Goal: Task Accomplishment & Management: Use online tool/utility

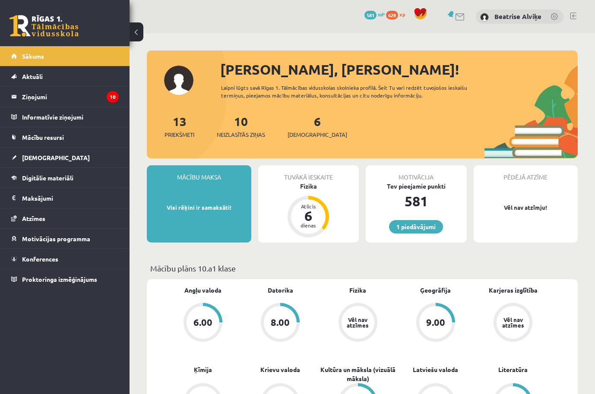
click at [166, 383] on div "Ķīmija Vēl nav atzīmes" at bounding box center [203, 395] width 78 height 59
click at [397, 278] on div "Mācību plāns 10.a1 klase" at bounding box center [362, 271] width 431 height 17
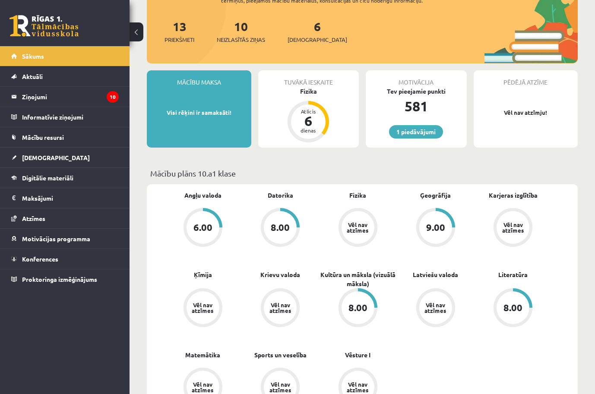
scroll to position [86, 0]
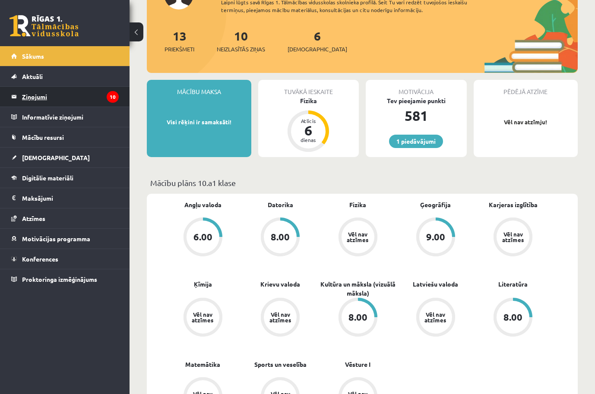
click at [51, 105] on legend "Ziņojumi 10" at bounding box center [70, 97] width 97 height 20
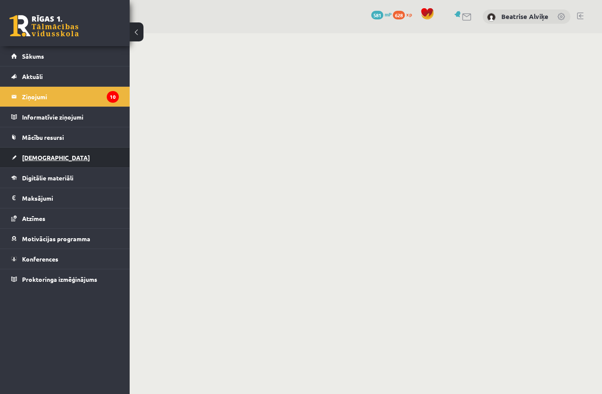
click at [50, 164] on link "[DEMOGRAPHIC_DATA]" at bounding box center [65, 158] width 108 height 20
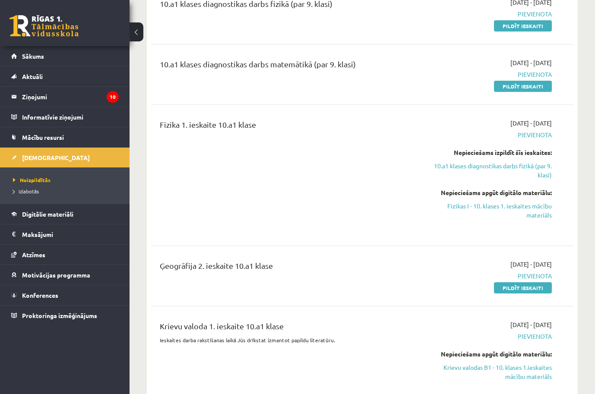
scroll to position [259, 0]
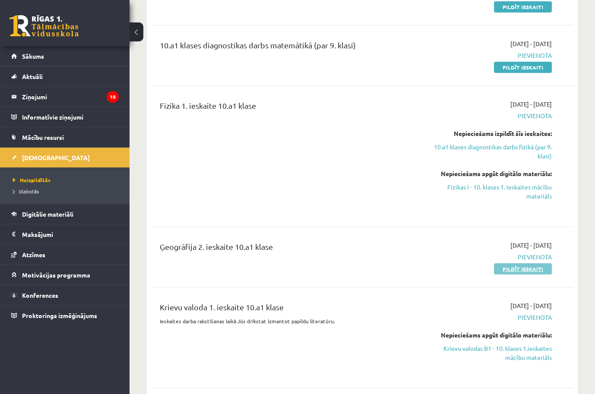
click at [535, 271] on link "Pildīt ieskaiti" at bounding box center [523, 269] width 58 height 11
click at [499, 266] on link "Pildīt ieskaiti" at bounding box center [523, 269] width 58 height 11
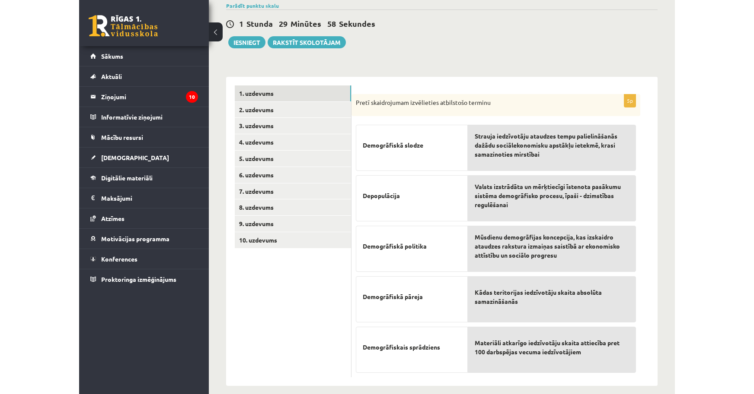
scroll to position [79, 0]
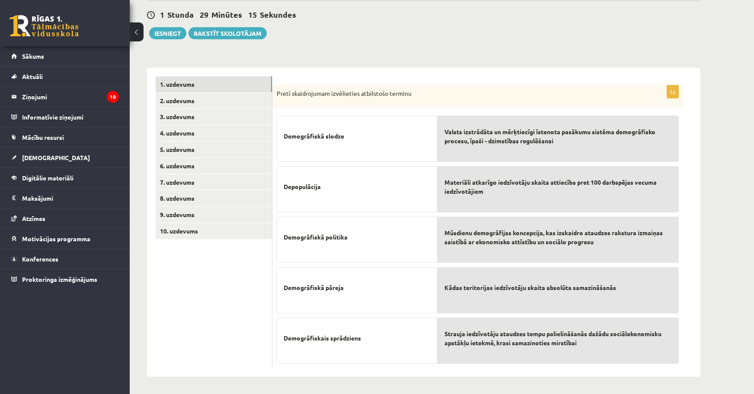
click at [493, 170] on div "Materiāli atkarīgo iedzīvotāju skaita attiecība pret 100 darbspējas vecuma iedz…" at bounding box center [557, 189] width 241 height 46
drag, startPoint x: 485, startPoint y: 215, endPoint x: 484, endPoint y: 210, distance: 4.8
click at [485, 212] on div "Valsts izstrādāta un mērķtiecīgi īstenota pasākumu sistēma demogrāfisko procesu…" at bounding box center [557, 237] width 241 height 253
click at [481, 194] on span "Materiāli atkarīgo iedzīvotāju skaita attiecība pret 100 darbspējas vecuma iedz…" at bounding box center [557, 187] width 227 height 18
drag, startPoint x: 481, startPoint y: 194, endPoint x: 484, endPoint y: 164, distance: 29.9
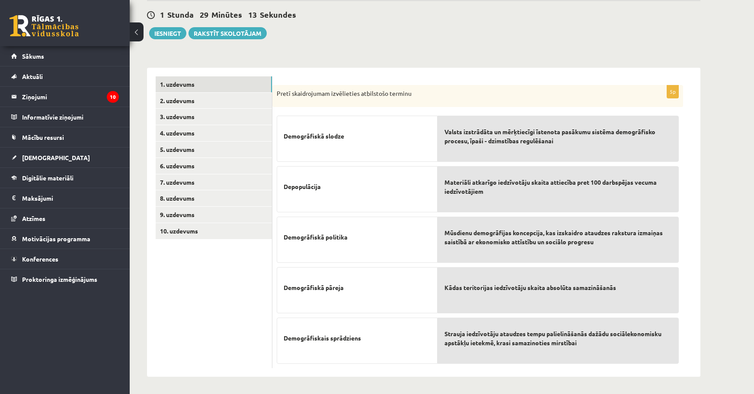
click at [484, 164] on div "Valsts izstrādāta un mērķtiecīgi īstenota pasākumu sistēma demogrāfisko procesu…" at bounding box center [557, 237] width 241 height 253
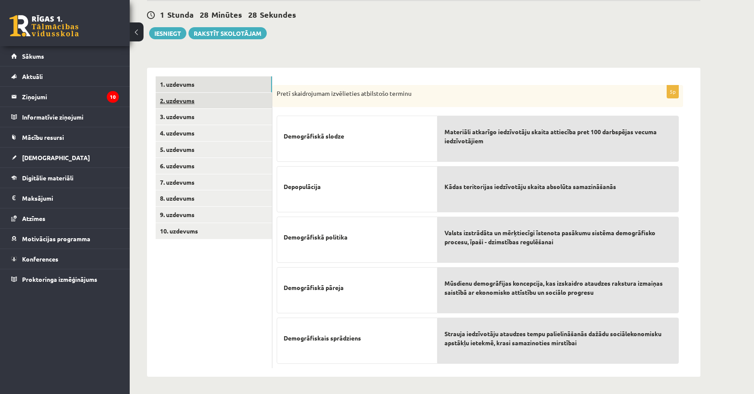
click at [216, 96] on link "2. uzdevums" at bounding box center [214, 101] width 116 height 16
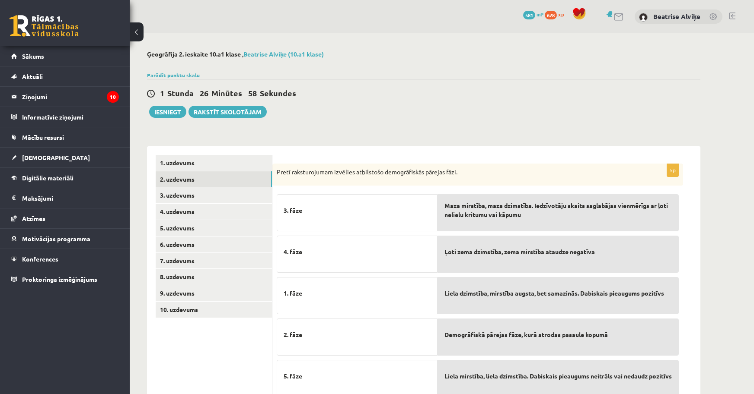
scroll to position [34, 0]
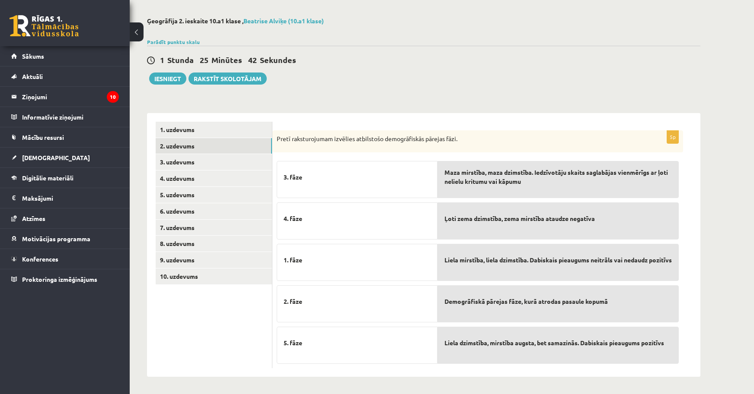
click at [543, 272] on div "Liela mirstība, liela dzimstība. Dabiskais pieaugums neitrāls vai nedaudz pozit…" at bounding box center [557, 262] width 241 height 37
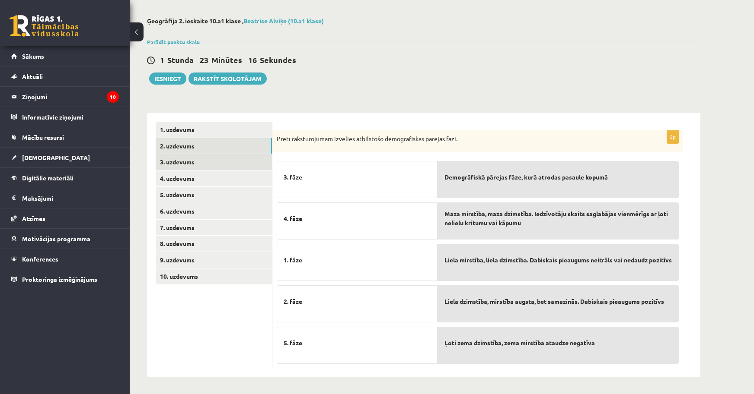
click at [168, 162] on link "3. uzdevums" at bounding box center [214, 162] width 116 height 16
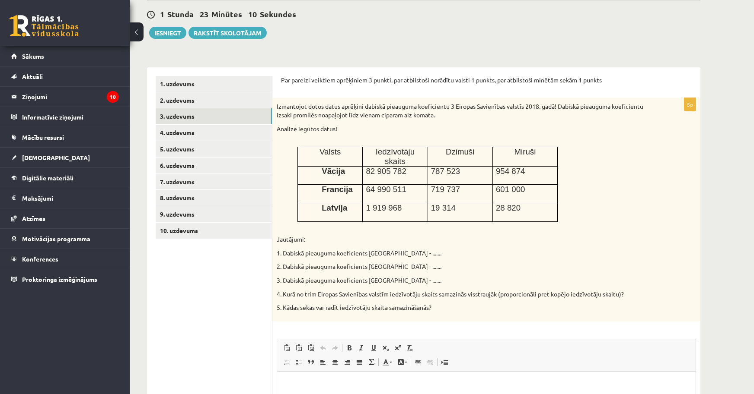
scroll to position [120, 0]
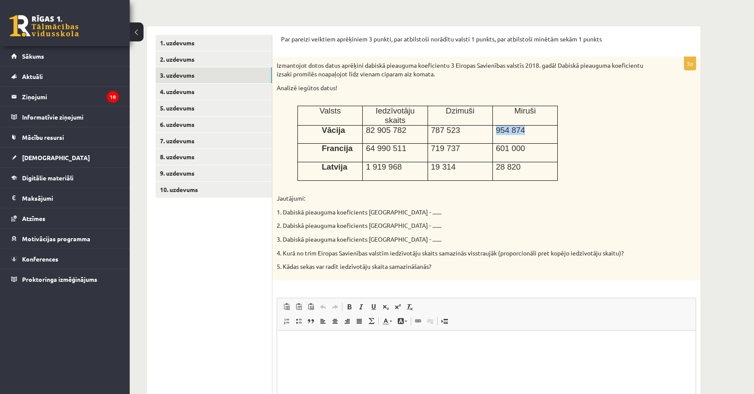
drag, startPoint x: 497, startPoint y: 124, endPoint x: 529, endPoint y: 127, distance: 32.2
click at [529, 127] on td "954 874" at bounding box center [524, 134] width 65 height 19
drag, startPoint x: 443, startPoint y: 130, endPoint x: 472, endPoint y: 121, distance: 30.3
click at [472, 125] on td "787 523" at bounding box center [459, 134] width 65 height 19
click at [472, 126] on p "787 523" at bounding box center [460, 131] width 58 height 10
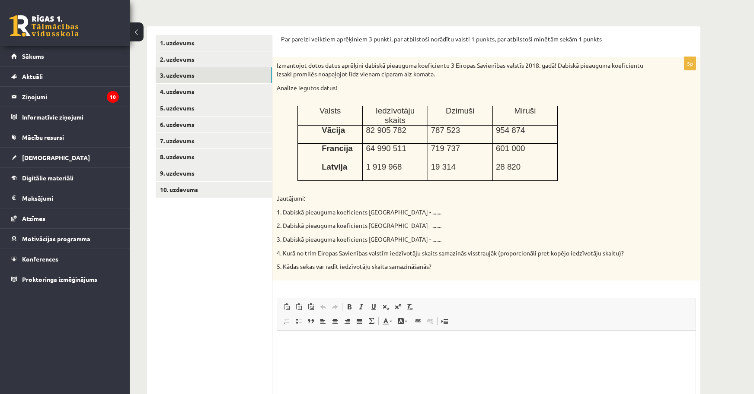
click at [212, 290] on ul "1. uzdevums 2. uzdevums 3. uzdevums 4. uzdevums 5. uzdevums 6. uzdevums 7. uzde…" at bounding box center [214, 256] width 117 height 443
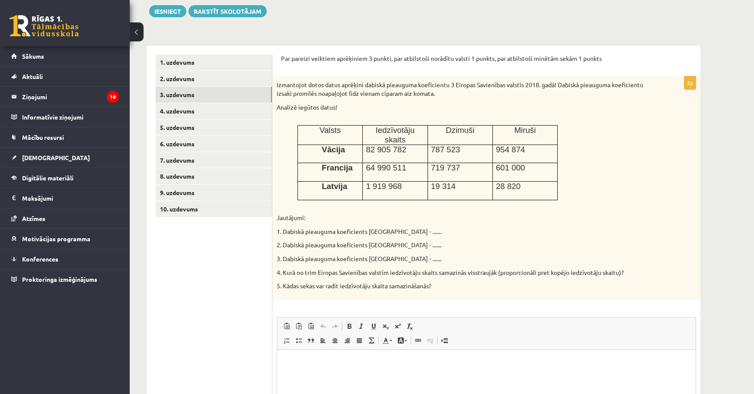
scroll to position [94, 0]
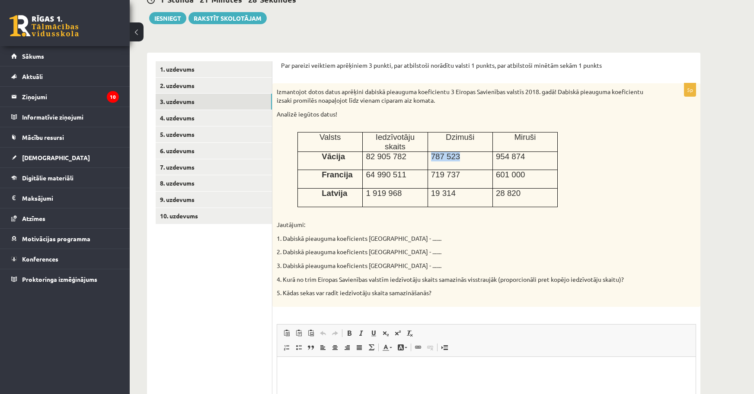
drag, startPoint x: 419, startPoint y: 145, endPoint x: 497, endPoint y: 152, distance: 78.9
click at [497, 152] on tr "Vācija 82 905 782 787 523 954 874" at bounding box center [428, 161] width 260 height 19
click at [497, 152] on span "954 874" at bounding box center [510, 156] width 29 height 9
drag, startPoint x: 402, startPoint y: 140, endPoint x: 473, endPoint y: 162, distance: 73.7
click at [473, 162] on tbody "Valsts Iedzīvotāju skaits Dzimuši Miruši Vācija 82 905 782 787 523 954 874 Fran…" at bounding box center [428, 169] width 260 height 75
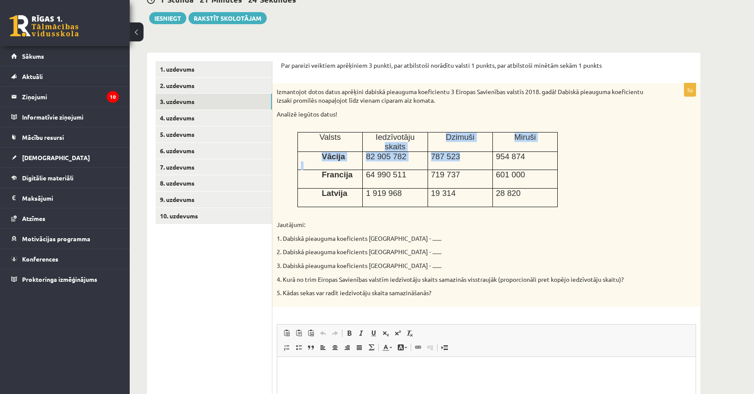
click at [473, 162] on td "787 523" at bounding box center [459, 161] width 65 height 19
drag, startPoint x: 516, startPoint y: 142, endPoint x: 568, endPoint y: 156, distance: 54.0
click at [568, 156] on div "Izmantojot dotos datus aprēķini dabiskā pieauguma koeficientu 3 Eiropas Savienī…" at bounding box center [486, 194] width 428 height 223
click at [560, 155] on div "Izmantojot dotos datus aprēķini dabiskā pieauguma koeficientu 3 Eiropas Savienī…" at bounding box center [486, 194] width 428 height 223
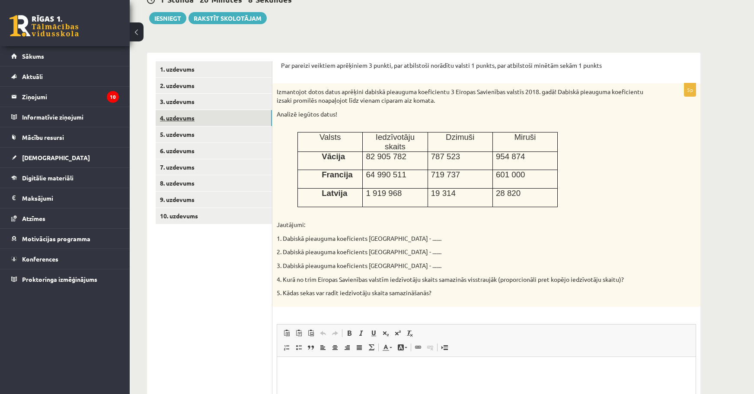
click at [208, 121] on link "4. uzdevums" at bounding box center [214, 118] width 116 height 16
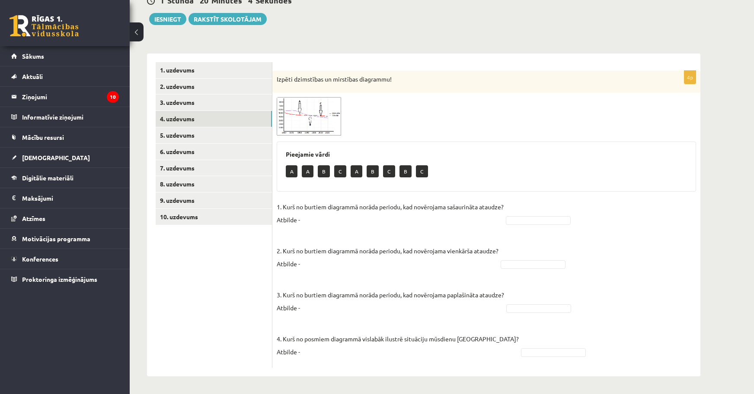
click at [303, 112] on span at bounding box center [309, 118] width 14 height 14
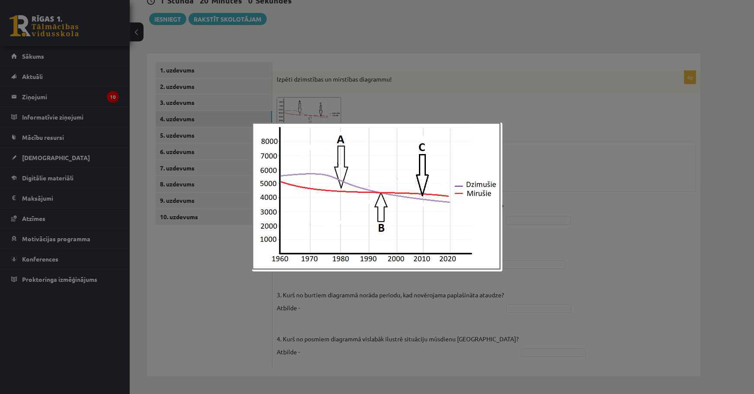
click at [561, 240] on div at bounding box center [377, 197] width 754 height 394
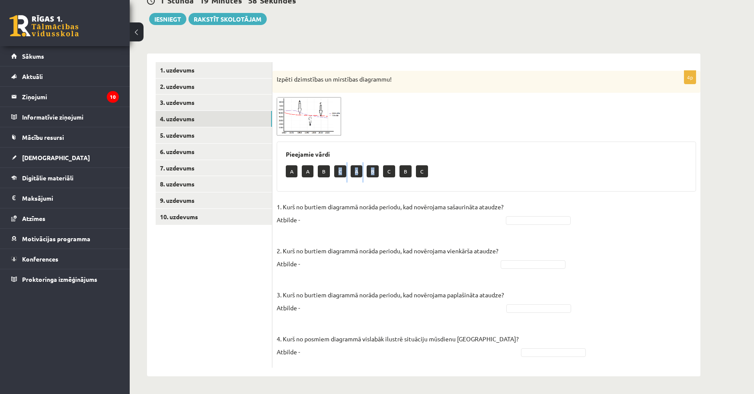
drag, startPoint x: 338, startPoint y: 171, endPoint x: 376, endPoint y: 176, distance: 37.9
click at [376, 176] on div "A A B C A B C B C" at bounding box center [486, 172] width 401 height 20
click at [398, 199] on div "4p Izpēti dzimstības un mirstības diagrammu! Pieejamie vārdi A A B C A B C B C …" at bounding box center [486, 219] width 428 height 297
click at [318, 107] on img at bounding box center [309, 116] width 65 height 38
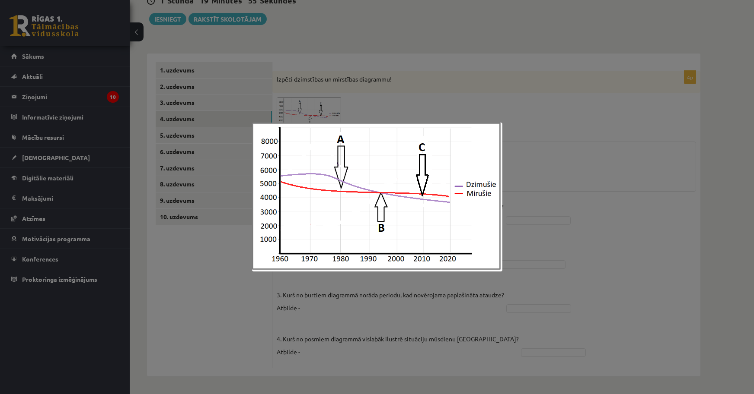
click at [566, 293] on div at bounding box center [377, 197] width 754 height 394
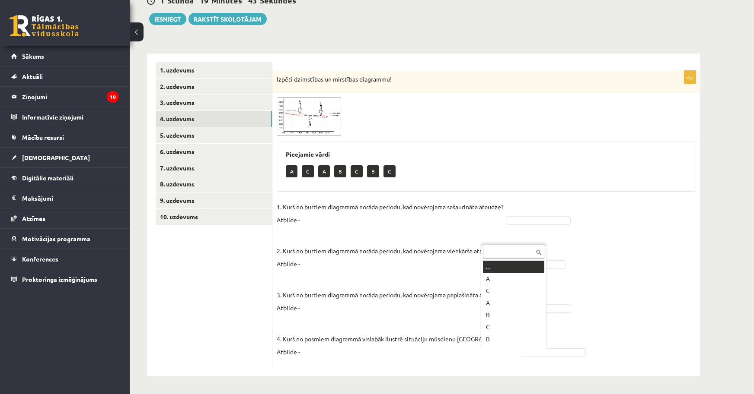
scroll to position [10, 0]
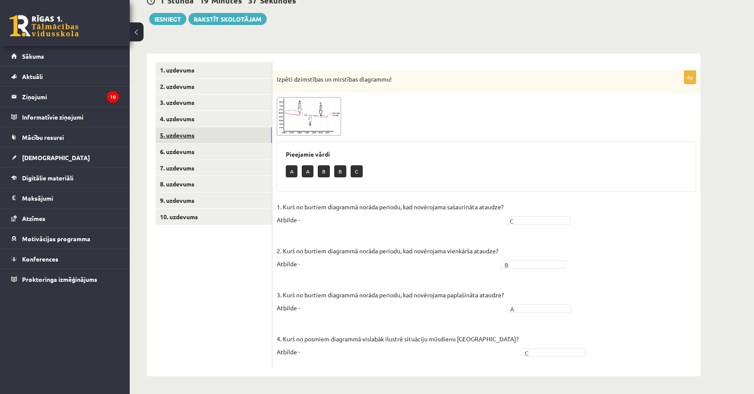
click at [228, 131] on link "5. uzdevums" at bounding box center [214, 135] width 116 height 16
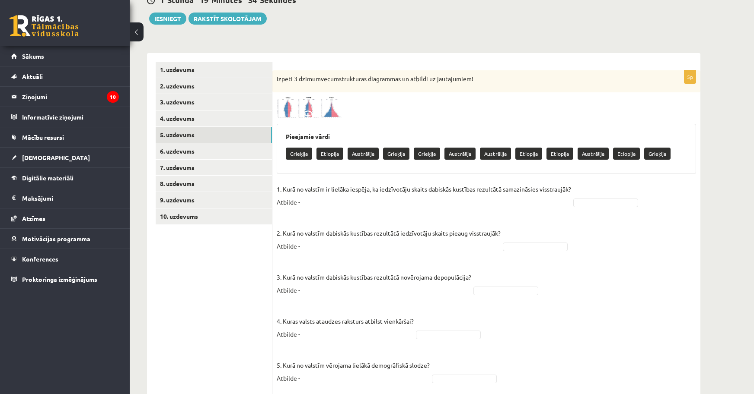
click at [286, 110] on img at bounding box center [309, 107] width 65 height 21
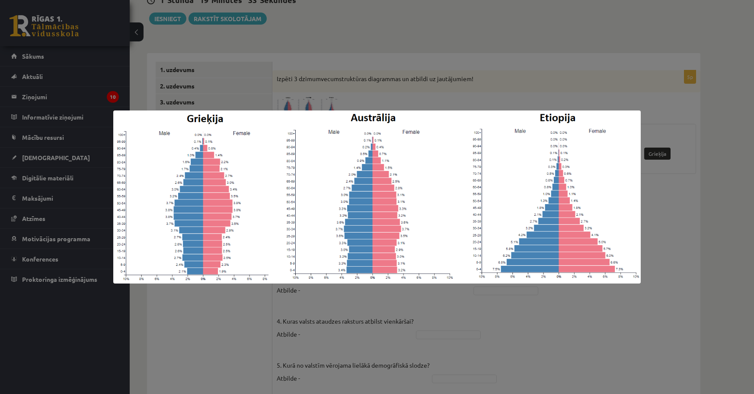
click at [353, 302] on div at bounding box center [377, 197] width 754 height 394
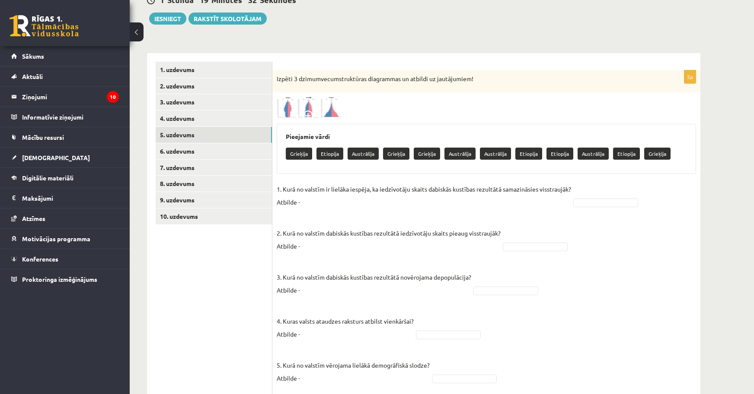
click at [323, 107] on img at bounding box center [309, 107] width 65 height 21
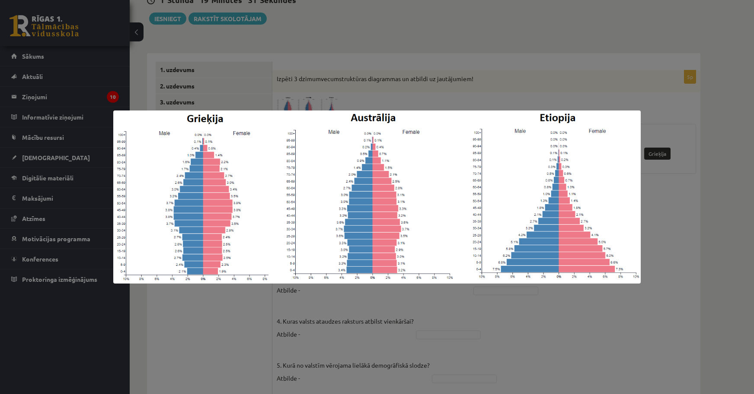
click at [414, 328] on div at bounding box center [377, 197] width 754 height 394
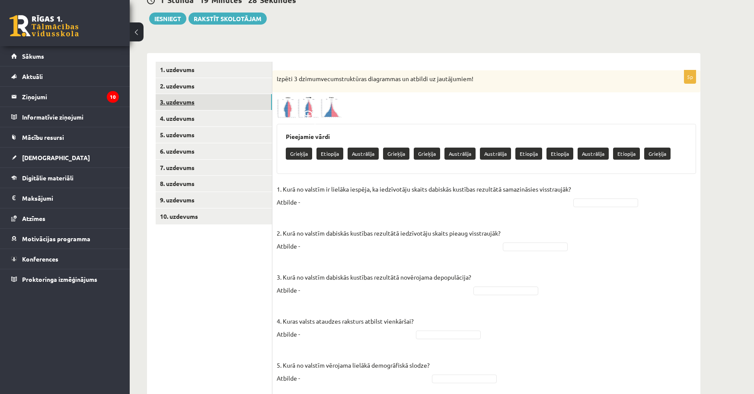
click at [214, 105] on link "3. uzdevums" at bounding box center [214, 102] width 116 height 16
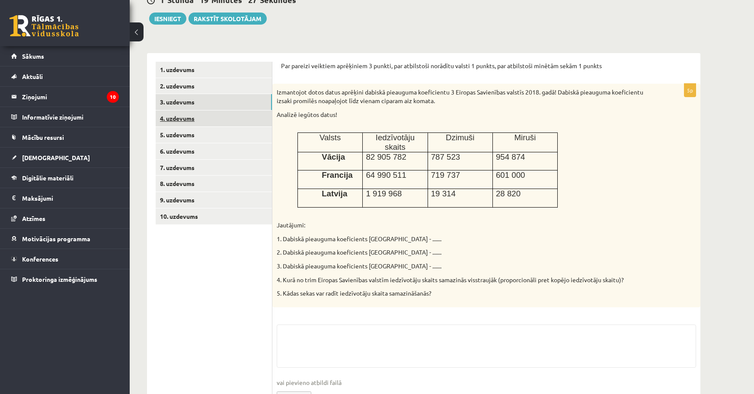
click at [218, 126] on link "4. uzdevums" at bounding box center [214, 119] width 116 height 16
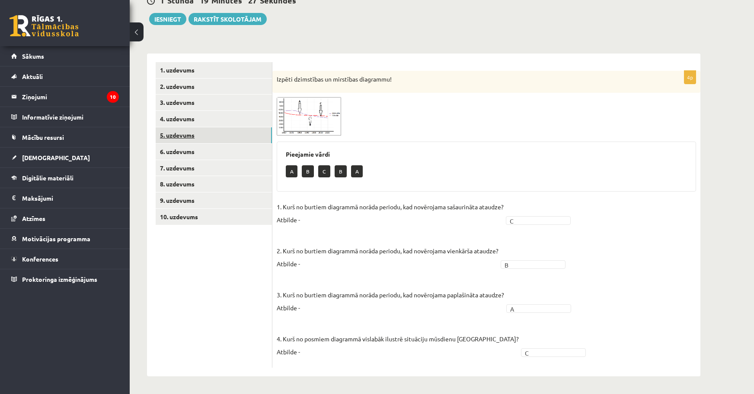
click at [219, 141] on link "5. uzdevums" at bounding box center [214, 135] width 116 height 16
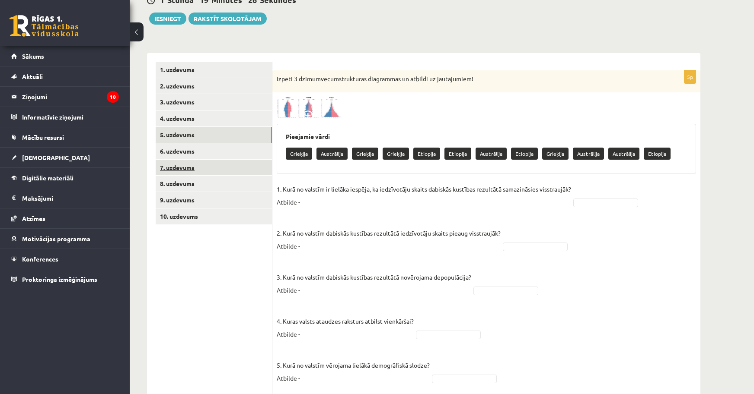
click at [213, 172] on link "7. uzdevums" at bounding box center [214, 168] width 116 height 16
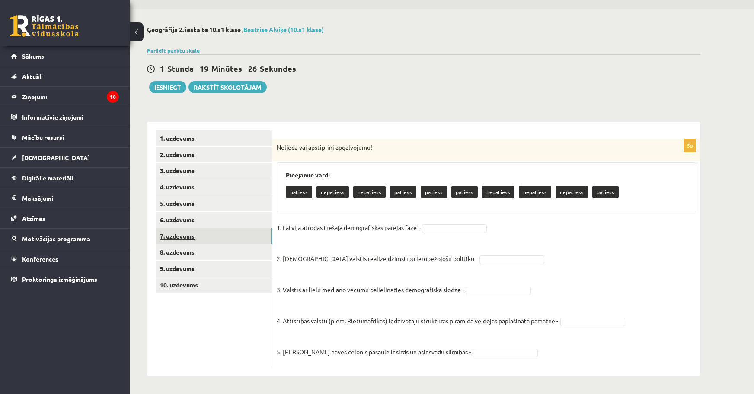
scroll to position [25, 0]
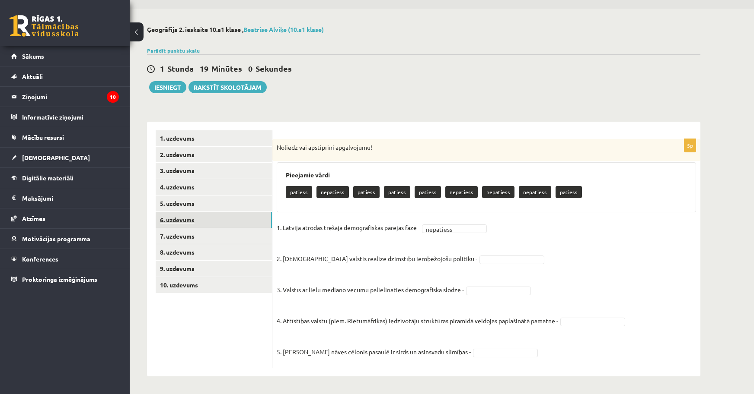
click at [197, 219] on link "6. uzdevums" at bounding box center [214, 220] width 116 height 16
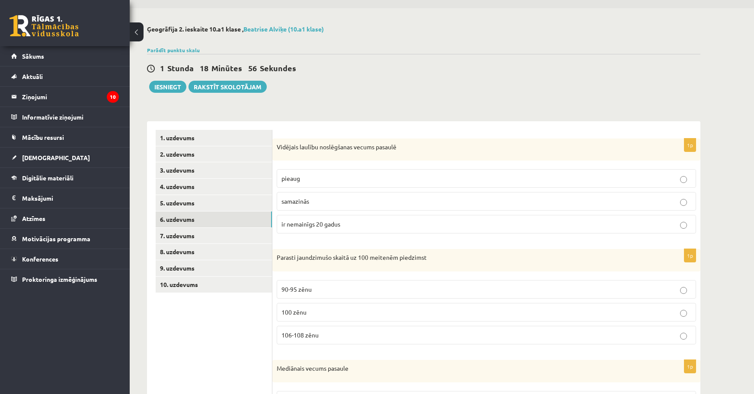
click at [330, 174] on label "pieaug" at bounding box center [486, 178] width 419 height 19
click at [196, 206] on link "5. uzdevums" at bounding box center [214, 203] width 116 height 16
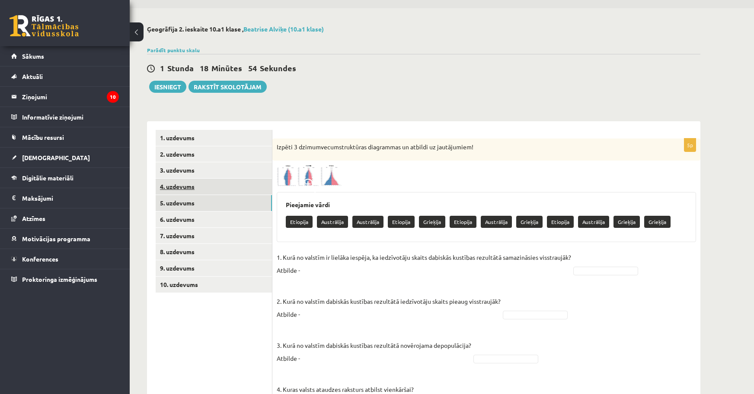
click at [203, 194] on link "4. uzdevums" at bounding box center [214, 187] width 116 height 16
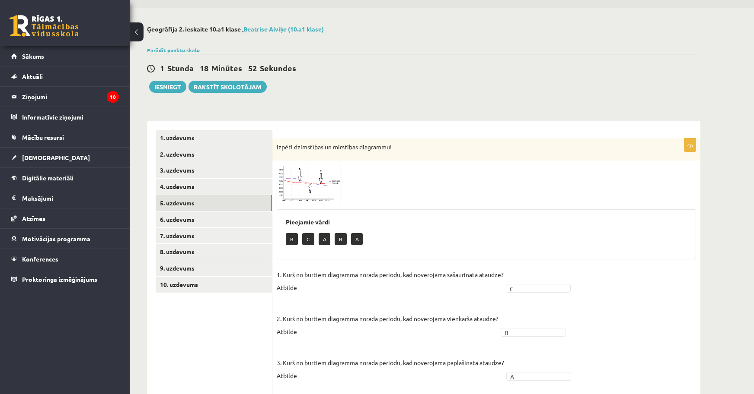
click at [209, 207] on link "5. uzdevums" at bounding box center [214, 203] width 116 height 16
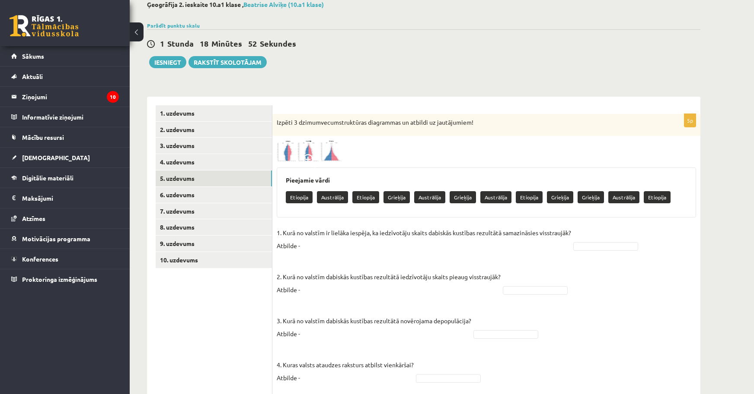
scroll to position [120, 0]
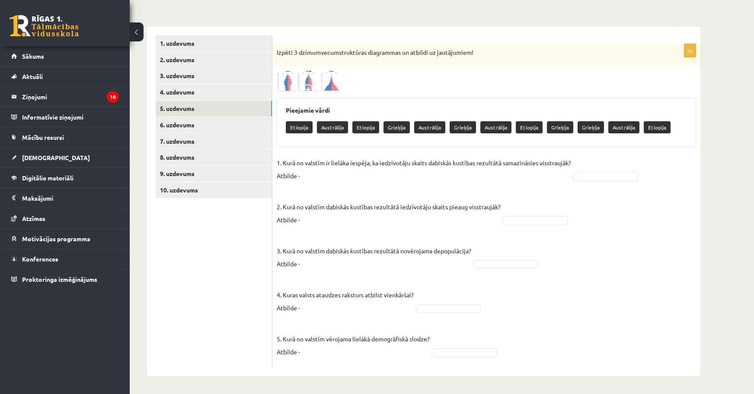
click at [319, 87] on img at bounding box center [309, 80] width 65 height 21
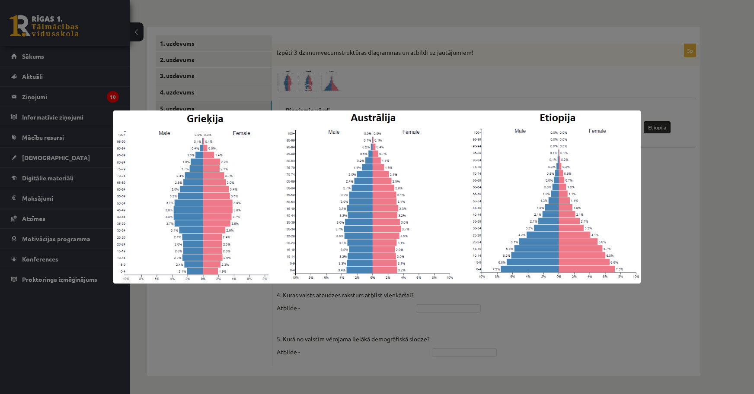
click at [509, 340] on div at bounding box center [377, 197] width 754 height 394
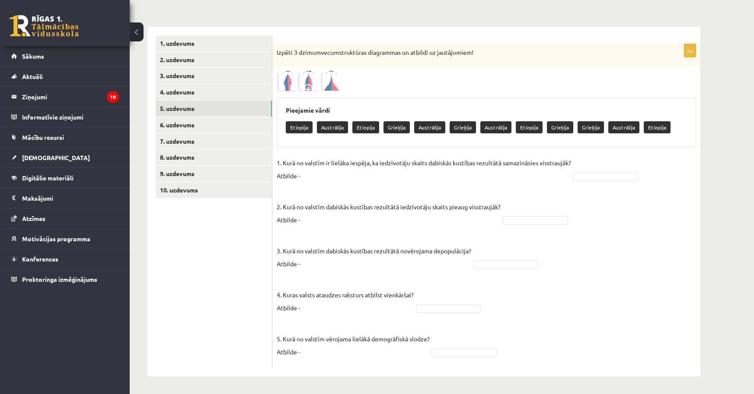
click at [320, 92] on img at bounding box center [309, 80] width 65 height 21
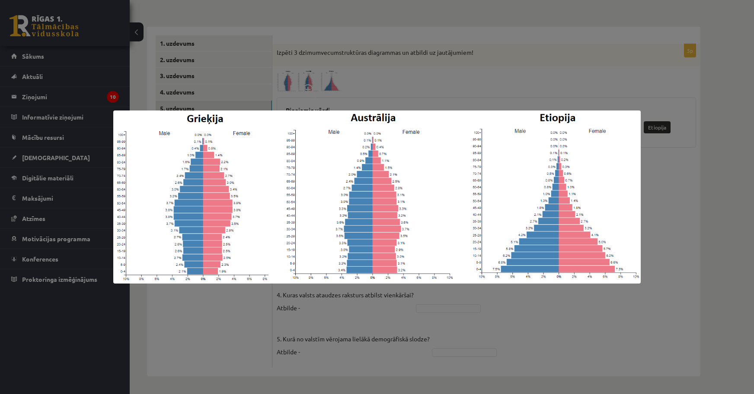
click at [451, 340] on div at bounding box center [377, 197] width 754 height 394
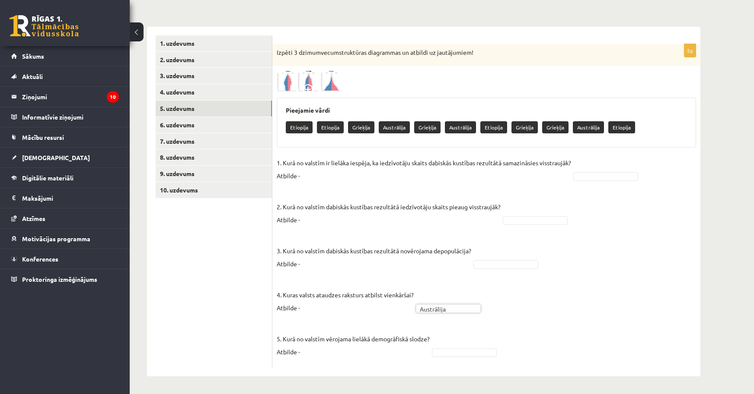
click at [318, 72] on img at bounding box center [309, 80] width 65 height 21
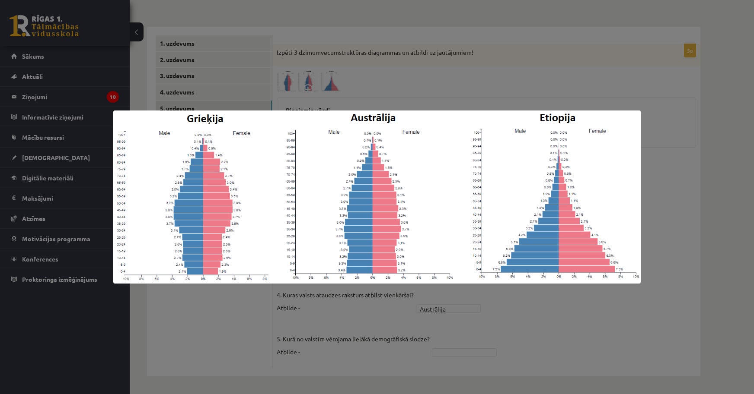
click at [357, 350] on div at bounding box center [377, 197] width 754 height 394
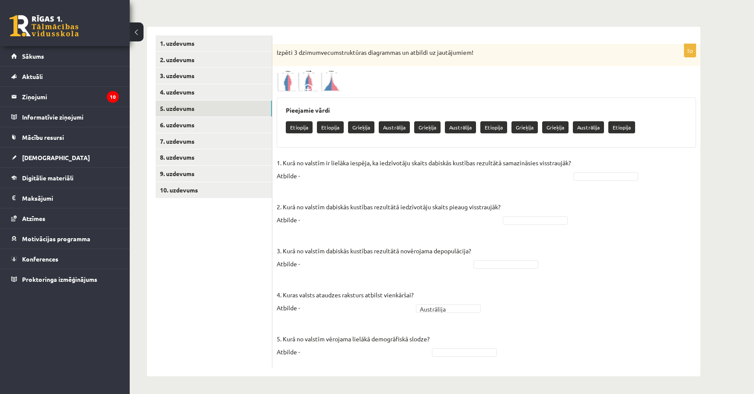
click at [313, 85] on span at bounding box center [309, 91] width 14 height 14
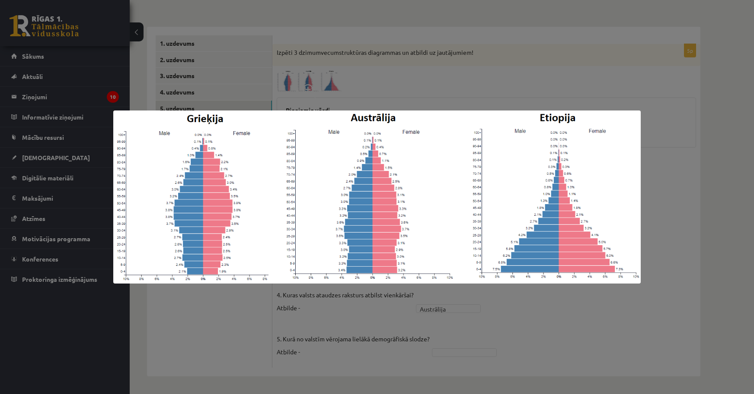
click at [326, 345] on div at bounding box center [377, 197] width 754 height 394
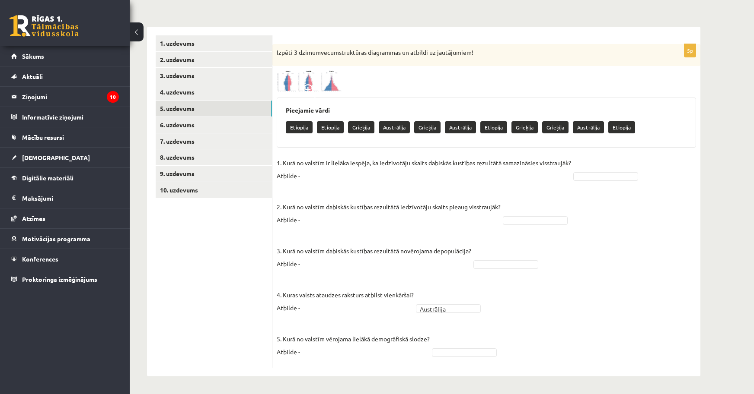
click at [455, 357] on fieldset "**********" at bounding box center [486, 259] width 419 height 207
click at [309, 86] on span at bounding box center [309, 91] width 14 height 14
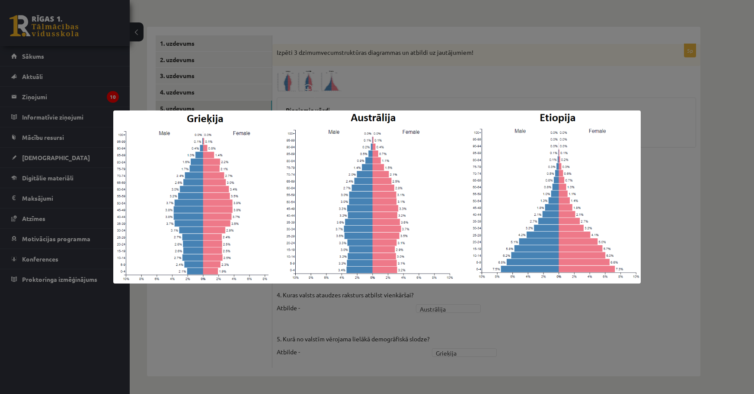
click at [322, 344] on div at bounding box center [377, 197] width 754 height 394
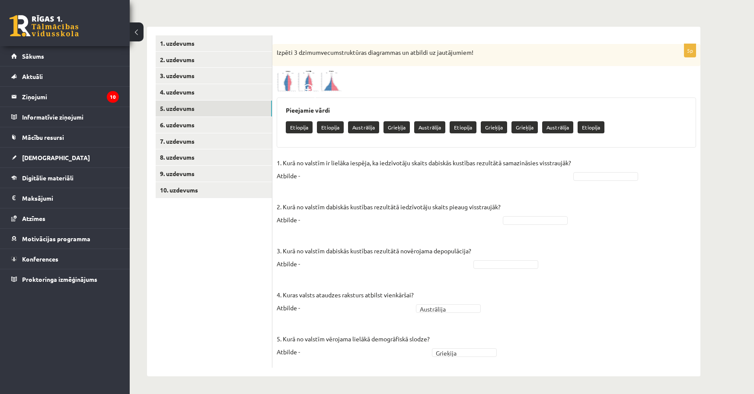
click at [292, 83] on img at bounding box center [309, 80] width 65 height 21
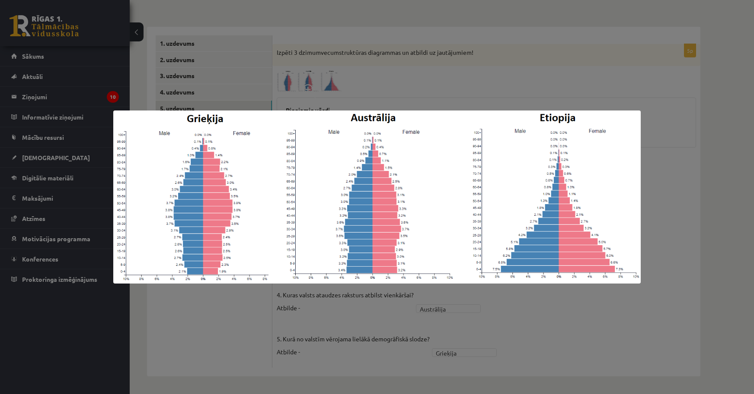
click at [595, 301] on div at bounding box center [377, 197] width 754 height 394
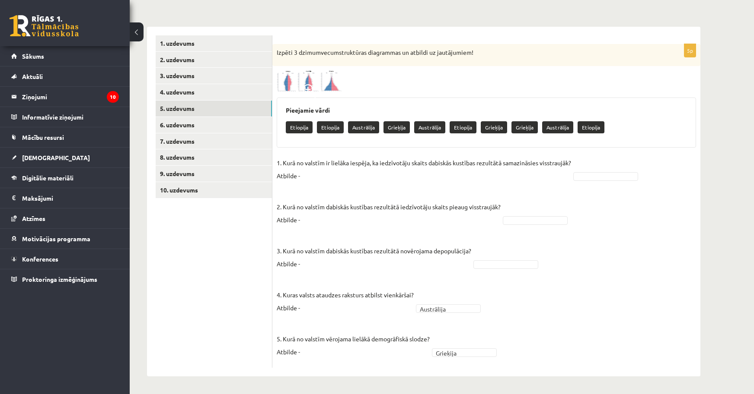
click at [336, 86] on img at bounding box center [309, 80] width 65 height 21
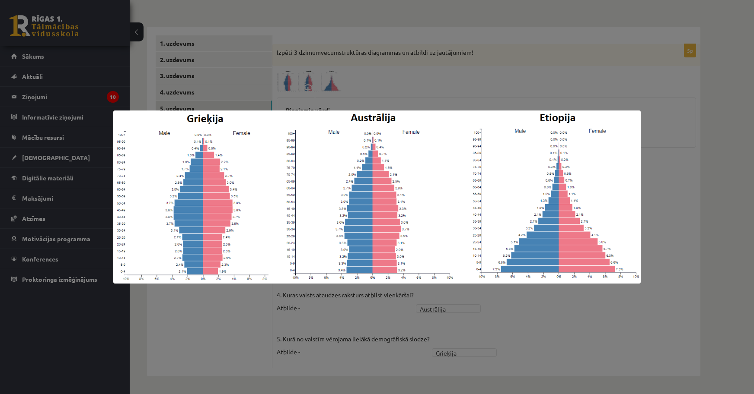
click at [408, 65] on div at bounding box center [377, 197] width 754 height 394
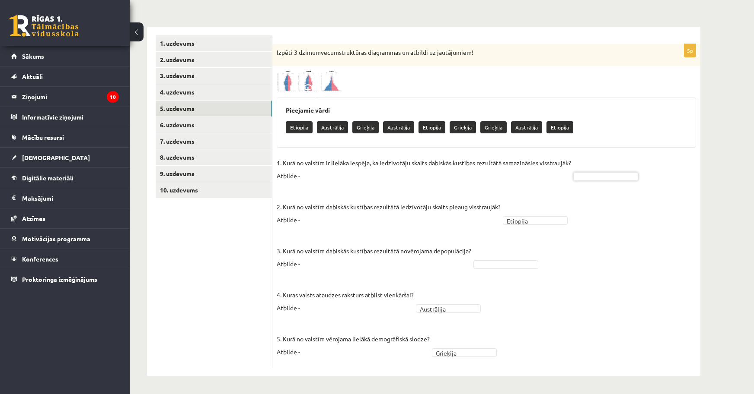
click at [299, 83] on img at bounding box center [309, 80] width 65 height 21
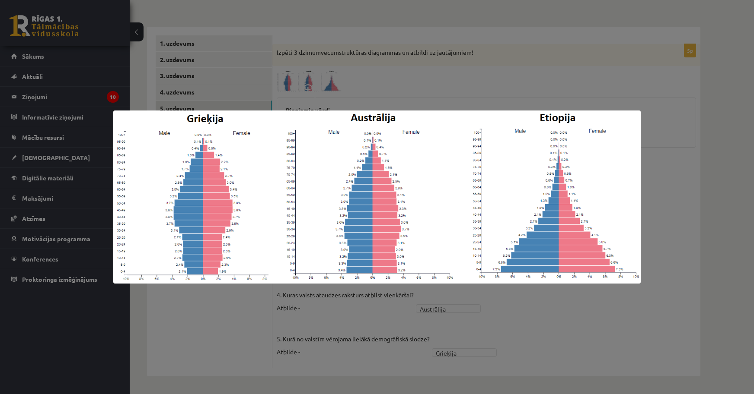
click at [595, 325] on div at bounding box center [377, 197] width 754 height 394
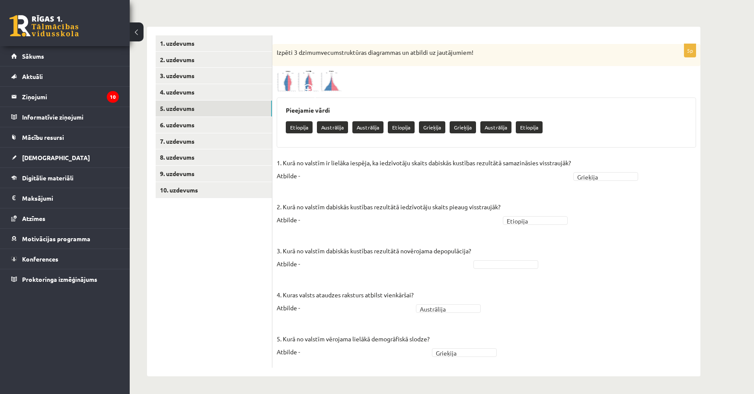
click at [321, 77] on img at bounding box center [309, 80] width 65 height 21
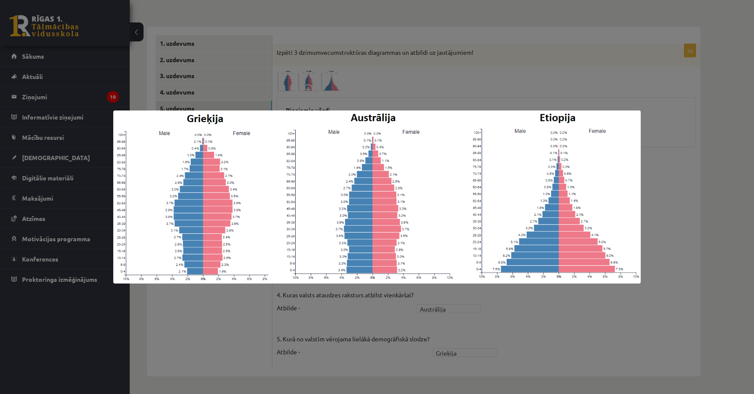
click at [248, 308] on div at bounding box center [377, 197] width 754 height 394
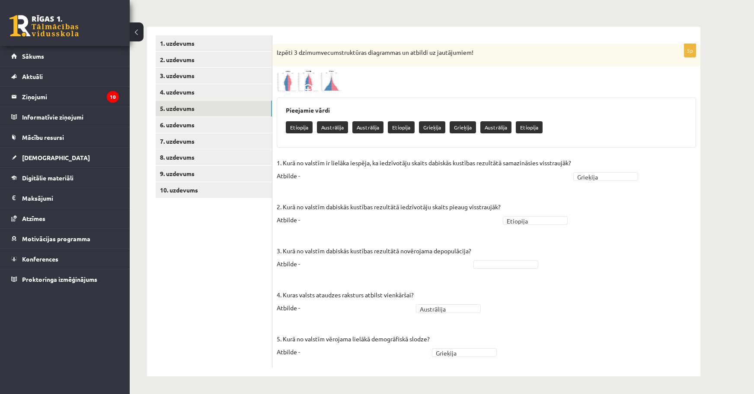
click at [509, 271] on fieldset "**********" at bounding box center [486, 259] width 419 height 207
click at [184, 124] on link "6. uzdevums" at bounding box center [214, 125] width 116 height 16
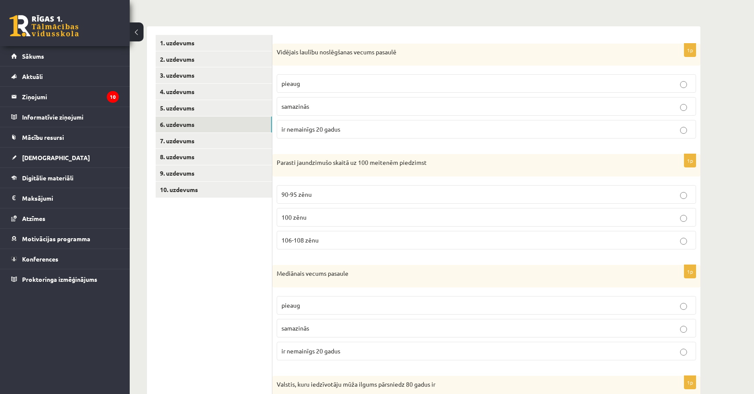
click at [361, 244] on p "106-108 zēnu" at bounding box center [486, 240] width 410 height 9
click at [205, 107] on link "5. uzdevums" at bounding box center [214, 108] width 116 height 16
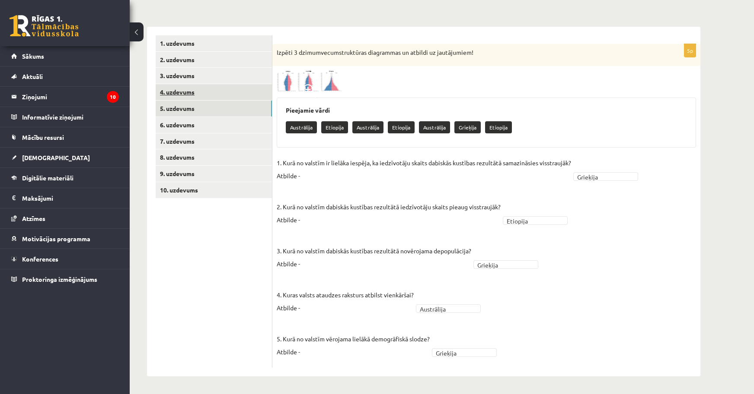
click at [191, 86] on link "4. uzdevums" at bounding box center [214, 92] width 116 height 16
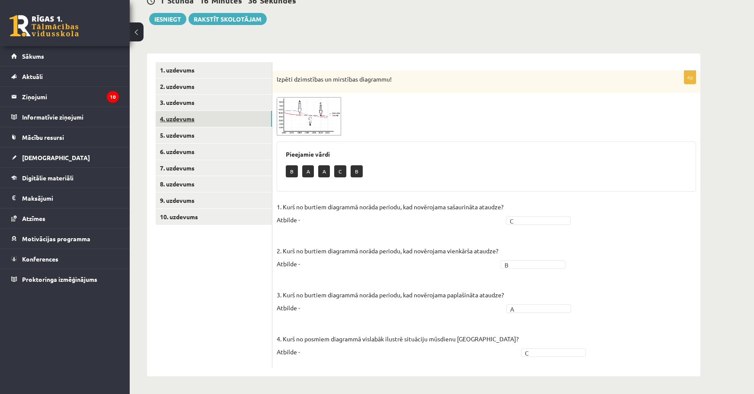
scroll to position [93, 0]
click at [197, 103] on link "3. uzdevums" at bounding box center [214, 103] width 116 height 16
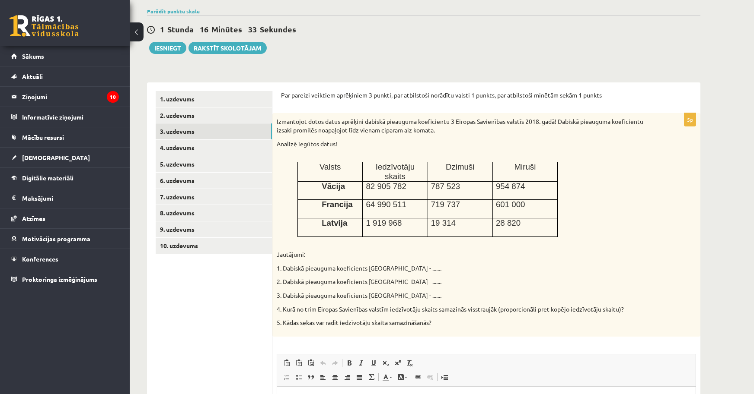
scroll to position [50, 0]
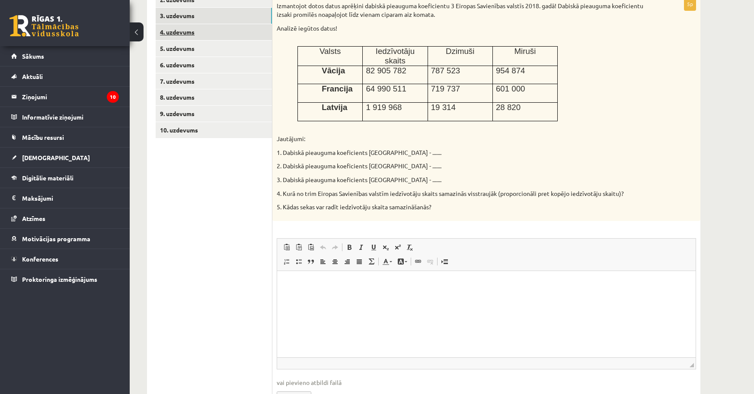
click at [174, 32] on link "4. uzdevums" at bounding box center [214, 32] width 116 height 16
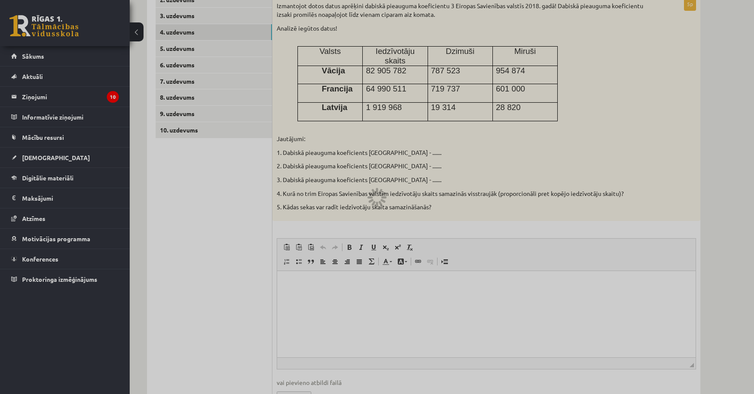
scroll to position [93, 0]
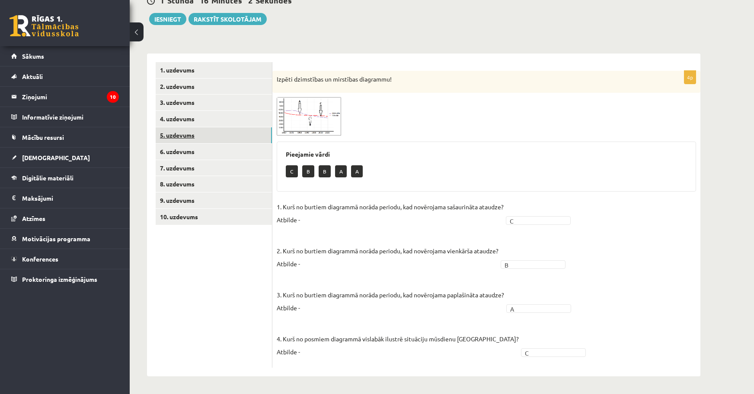
click at [191, 137] on link "5. uzdevums" at bounding box center [214, 135] width 116 height 16
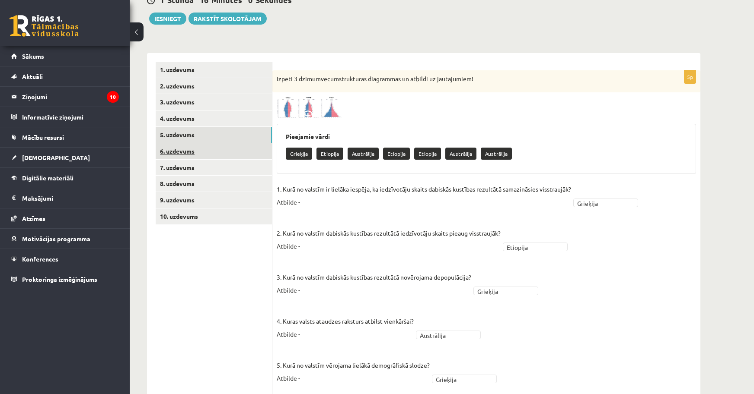
scroll to position [120, 0]
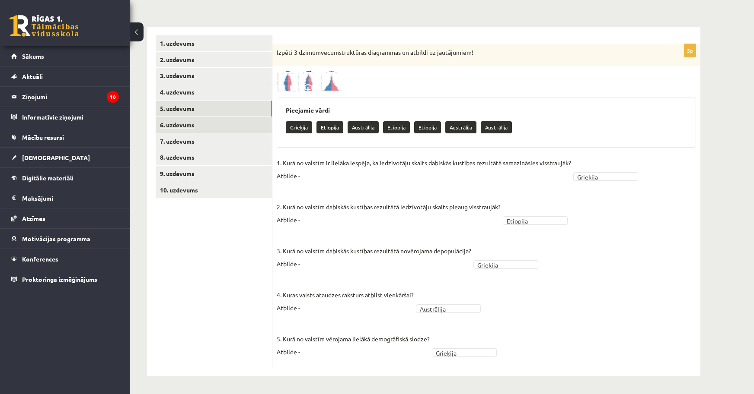
click at [188, 121] on link "6. uzdevums" at bounding box center [214, 125] width 116 height 16
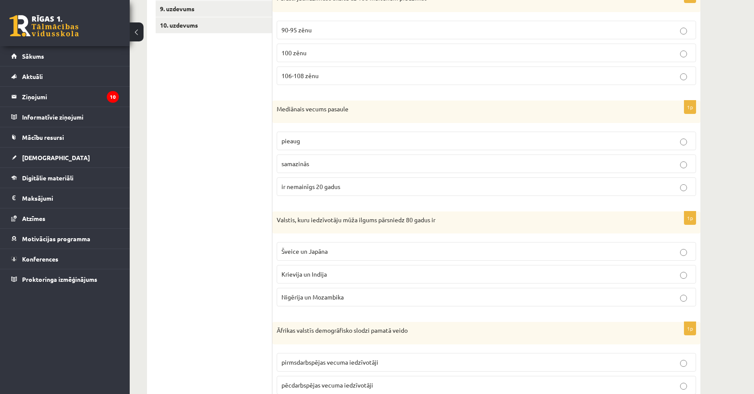
scroll to position [293, 0]
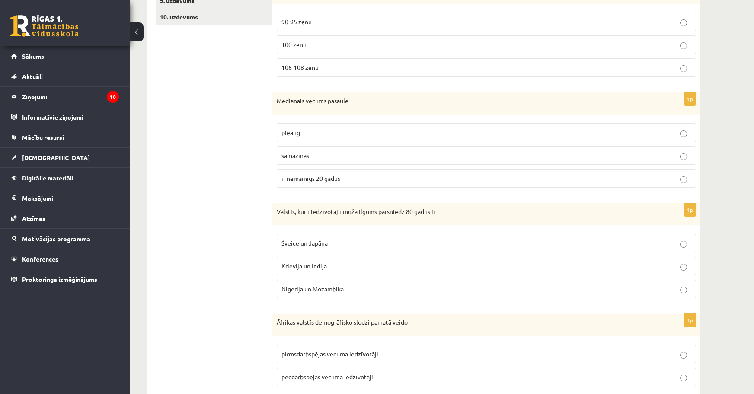
click at [304, 139] on label "pieaug" at bounding box center [486, 133] width 419 height 19
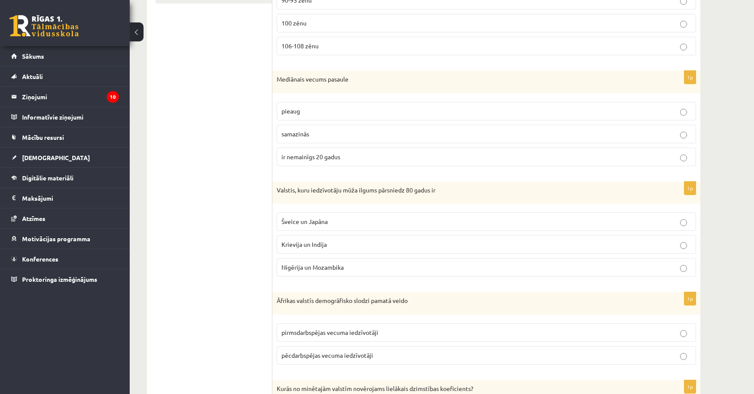
scroll to position [336, 0]
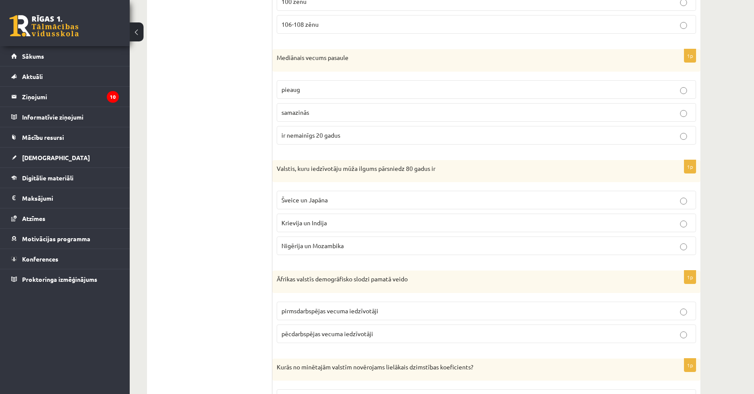
drag, startPoint x: 230, startPoint y: 286, endPoint x: 239, endPoint y: 256, distance: 30.6
click at [239, 256] on ul "1. uzdevums 2. uzdevums 3. uzdevums 4. uzdevums 5. uzdevums 6. uzdevums 7. uzde…" at bounding box center [214, 285] width 117 height 933
click at [343, 200] on p "Šveice un Japāna" at bounding box center [486, 200] width 410 height 9
click at [345, 315] on p "pirmsdarbspējas vecuma iedzīvotāji" at bounding box center [486, 311] width 410 height 9
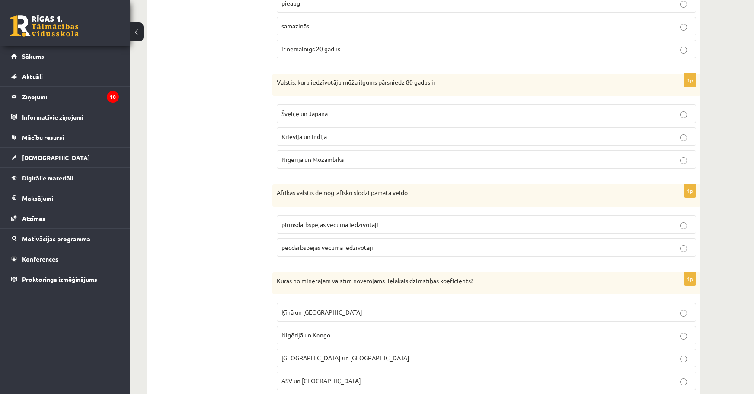
scroll to position [466, 0]
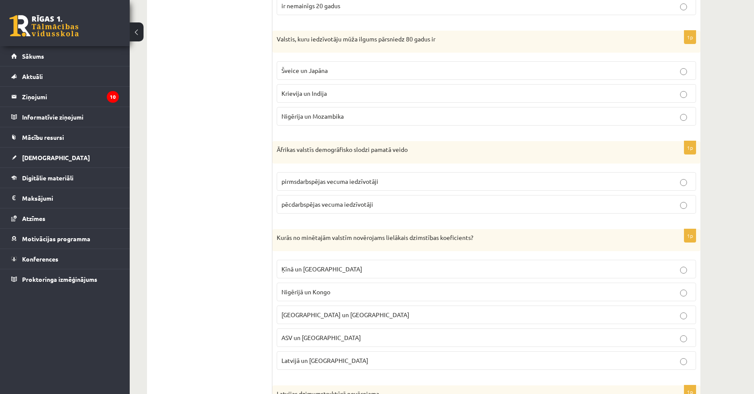
click at [352, 297] on p "Nigērijā un Kongo" at bounding box center [486, 292] width 410 height 9
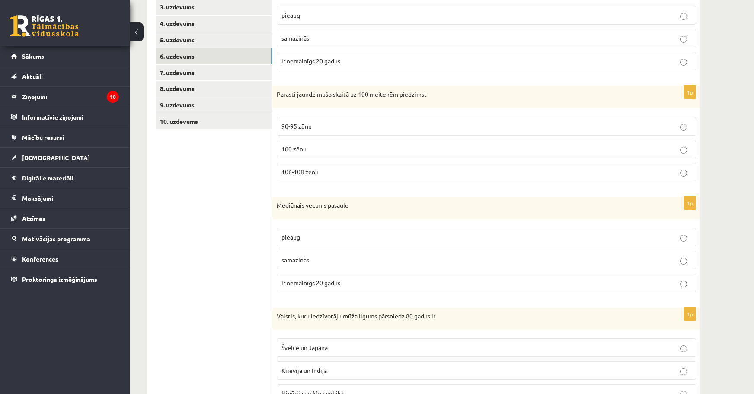
scroll to position [34, 0]
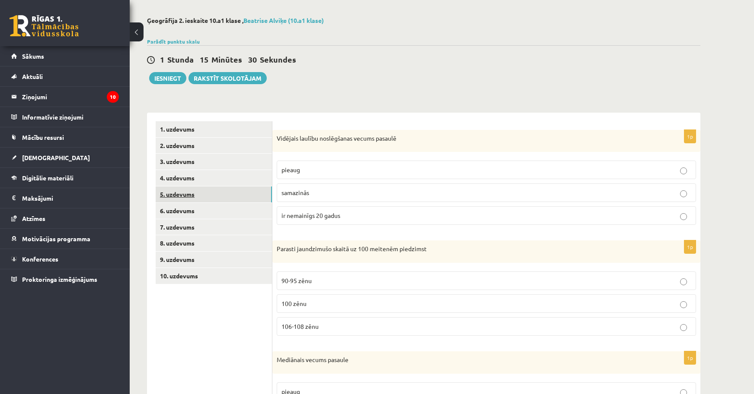
click at [180, 197] on link "5. uzdevums" at bounding box center [214, 195] width 116 height 16
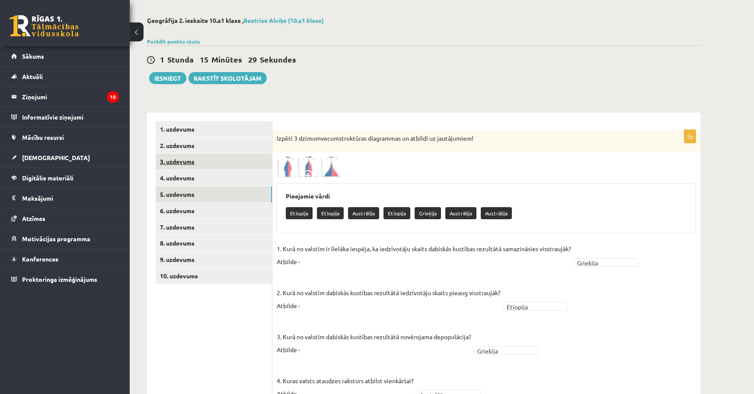
click at [185, 160] on link "3. uzdevums" at bounding box center [214, 162] width 116 height 16
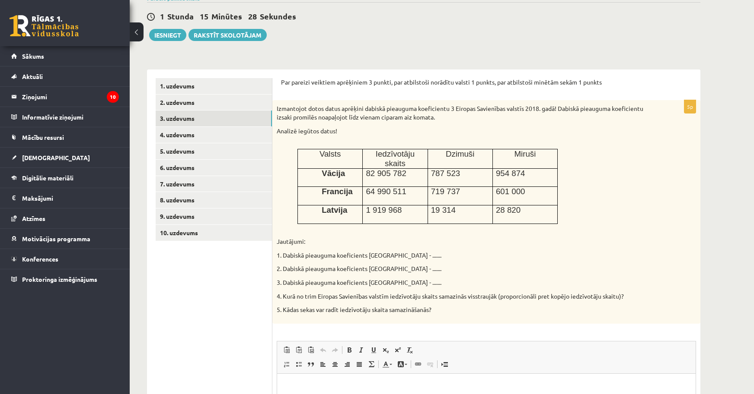
scroll to position [0, 0]
click at [194, 153] on link "5. uzdevums" at bounding box center [214, 151] width 116 height 16
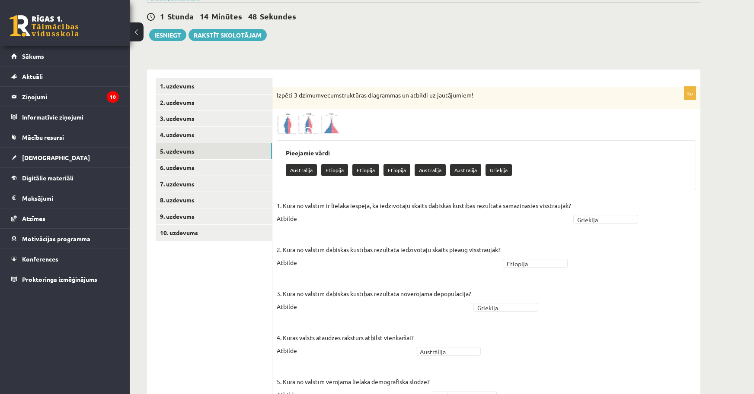
scroll to position [120, 0]
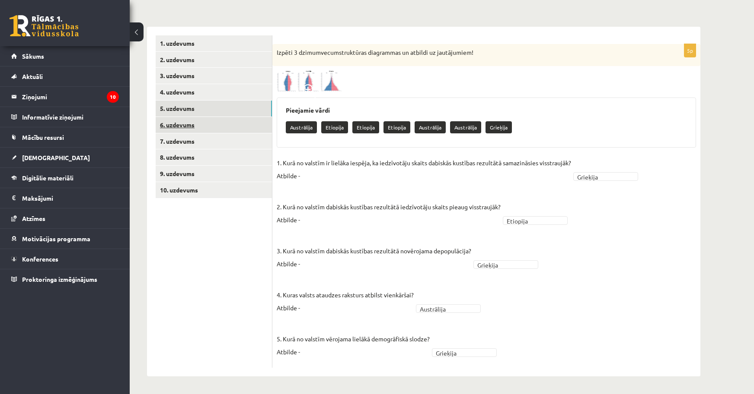
click at [191, 121] on link "6. uzdevums" at bounding box center [214, 125] width 116 height 16
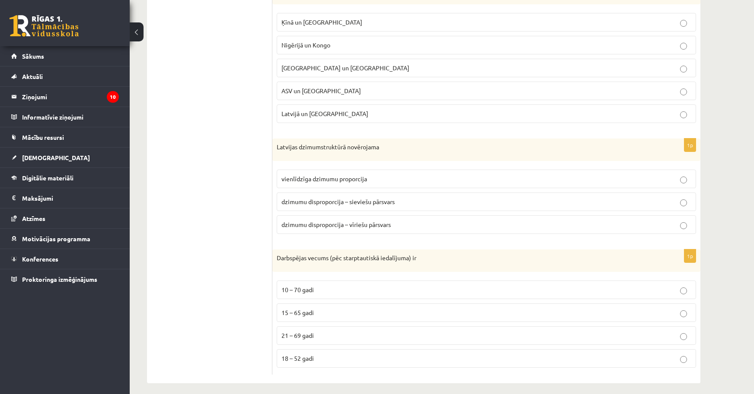
scroll to position [720, 0]
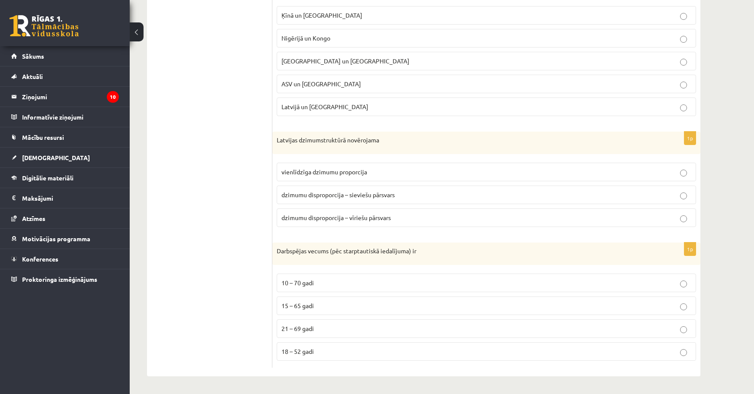
click at [392, 197] on span "dzimumu disproporcija – sieviešu pārsvars" at bounding box center [337, 195] width 113 height 8
click at [318, 304] on p "15 – 65 gadi" at bounding box center [486, 306] width 410 height 9
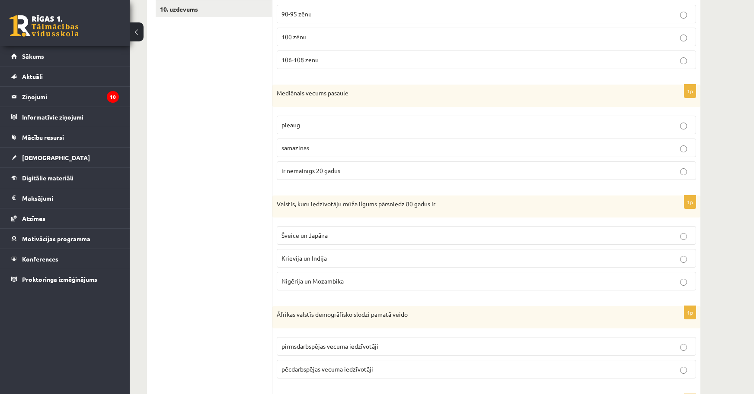
scroll to position [72, 0]
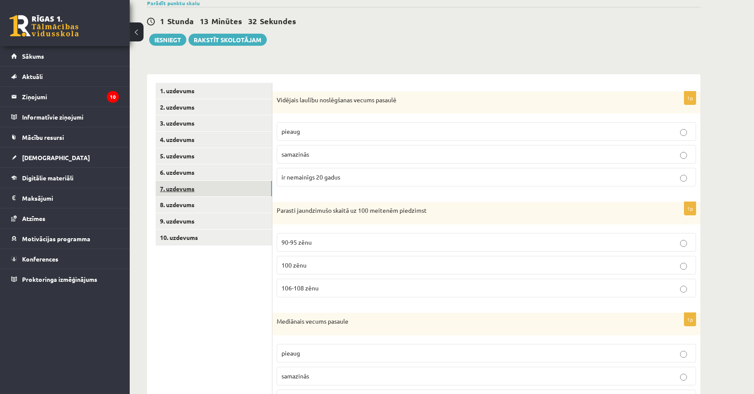
click at [172, 189] on link "7. uzdevums" at bounding box center [214, 189] width 116 height 16
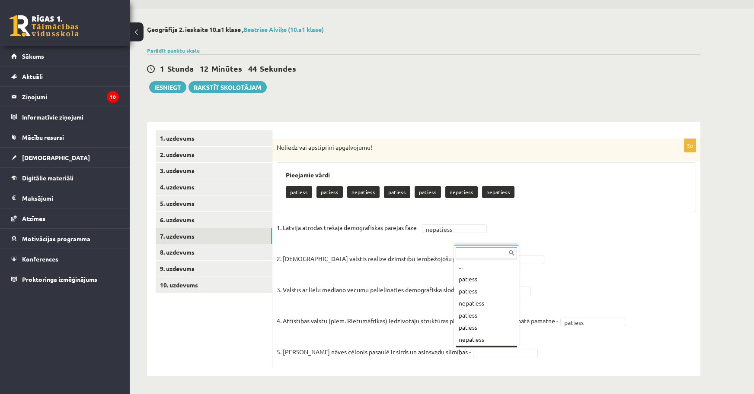
scroll to position [10, 0]
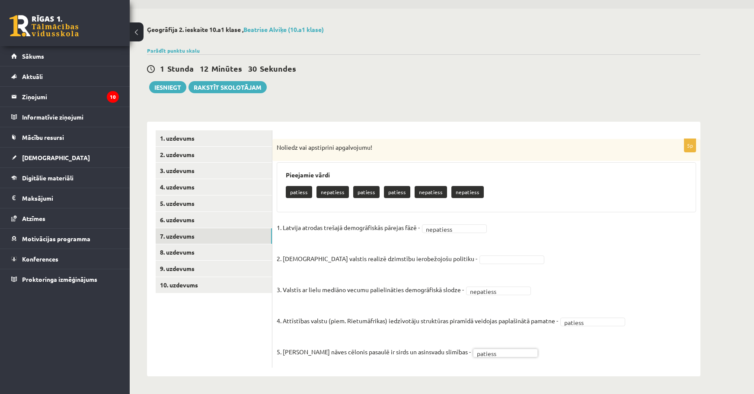
click at [480, 254] on fieldset "1. Latvija atrodas trešajā demogrāfiskās pārejas fāzē - nepatiess ********* 2. …" at bounding box center [486, 292] width 419 height 143
drag, startPoint x: 480, startPoint y: 258, endPoint x: 480, endPoint y: 266, distance: 7.8
click at [207, 254] on link "8. uzdevums" at bounding box center [214, 253] width 116 height 16
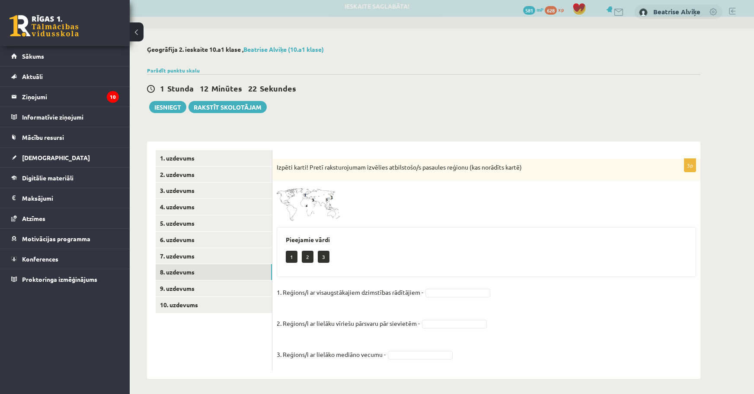
scroll to position [8, 0]
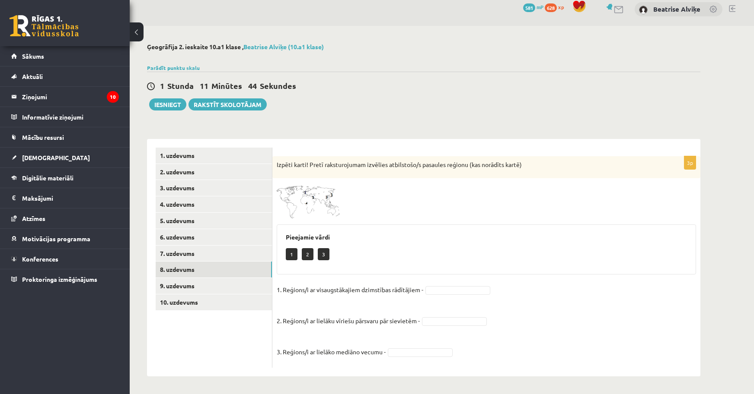
click at [330, 202] on img at bounding box center [309, 201] width 65 height 36
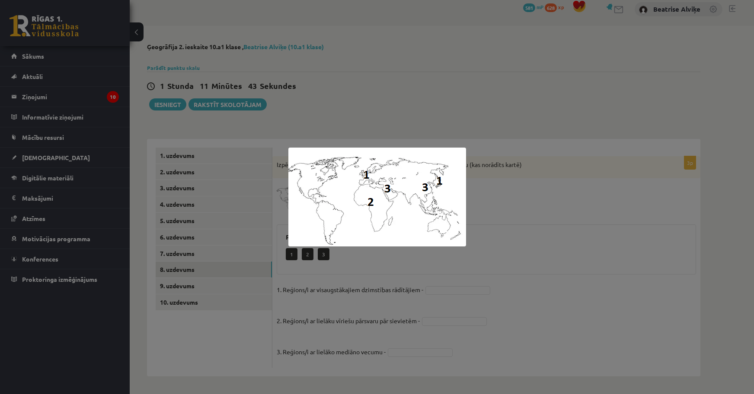
drag, startPoint x: 537, startPoint y: 273, endPoint x: 531, endPoint y: 282, distance: 10.9
click at [536, 280] on div at bounding box center [377, 197] width 754 height 394
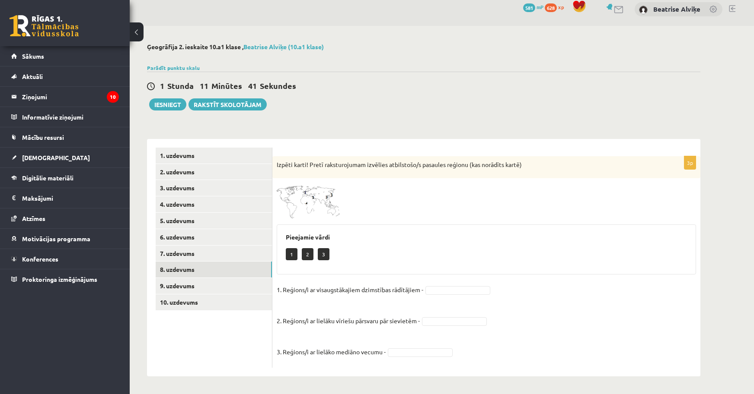
click at [449, 280] on div "3p Izpēti karti! Pretī raksturojumam izvēlies atbilstošo/s pasaules reģionu (ka…" at bounding box center [486, 262] width 428 height 212
click at [309, 204] on span at bounding box center [309, 204] width 14 height 14
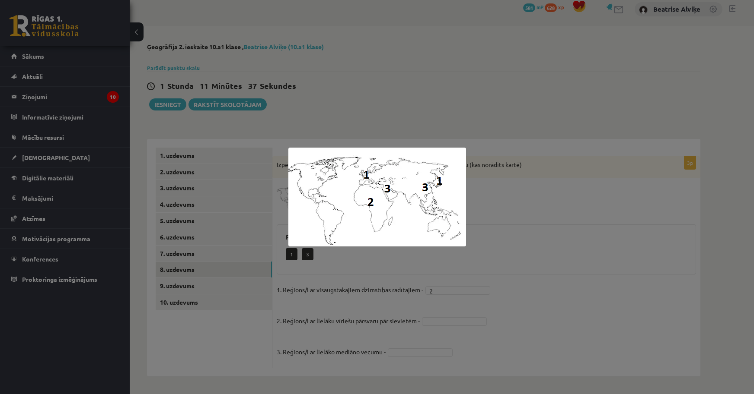
click at [322, 201] on img at bounding box center [377, 197] width 178 height 99
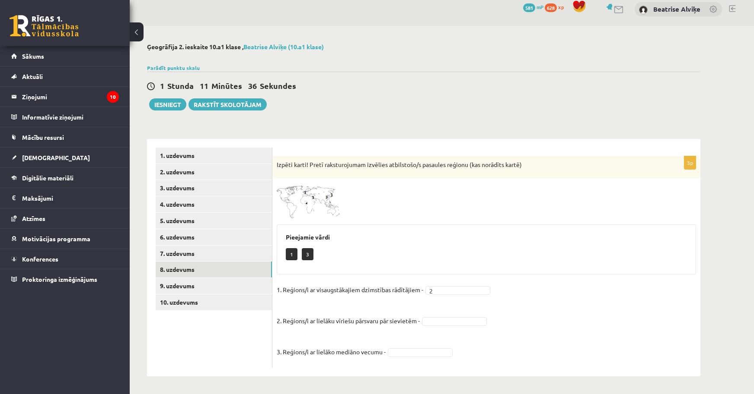
click at [300, 189] on img at bounding box center [309, 201] width 65 height 36
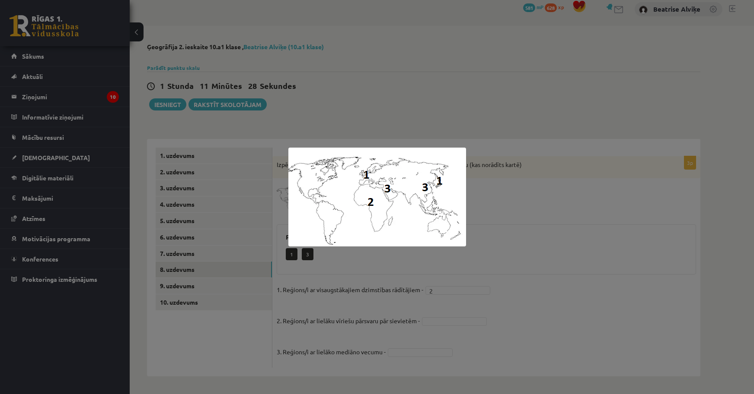
click at [512, 240] on div at bounding box center [377, 197] width 754 height 394
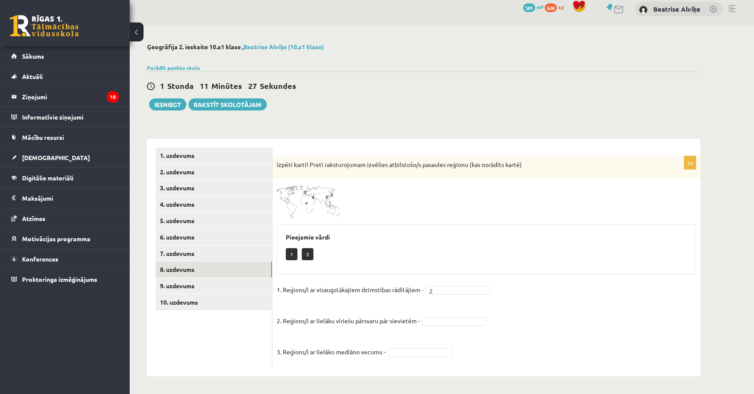
click at [405, 359] on fieldset "1. Reģions/i ar visaugstākajiem dzimstības rādītājiem - 2 * 2. Reģions/i ar lie…" at bounding box center [486, 323] width 419 height 80
click at [312, 210] on span at bounding box center [309, 204] width 14 height 14
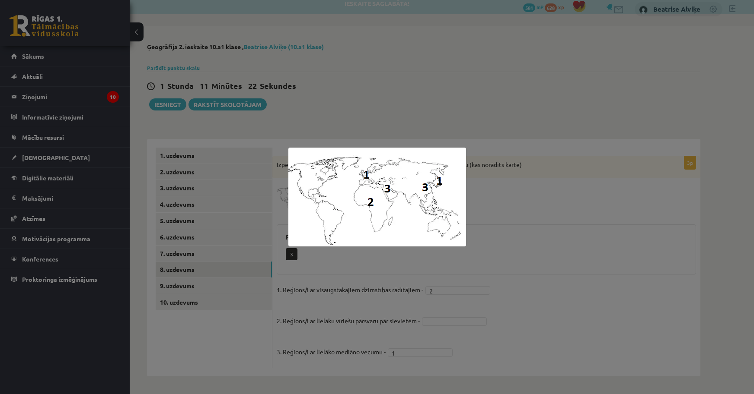
click at [490, 309] on div at bounding box center [377, 197] width 754 height 394
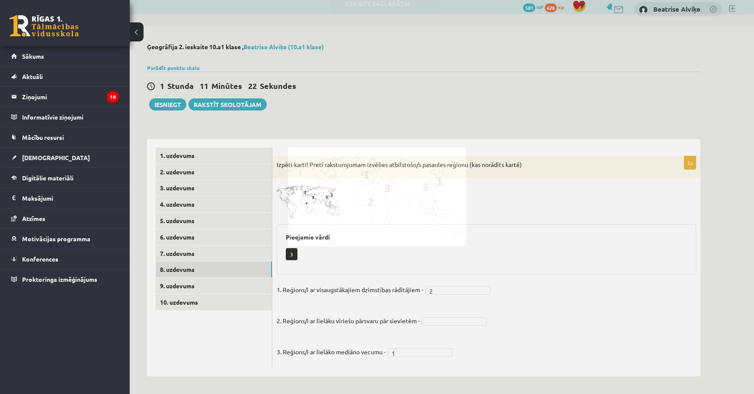
click at [466, 311] on fieldset "1. Reģions/i ar visaugstākajiem dzimstības rādītājiem - 2 * 2. Reģions/i ar lie…" at bounding box center [486, 323] width 419 height 80
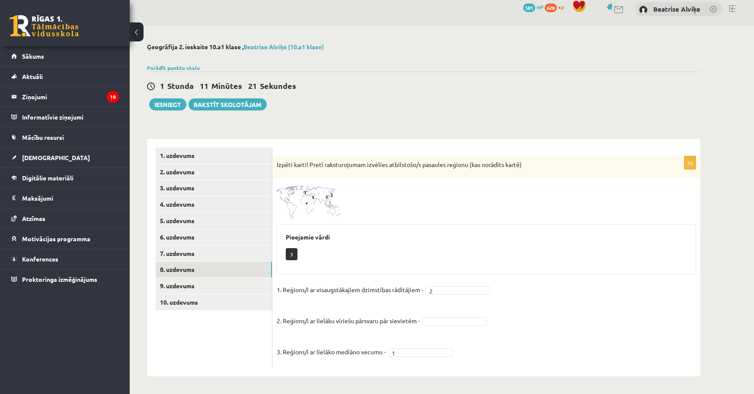
click at [458, 318] on fieldset "1. Reģions/i ar visaugstākajiem dzimstības rādītājiem - 2 * 2. Reģions/i ar lie…" at bounding box center [486, 323] width 419 height 80
drag, startPoint x: 448, startPoint y: 356, endPoint x: 355, endPoint y: 306, distance: 105.8
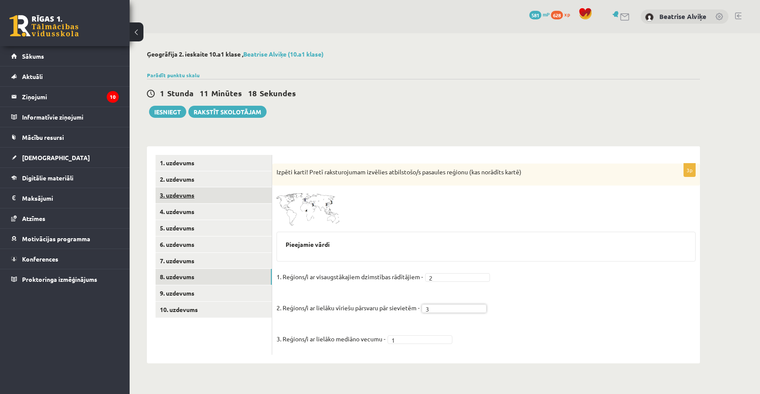
click at [204, 193] on link "3. uzdevums" at bounding box center [214, 196] width 116 height 16
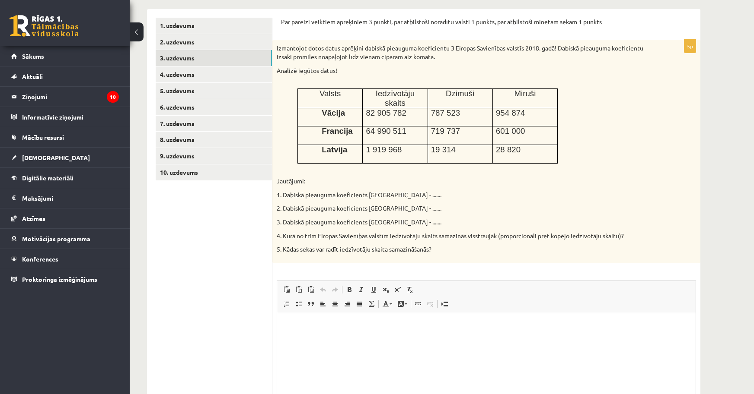
drag, startPoint x: 324, startPoint y: 357, endPoint x: 333, endPoint y: 362, distance: 10.2
click at [333, 340] on html at bounding box center [486, 326] width 418 height 26
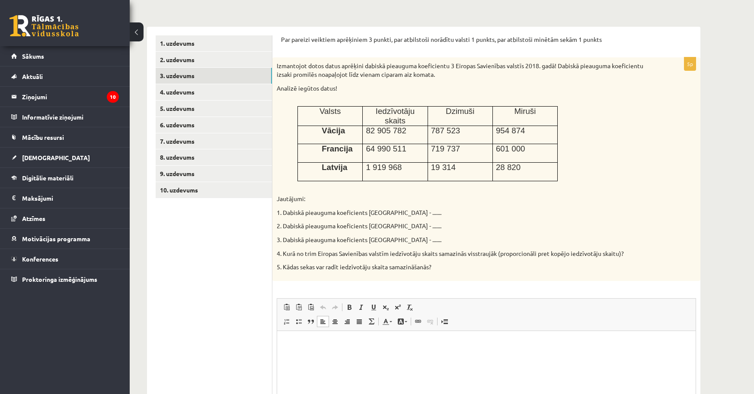
scroll to position [137, 0]
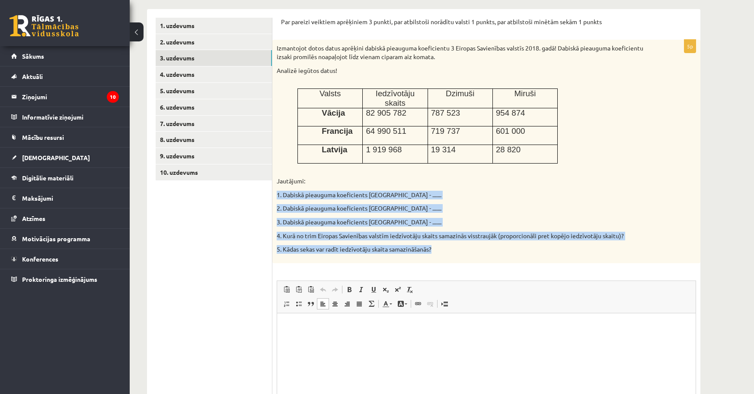
drag, startPoint x: 279, startPoint y: 187, endPoint x: 469, endPoint y: 247, distance: 199.4
click at [469, 247] on div "Izmantojot dotos datus aprēķini dabiskā pieauguma koeficientu 3 Eiropas Savienī…" at bounding box center [486, 151] width 428 height 223
copy div "1. Dabiskā pieauguma koeficients Vācijā - ....... 2. Dabiskā pieauguma koeficie…"
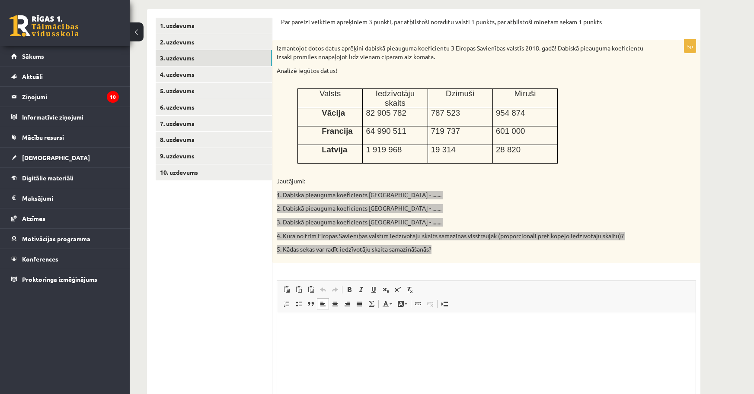
click at [324, 340] on html at bounding box center [486, 326] width 418 height 26
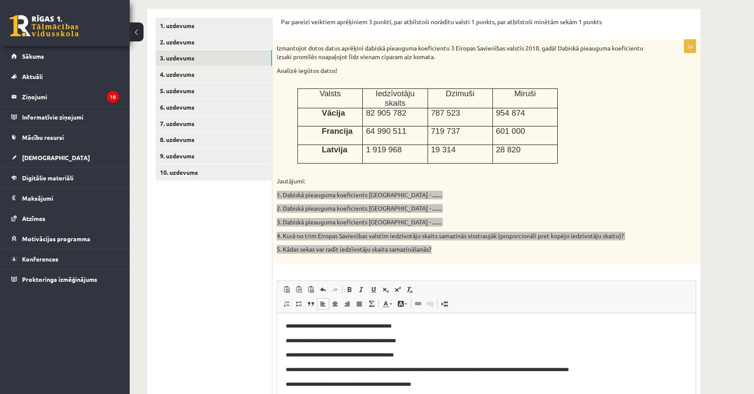
click at [409, 331] on body "**********" at bounding box center [486, 355] width 401 height 67
click at [405, 330] on p "**********" at bounding box center [486, 326] width 401 height 9
drag, startPoint x: 404, startPoint y: 329, endPoint x: 391, endPoint y: 326, distance: 13.2
click at [391, 326] on p "**********" at bounding box center [486, 326] width 401 height 9
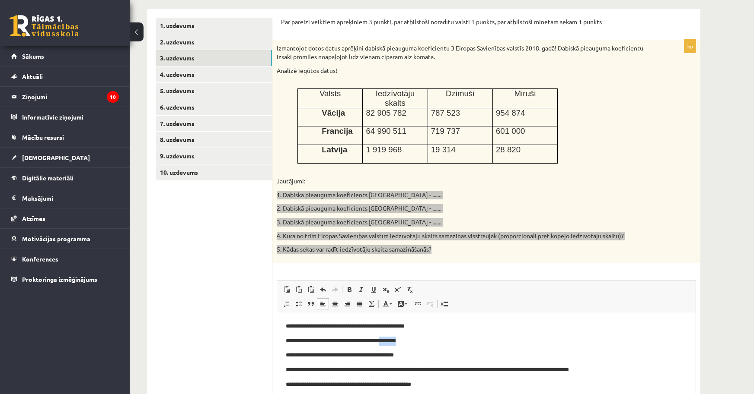
drag, startPoint x: 402, startPoint y: 343, endPoint x: 395, endPoint y: 338, distance: 8.7
click at [395, 338] on p "**********" at bounding box center [486, 341] width 401 height 9
click at [390, 324] on p "**********" at bounding box center [486, 326] width 401 height 9
click at [391, 324] on p "**********" at bounding box center [486, 326] width 401 height 9
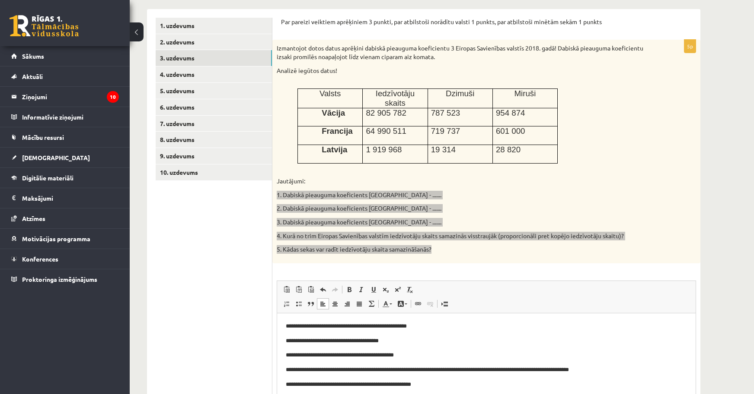
click at [397, 339] on p "**********" at bounding box center [486, 341] width 401 height 9
drag, startPoint x: 413, startPoint y: 358, endPoint x: 393, endPoint y: 359, distance: 20.3
click at [393, 359] on p "**********" at bounding box center [486, 355] width 401 height 9
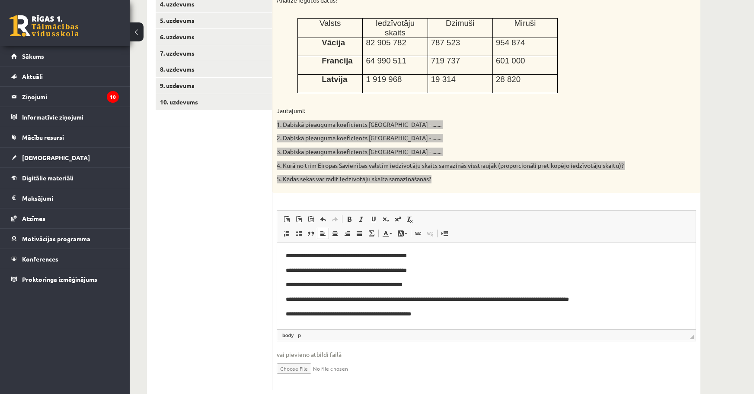
scroll to position [223, 0]
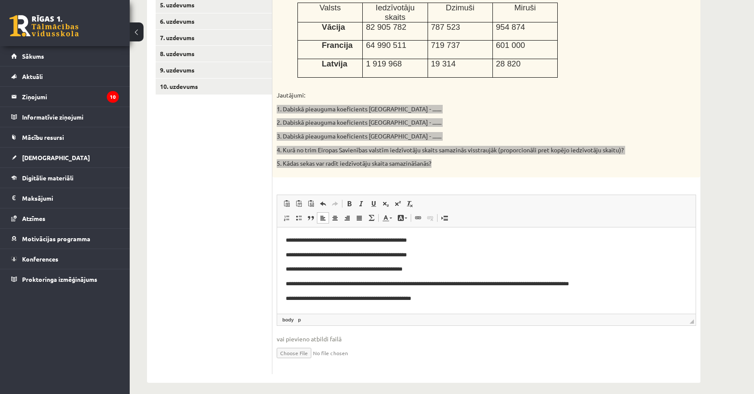
click at [595, 273] on p "**********" at bounding box center [486, 269] width 401 height 9
click at [595, 285] on p "**********" at bounding box center [486, 284] width 401 height 9
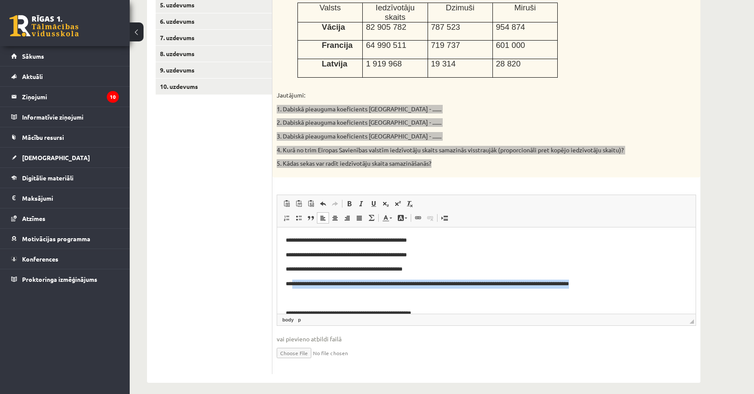
drag, startPoint x: 645, startPoint y: 281, endPoint x: 291, endPoint y: 282, distance: 353.9
click at [291, 282] on p "**********" at bounding box center [483, 284] width 394 height 9
click at [350, 200] on span at bounding box center [349, 203] width 7 height 7
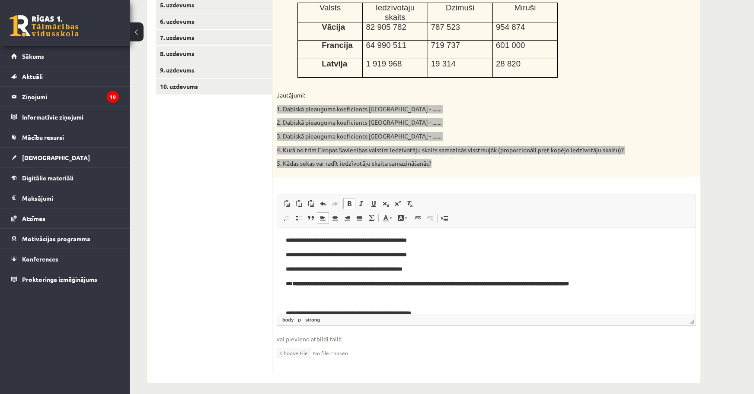
click at [303, 293] on body "**********" at bounding box center [486, 277] width 401 height 82
drag, startPoint x: 292, startPoint y: 268, endPoint x: 387, endPoint y: 267, distance: 95.1
click at [387, 267] on p "**********" at bounding box center [483, 269] width 394 height 9
click at [351, 201] on link "Bold Keyboard shortcut Ctrl+B" at bounding box center [349, 203] width 12 height 11
drag, startPoint x: 390, startPoint y: 252, endPoint x: 292, endPoint y: 254, distance: 98.5
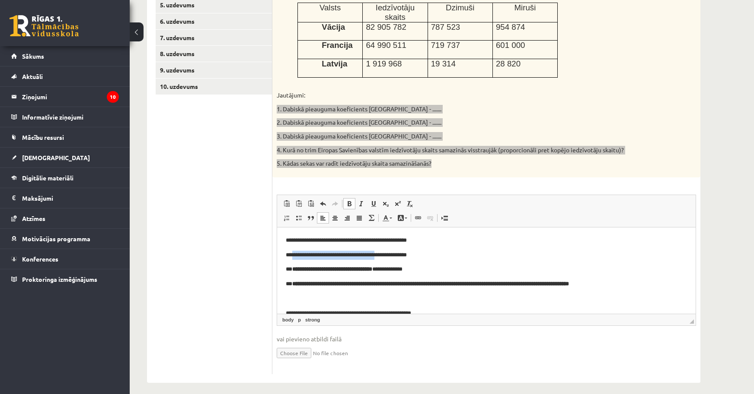
click at [291, 254] on p "**********" at bounding box center [483, 255] width 394 height 9
click at [350, 200] on span at bounding box center [349, 203] width 7 height 7
drag, startPoint x: 291, startPoint y: 241, endPoint x: 386, endPoint y: 241, distance: 95.1
click at [386, 241] on p "**********" at bounding box center [483, 240] width 394 height 9
click at [349, 200] on span at bounding box center [349, 203] width 7 height 7
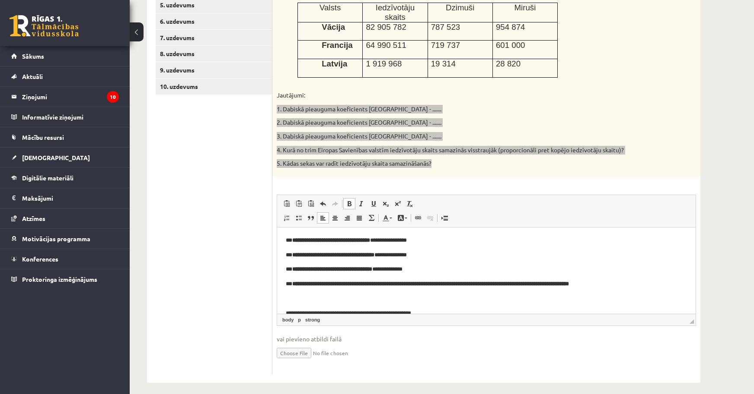
click at [364, 296] on p "Editor, wiswyg-editor-user-answer-47433870306660" at bounding box center [486, 298] width 401 height 9
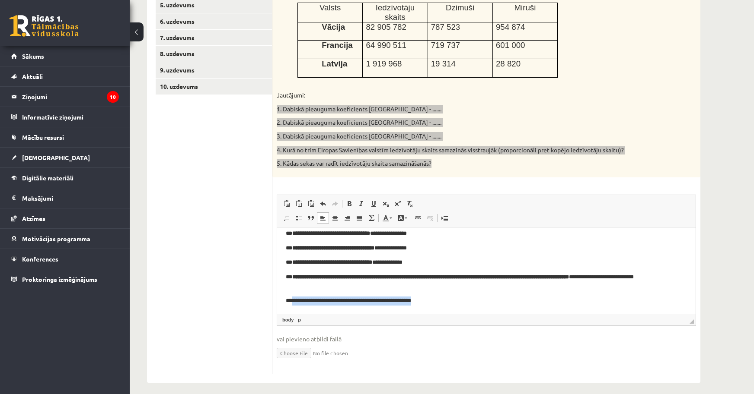
drag, startPoint x: 459, startPoint y: 302, endPoint x: 291, endPoint y: 293, distance: 167.8
click at [291, 293] on body "**********" at bounding box center [486, 267] width 401 height 76
drag, startPoint x: 345, startPoint y: 199, endPoint x: 352, endPoint y: 216, distance: 18.1
click at [345, 199] on link "Bold Keyboard shortcut Ctrl+B" at bounding box center [349, 203] width 12 height 11
click at [468, 295] on body "**********" at bounding box center [486, 267] width 401 height 76
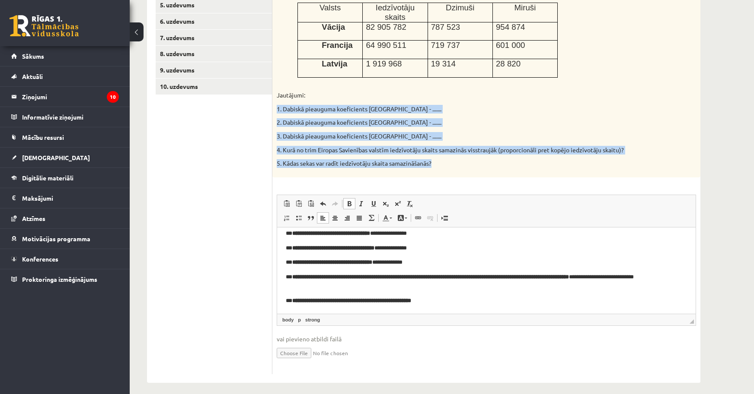
click at [350, 195] on span "Editor toolbars Paste Keyboard shortcut Ctrl+V Paste as plain text Keyboard sho…" at bounding box center [486, 211] width 418 height 32
click at [346, 200] on span at bounding box center [349, 203] width 7 height 7
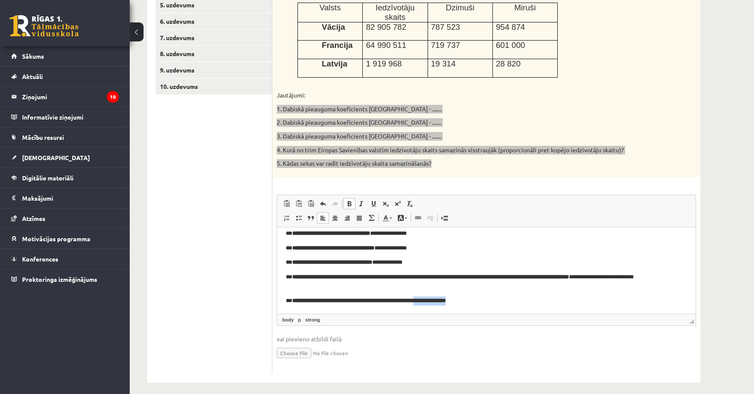
drag, startPoint x: 496, startPoint y: 295, endPoint x: 447, endPoint y: 304, distance: 49.2
click at [447, 304] on body "**********" at bounding box center [486, 267] width 401 height 76
click at [352, 200] on span at bounding box center [349, 203] width 7 height 7
click at [505, 297] on p "**********" at bounding box center [483, 300] width 394 height 9
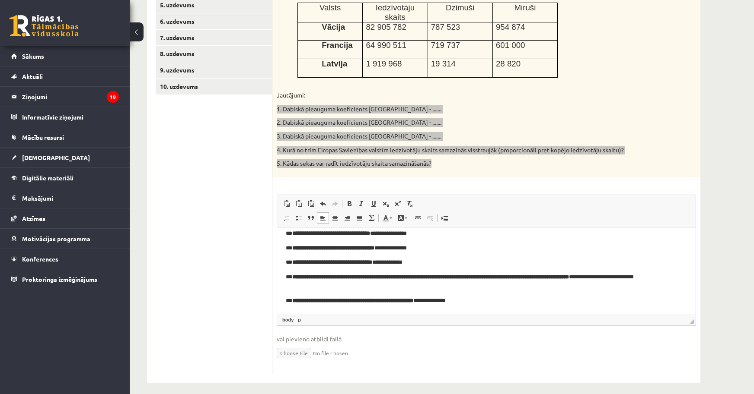
click at [504, 305] on html "**********" at bounding box center [486, 266] width 418 height 93
click at [500, 303] on p "**********" at bounding box center [483, 300] width 394 height 9
click at [434, 258] on p "**********" at bounding box center [483, 262] width 394 height 9
click at [441, 242] on body "**********" at bounding box center [486, 267] width 401 height 76
click at [435, 233] on p "**********" at bounding box center [483, 233] width 394 height 9
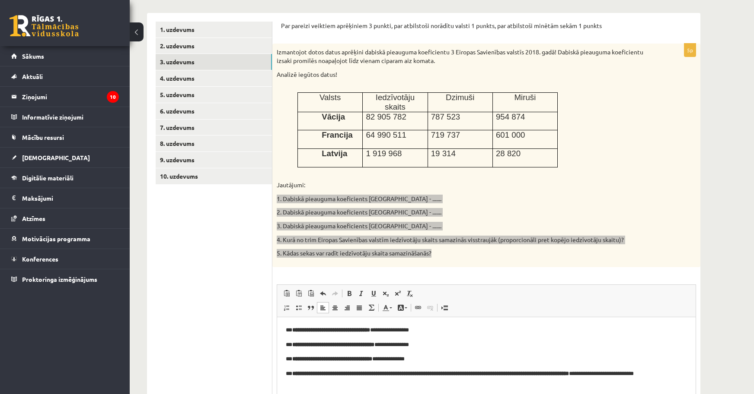
scroll to position [223, 0]
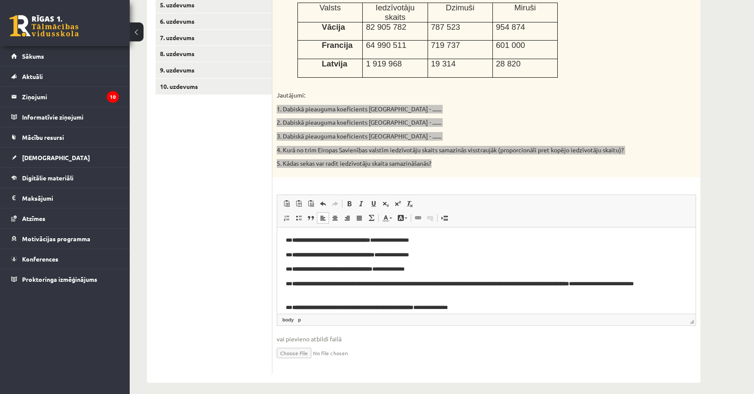
click at [487, 308] on p "**********" at bounding box center [483, 307] width 394 height 9
click at [510, 305] on p "**********" at bounding box center [483, 307] width 394 height 9
drag, startPoint x: 488, startPoint y: 305, endPoint x: 785, endPoint y: 548, distance: 383.6
click at [488, 305] on p "**********" at bounding box center [483, 307] width 394 height 9
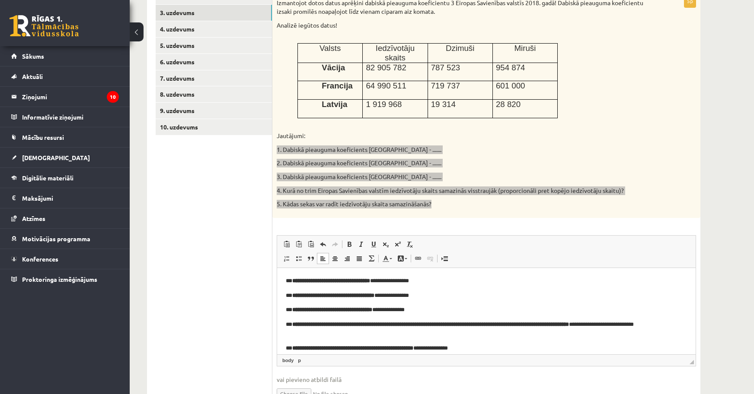
scroll to position [137, 0]
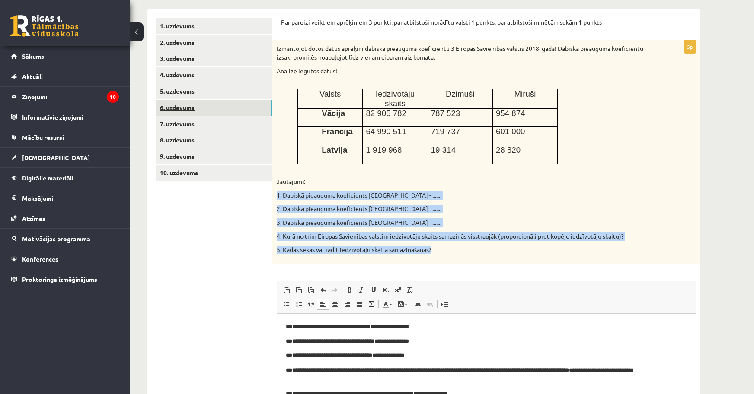
click at [200, 105] on link "6. uzdevums" at bounding box center [214, 108] width 116 height 16
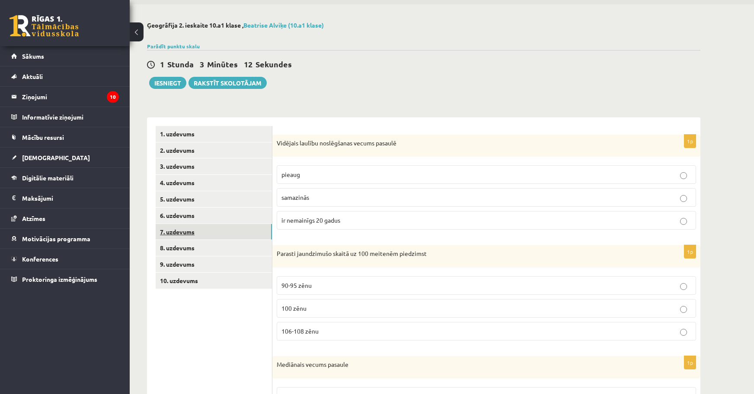
click at [235, 228] on link "7. uzdevums" at bounding box center [214, 232] width 116 height 16
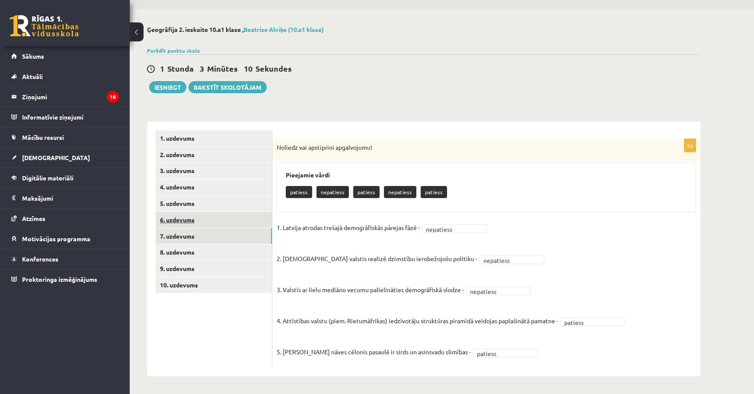
click at [193, 219] on link "6. uzdevums" at bounding box center [214, 220] width 116 height 16
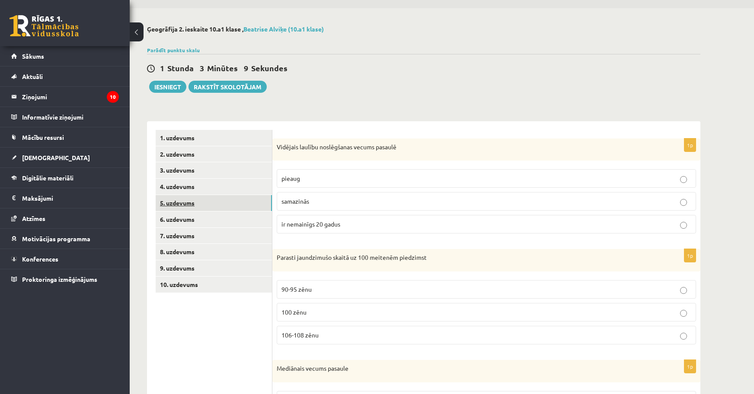
click at [196, 200] on link "5. uzdevums" at bounding box center [214, 203] width 116 height 16
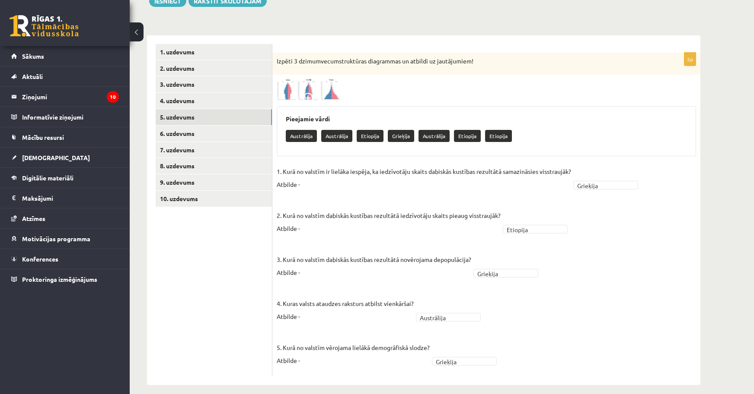
scroll to position [111, 0]
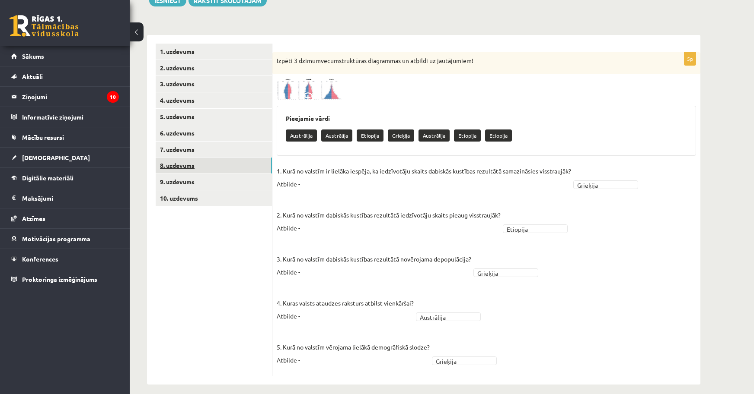
click at [173, 173] on link "8. uzdevums" at bounding box center [214, 166] width 116 height 16
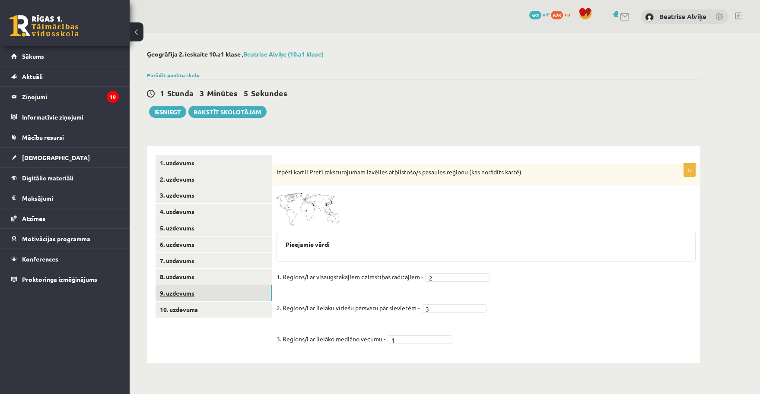
click at [199, 299] on link "9. uzdevums" at bounding box center [214, 294] width 116 height 16
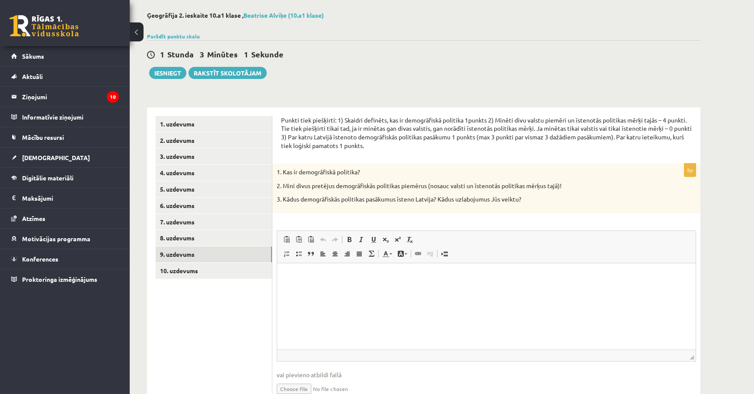
scroll to position [38, 0]
click at [218, 272] on link "10. uzdevums" at bounding box center [214, 272] width 116 height 16
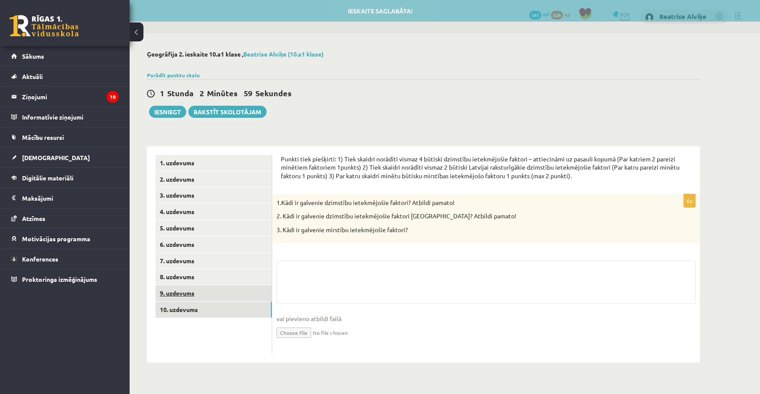
click at [205, 293] on link "9. uzdevums" at bounding box center [214, 294] width 116 height 16
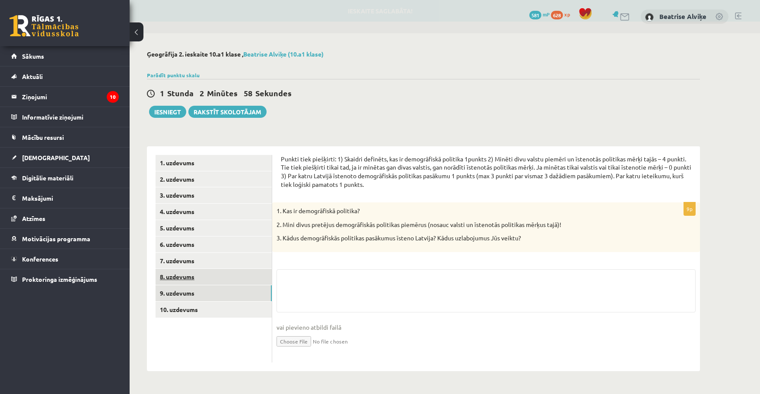
click at [190, 278] on link "8. uzdevums" at bounding box center [214, 277] width 116 height 16
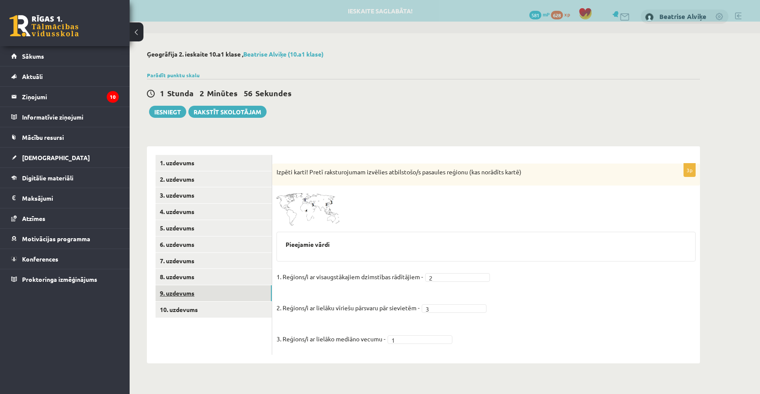
click at [181, 298] on link "9. uzdevums" at bounding box center [214, 294] width 116 height 16
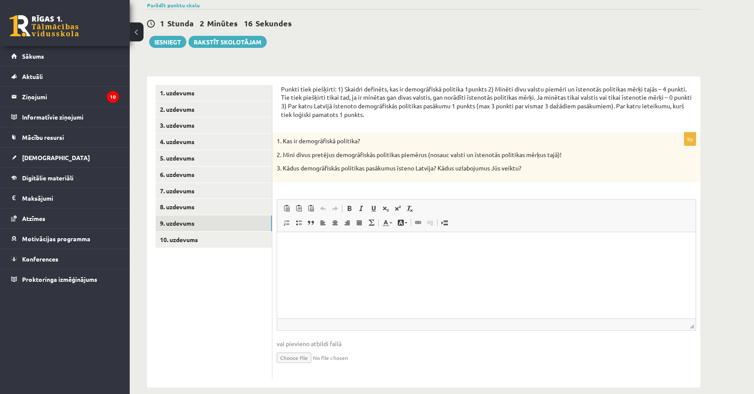
scroll to position [82, 0]
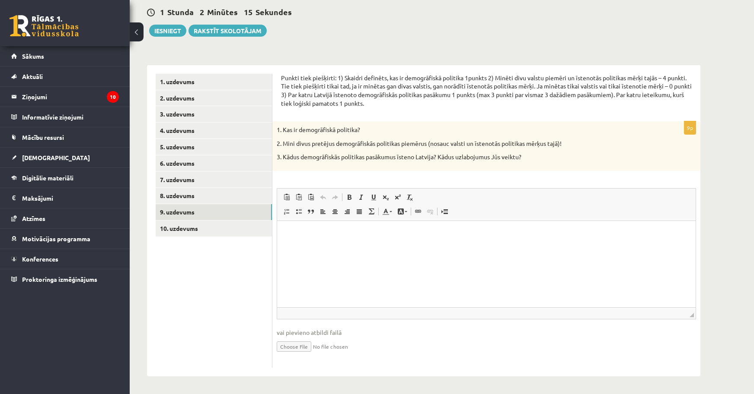
click at [302, 229] on p "Editor, wiswyg-editor-user-answer-47433939906860" at bounding box center [486, 233] width 401 height 9
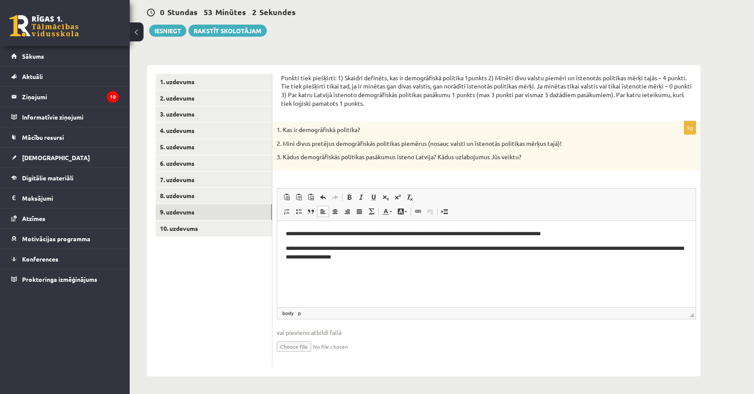
click at [387, 259] on p "**********" at bounding box center [486, 253] width 401 height 18
click at [388, 259] on p "**********" at bounding box center [486, 253] width 401 height 18
click at [445, 260] on p "**********" at bounding box center [486, 253] width 401 height 18
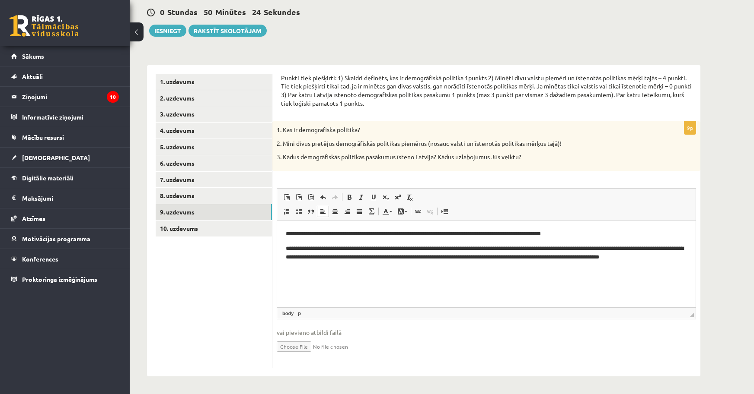
click at [338, 257] on p "**********" at bounding box center [486, 257] width 401 height 27
click at [444, 264] on p "**********" at bounding box center [486, 257] width 401 height 27
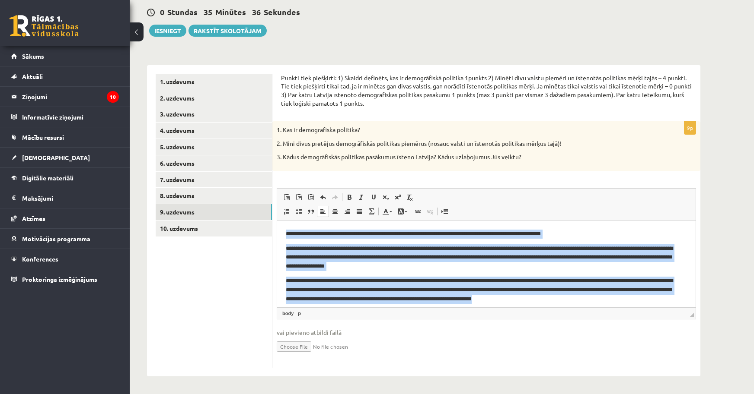
drag, startPoint x: 647, startPoint y: 299, endPoint x: 219, endPoint y: 221, distance: 435.3
click at [277, 221] on html "**********" at bounding box center [486, 266] width 418 height 91
copy body "**********"
click at [595, 294] on p "**********" at bounding box center [483, 290] width 394 height 27
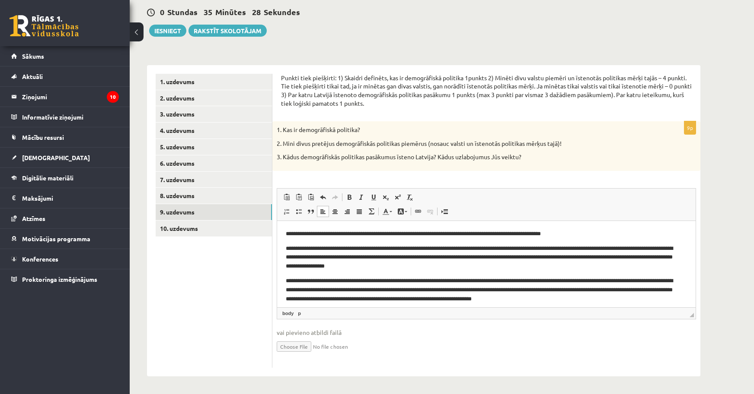
click at [595, 298] on p "**********" at bounding box center [483, 290] width 394 height 27
click at [184, 221] on link "10. uzdevums" at bounding box center [214, 229] width 116 height 16
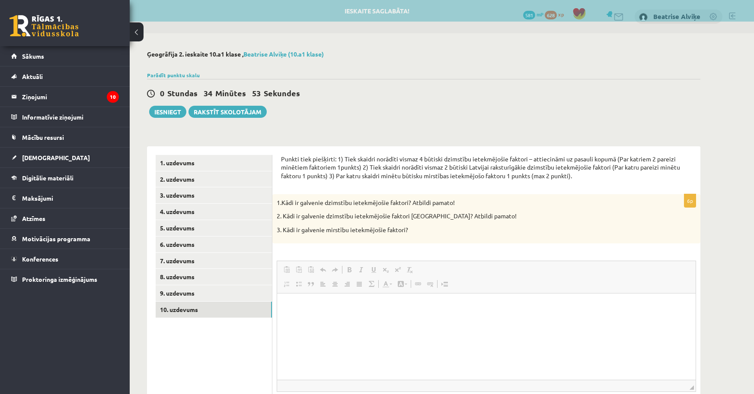
scroll to position [0, 0]
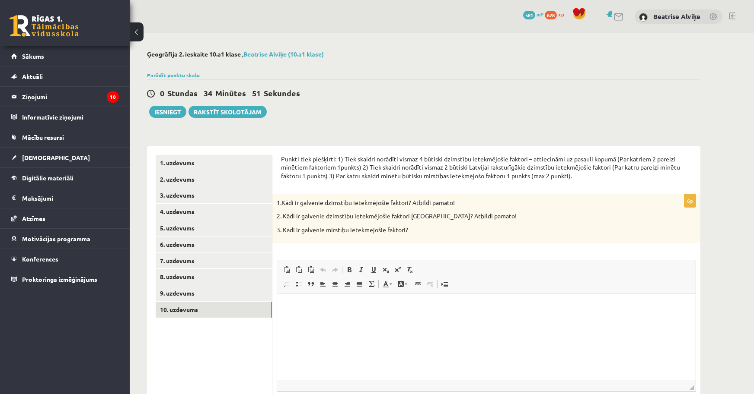
click at [529, 320] on html at bounding box center [486, 307] width 418 height 26
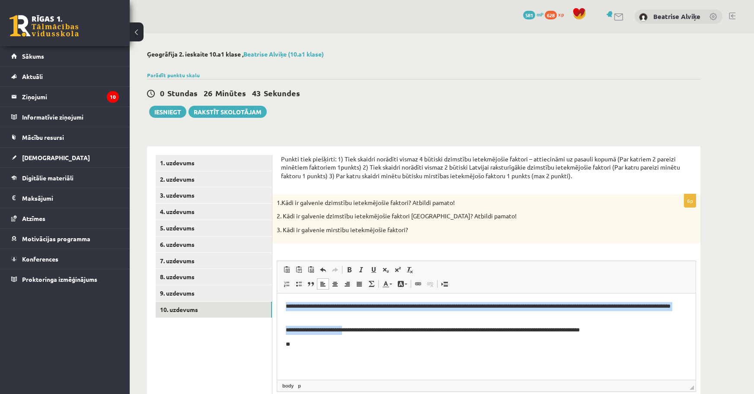
drag, startPoint x: 321, startPoint y: 321, endPoint x: 266, endPoint y: 296, distance: 59.8
click at [277, 296] on html "**********" at bounding box center [486, 326] width 418 height 64
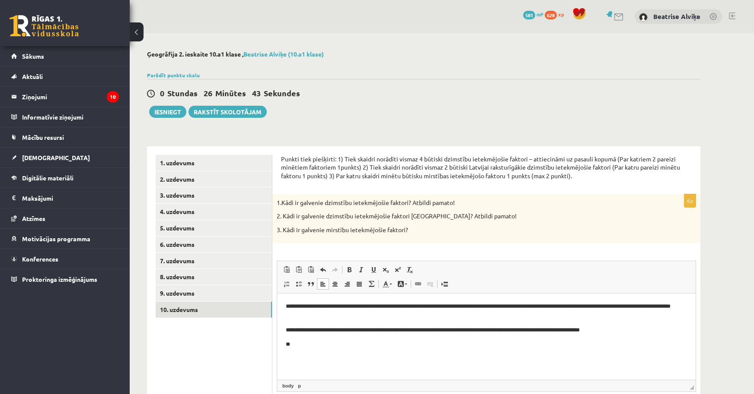
click at [322, 348] on p "**" at bounding box center [486, 344] width 401 height 9
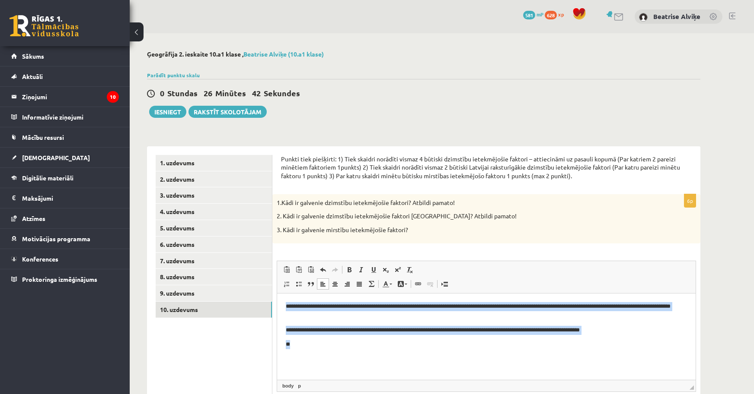
drag, startPoint x: 322, startPoint y: 348, endPoint x: 269, endPoint y: 284, distance: 83.4
click at [277, 294] on html "**********" at bounding box center [486, 326] width 418 height 64
copy body "**********"
click at [304, 347] on p "**" at bounding box center [486, 344] width 401 height 9
drag, startPoint x: 492, startPoint y: 340, endPoint x: 547, endPoint y: 593, distance: 258.7
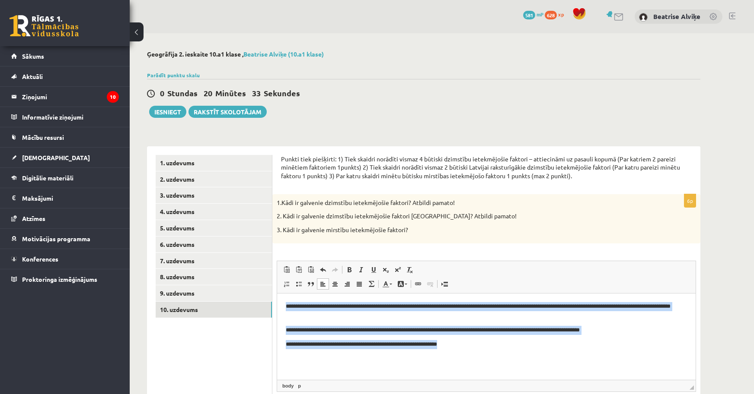
click at [277, 299] on html "**********" at bounding box center [486, 326] width 418 height 64
copy body "**********"
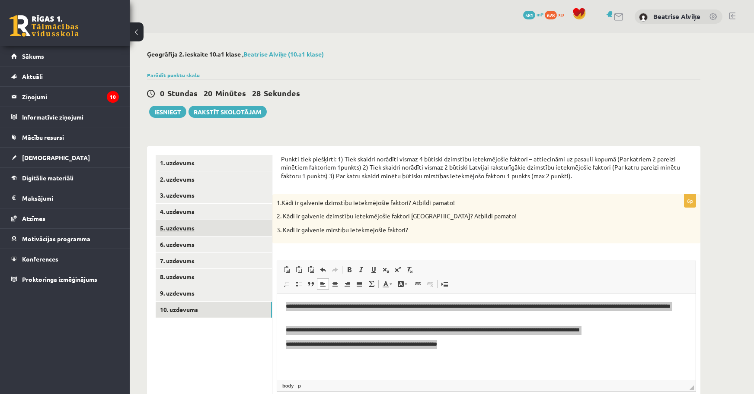
click at [176, 225] on link "5. uzdevums" at bounding box center [214, 228] width 116 height 16
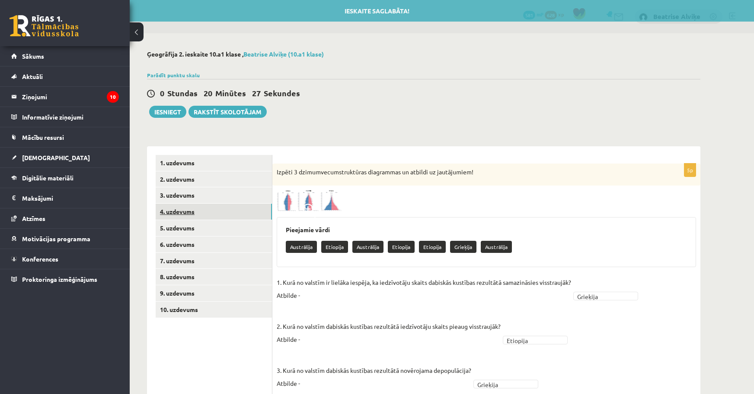
click at [175, 219] on link "4. uzdevums" at bounding box center [214, 212] width 116 height 16
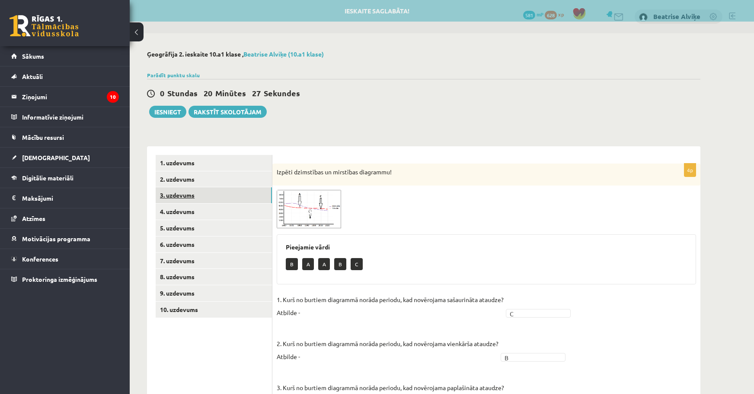
click at [167, 202] on link "3. uzdevums" at bounding box center [214, 196] width 116 height 16
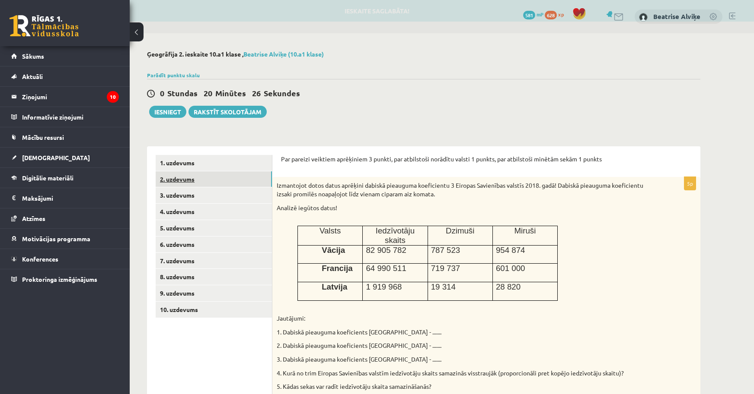
click at [163, 184] on link "2. uzdevums" at bounding box center [214, 180] width 116 height 16
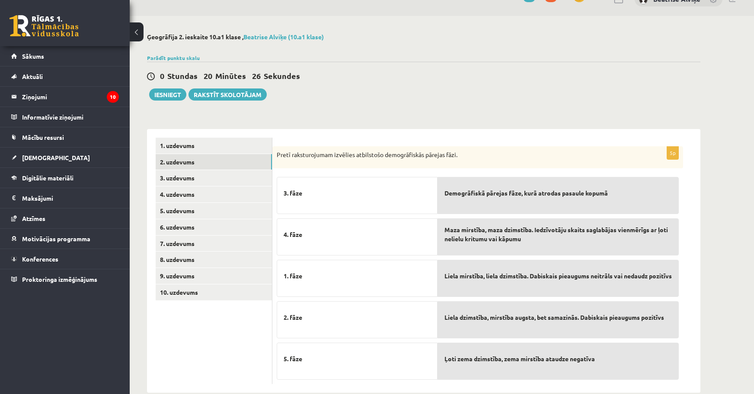
scroll to position [34, 0]
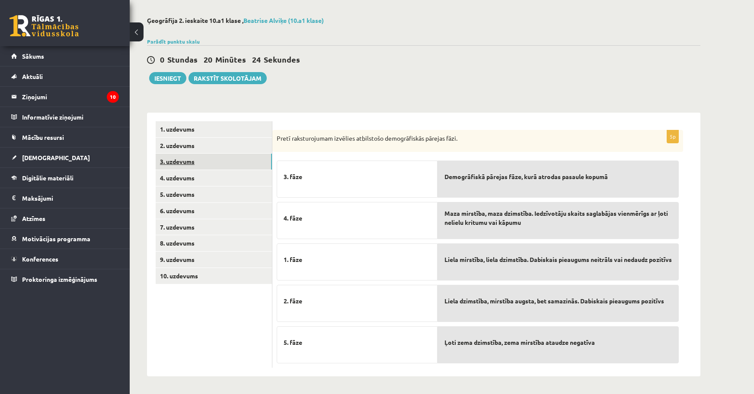
click at [205, 155] on link "3. uzdevums" at bounding box center [214, 162] width 116 height 16
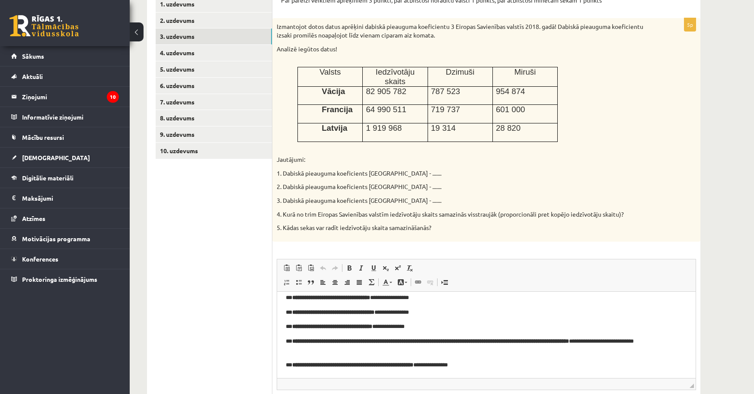
scroll to position [181, 0]
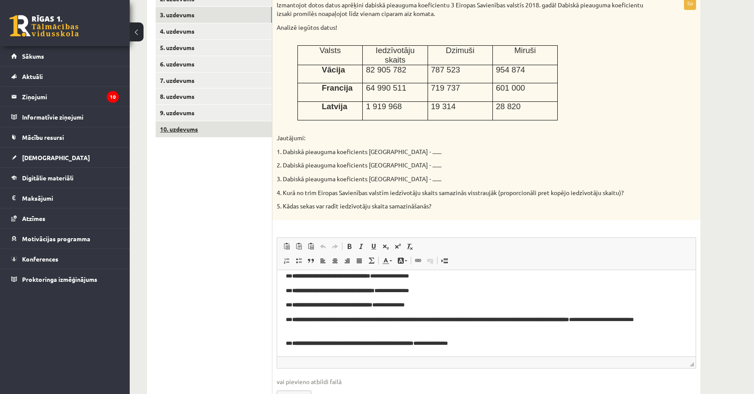
click at [183, 125] on link "10. uzdevums" at bounding box center [214, 129] width 116 height 16
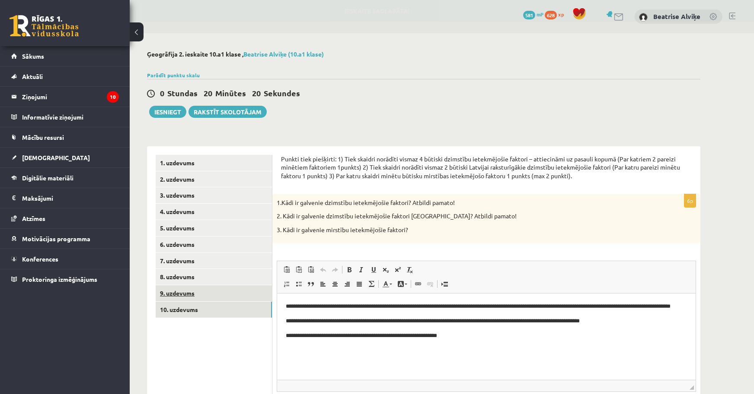
scroll to position [0, 0]
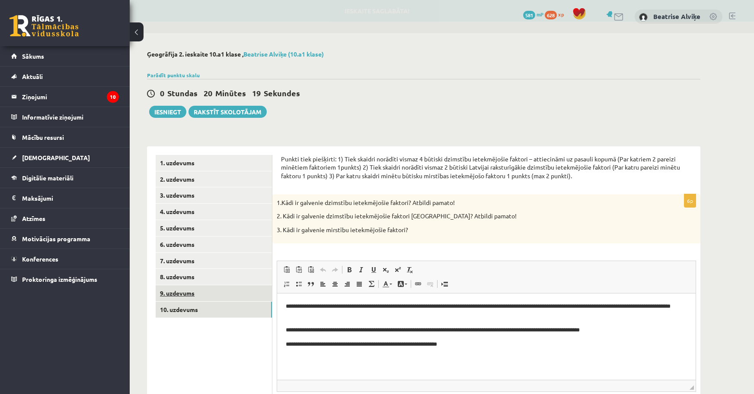
click at [207, 291] on link "9. uzdevums" at bounding box center [214, 294] width 116 height 16
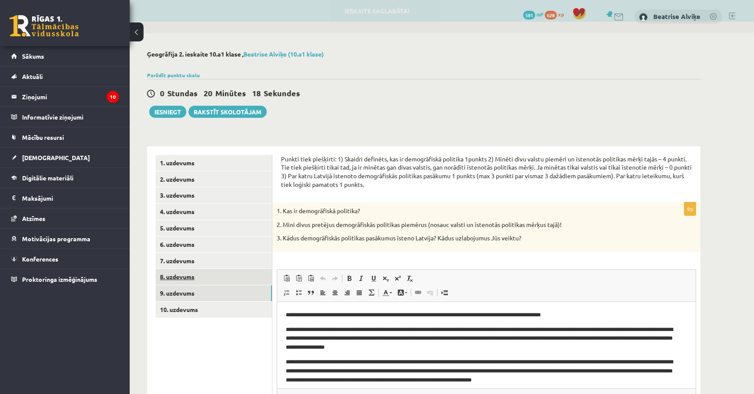
click at [197, 278] on link "8. uzdevums" at bounding box center [214, 277] width 116 height 16
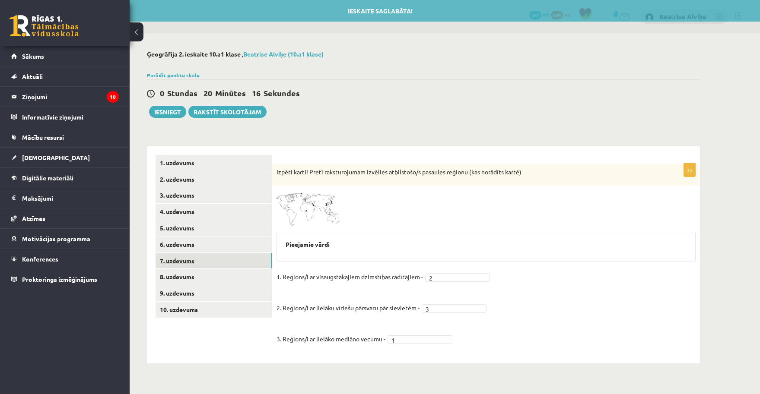
click at [196, 256] on link "7. uzdevums" at bounding box center [214, 261] width 116 height 16
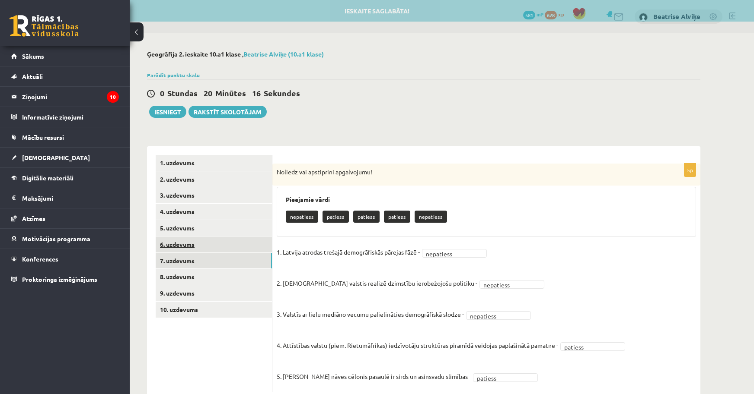
click at [193, 247] on link "6. uzdevums" at bounding box center [214, 245] width 116 height 16
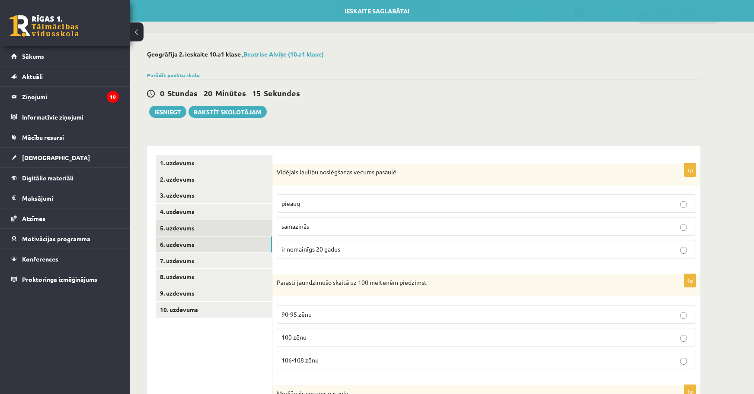
click at [189, 235] on link "5. uzdevums" at bounding box center [214, 228] width 116 height 16
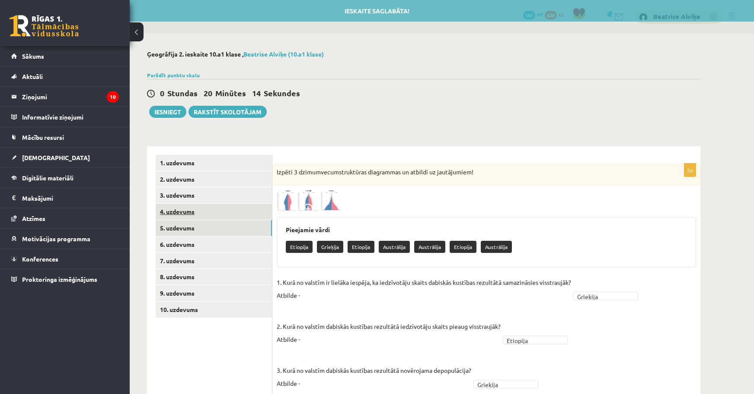
click at [183, 219] on link "4. uzdevums" at bounding box center [214, 212] width 116 height 16
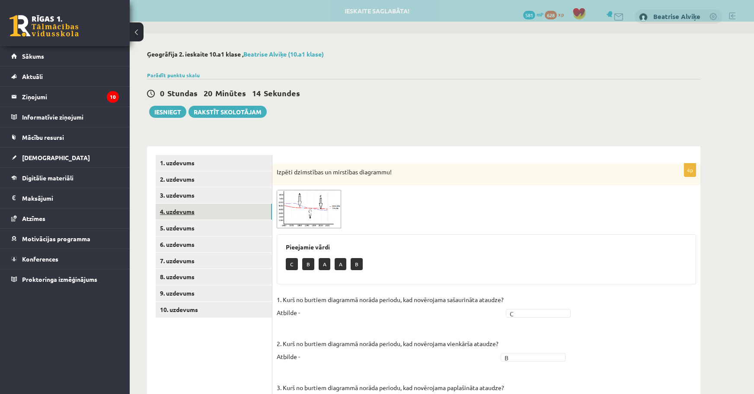
click at [184, 207] on link "4. uzdevums" at bounding box center [214, 212] width 116 height 16
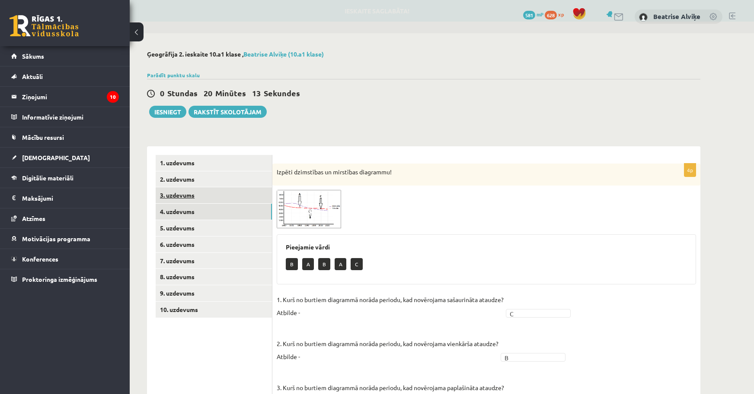
click at [184, 204] on link "3. uzdevums" at bounding box center [214, 196] width 116 height 16
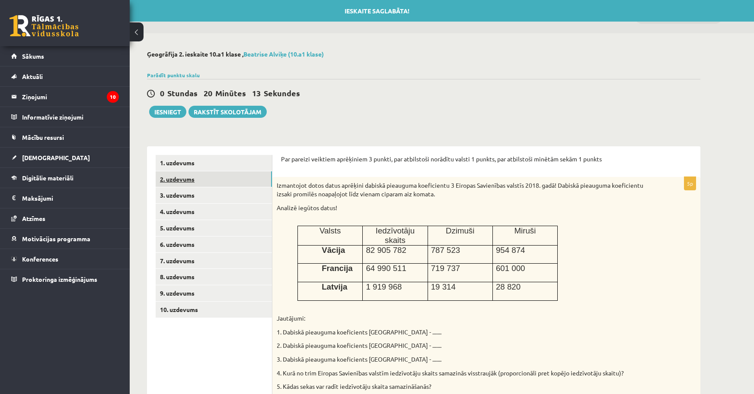
click at [184, 185] on link "2. uzdevums" at bounding box center [214, 180] width 116 height 16
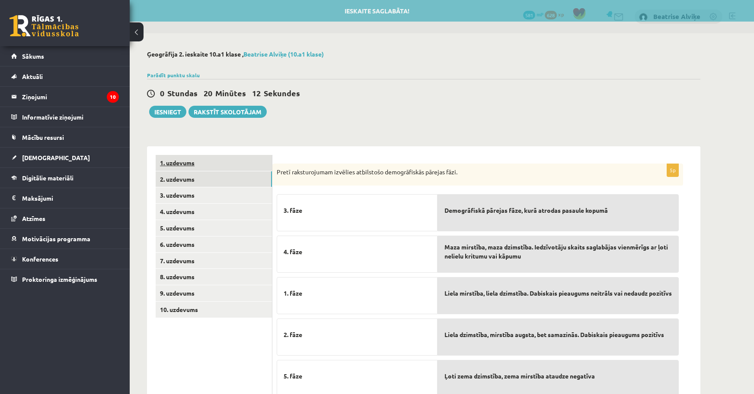
click at [183, 164] on link "1. uzdevums" at bounding box center [214, 163] width 116 height 16
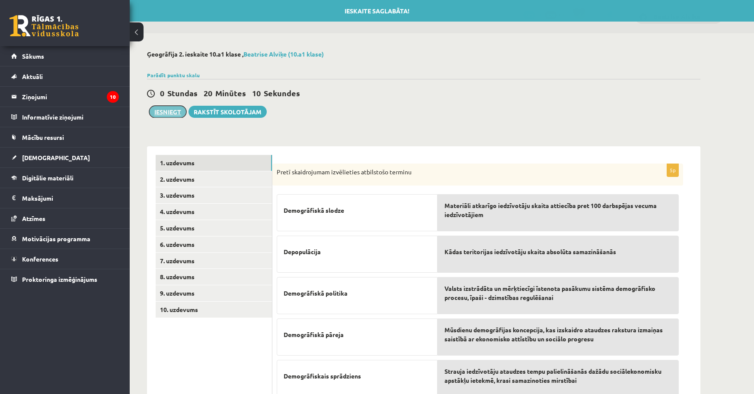
click at [166, 107] on button "Iesniegt" at bounding box center [167, 112] width 37 height 12
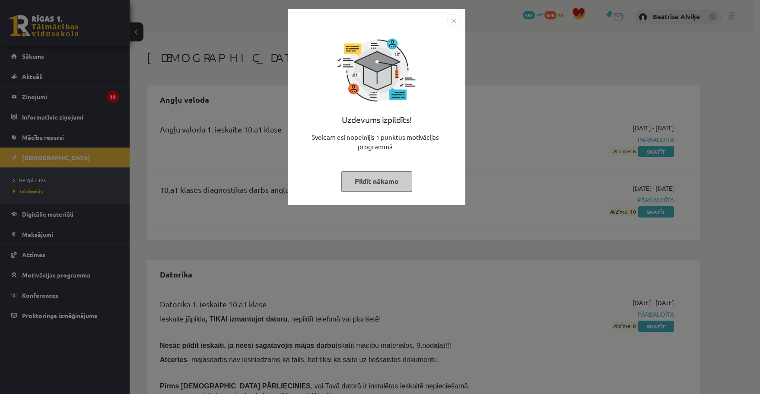
click at [455, 27] on div "Uzdevums izpildīts! Sveicam esi nopelnījis 1 punktus motivācijas programmā Pild…" at bounding box center [376, 113] width 167 height 173
click at [451, 24] on img "Close" at bounding box center [453, 20] width 13 height 13
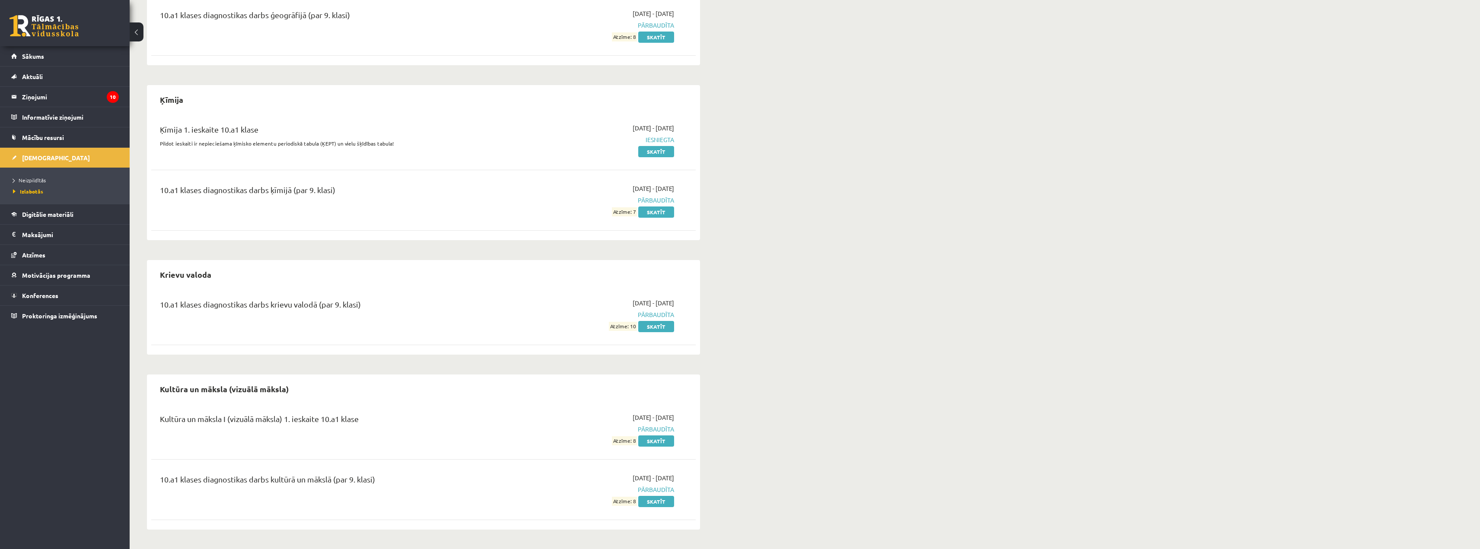
scroll to position [494, 0]
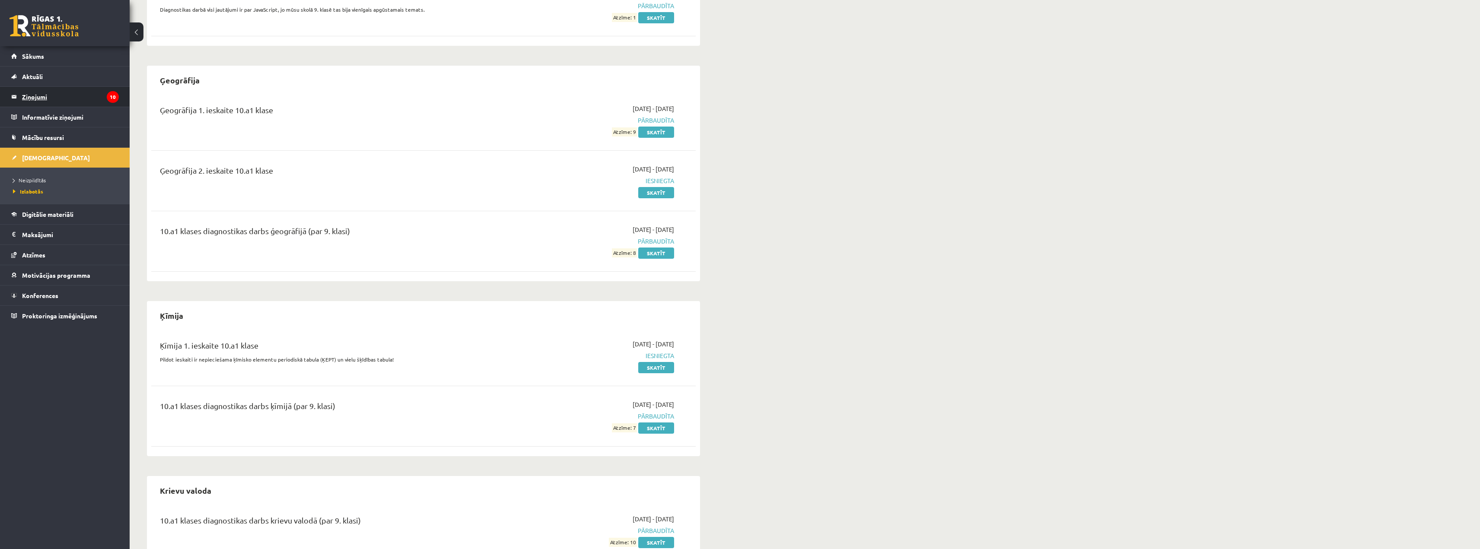
click at [60, 88] on legend "Ziņojumi 10" at bounding box center [70, 97] width 97 height 20
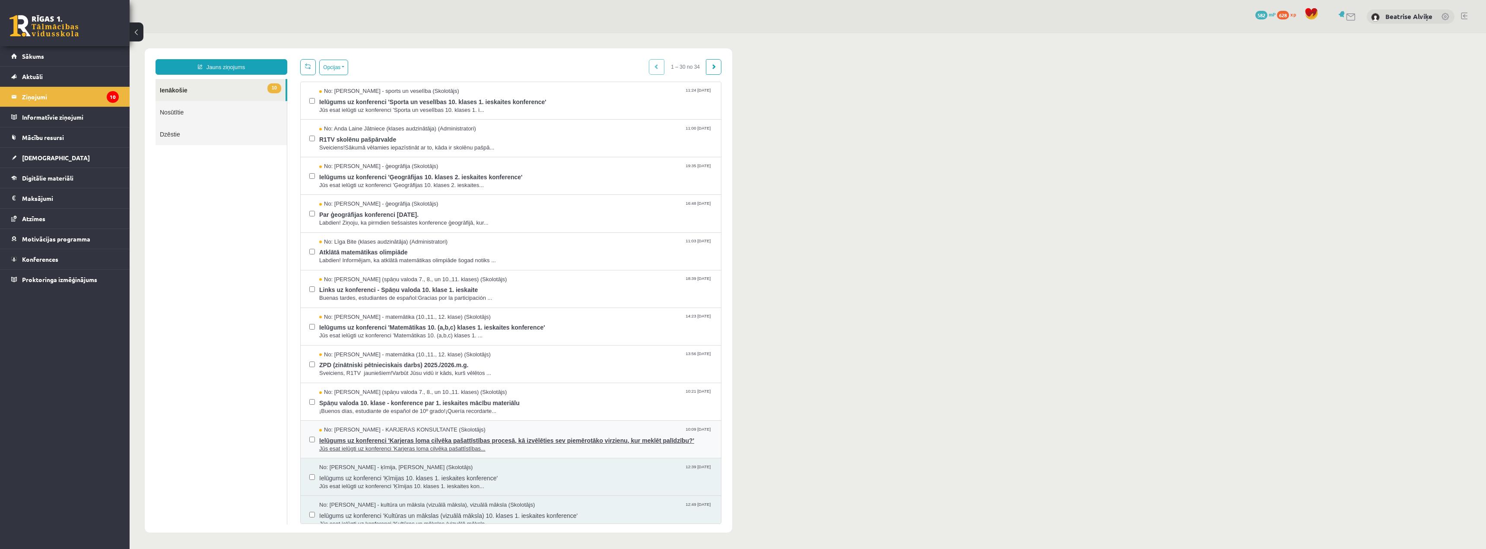
click at [468, 394] on span "No: Karīna Saveļjeva - KARJERAS KONSULTANTE (Skolotājs)" at bounding box center [402, 430] width 166 height 8
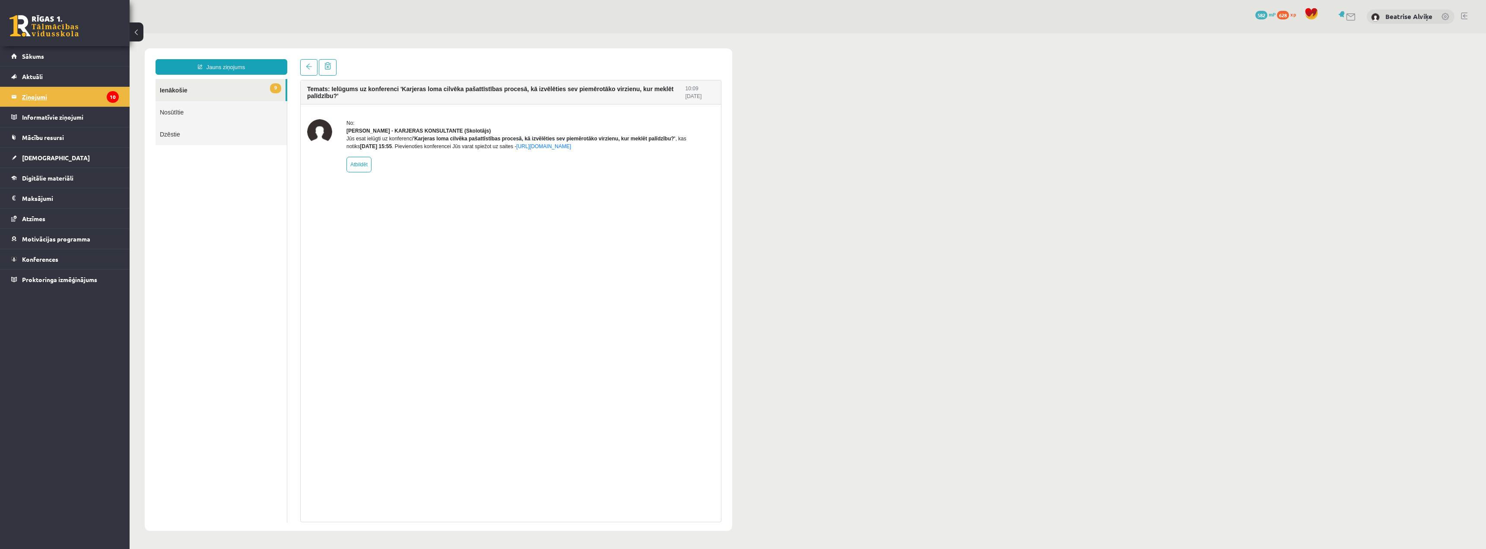
click at [34, 94] on legend "Ziņojumi 10" at bounding box center [70, 97] width 97 height 20
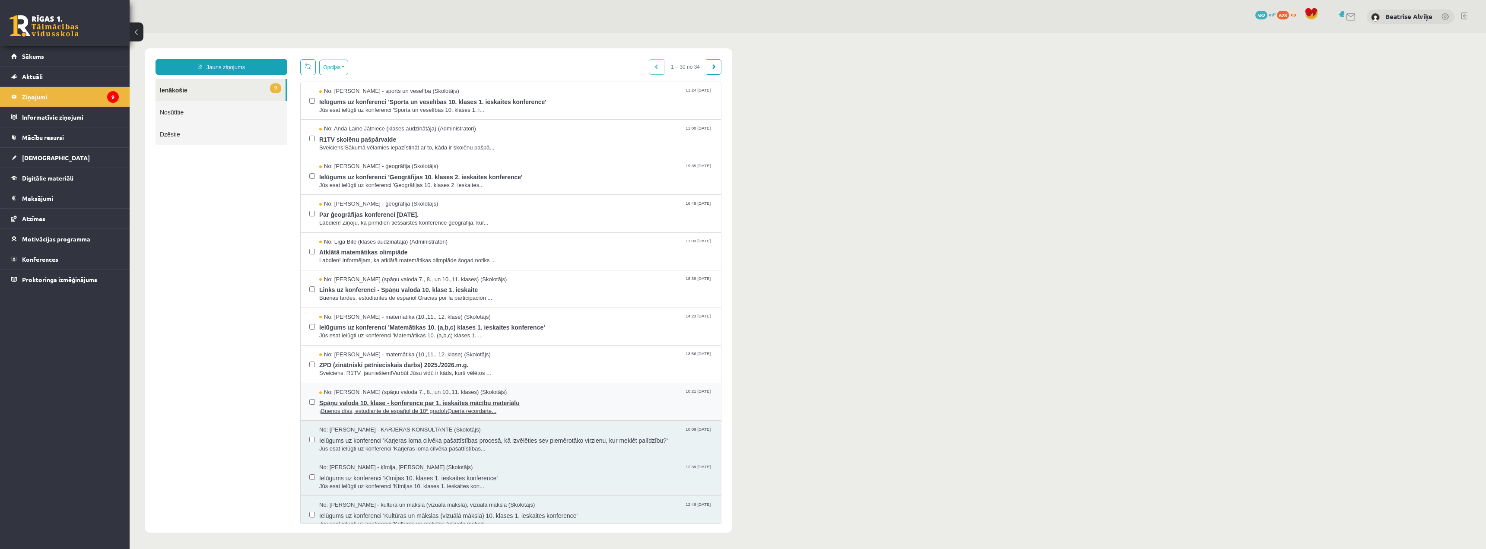
click at [433, 390] on span "No: Signe Sirmā (spāņu valoda 7., 8., un 10.,11. klases) (Skolotājs)" at bounding box center [413, 392] width 188 height 8
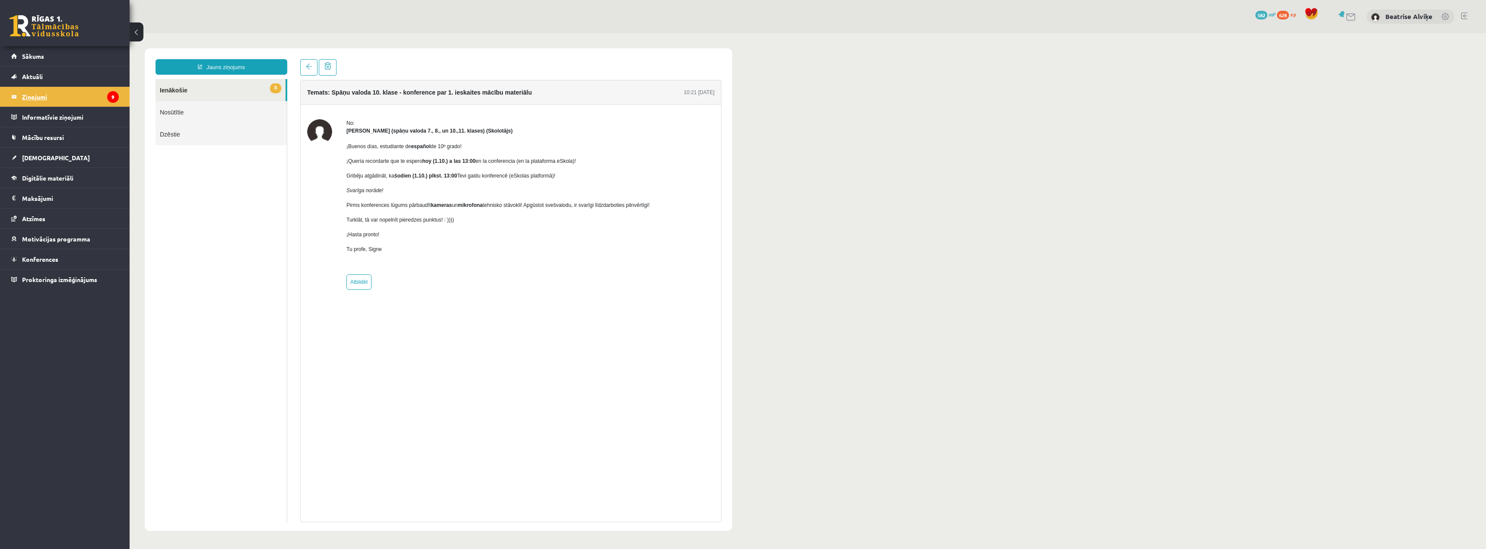
click at [32, 92] on legend "Ziņojumi 9" at bounding box center [70, 97] width 97 height 20
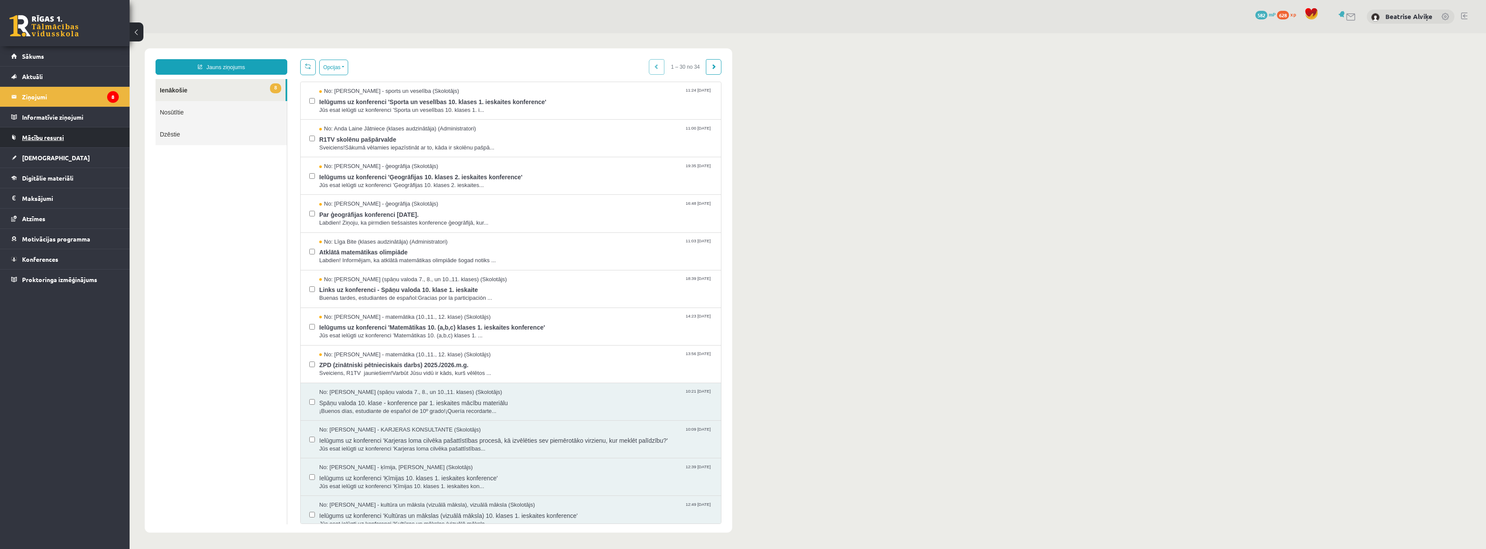
click at [43, 137] on span "Mācību resursi" at bounding box center [43, 138] width 42 height 8
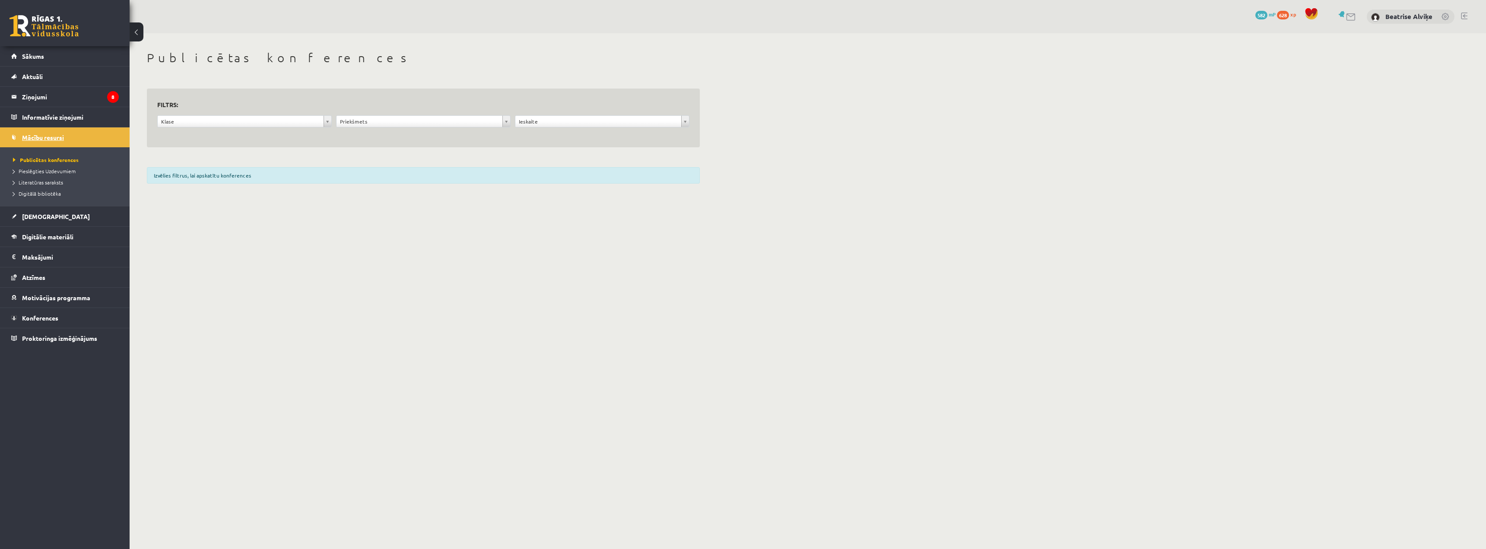
click at [43, 137] on span "Mācību resursi" at bounding box center [43, 138] width 42 height 8
click at [46, 236] on span "Digitālie materiāli" at bounding box center [47, 237] width 51 height 8
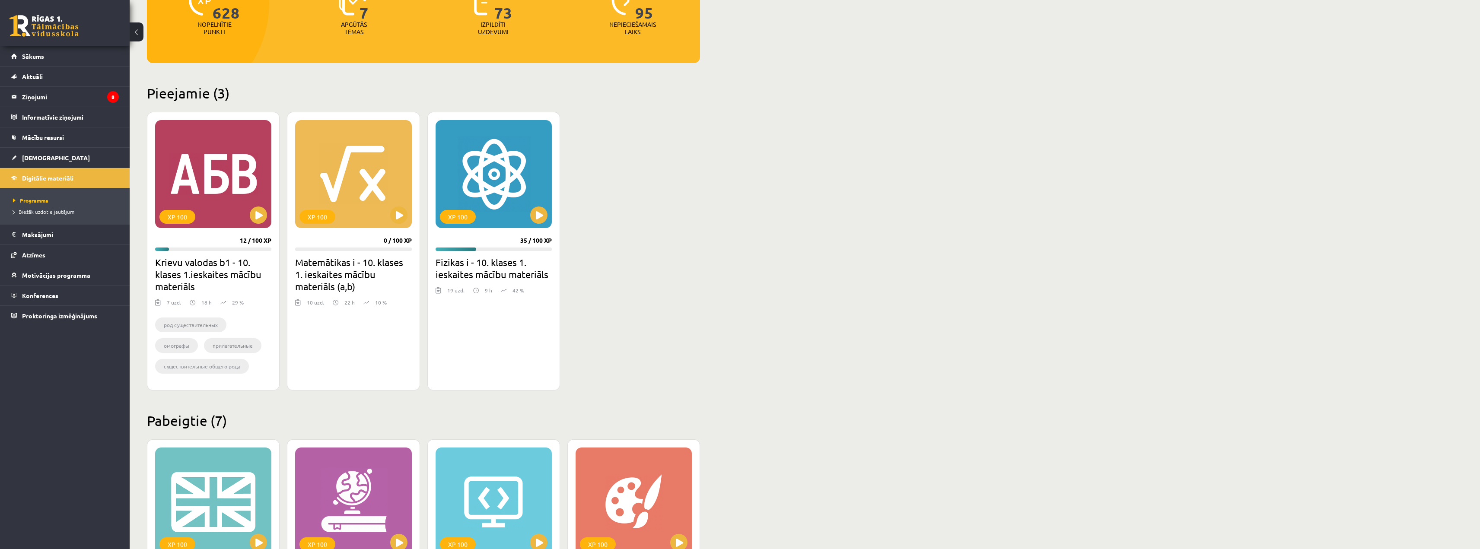
scroll to position [130, 0]
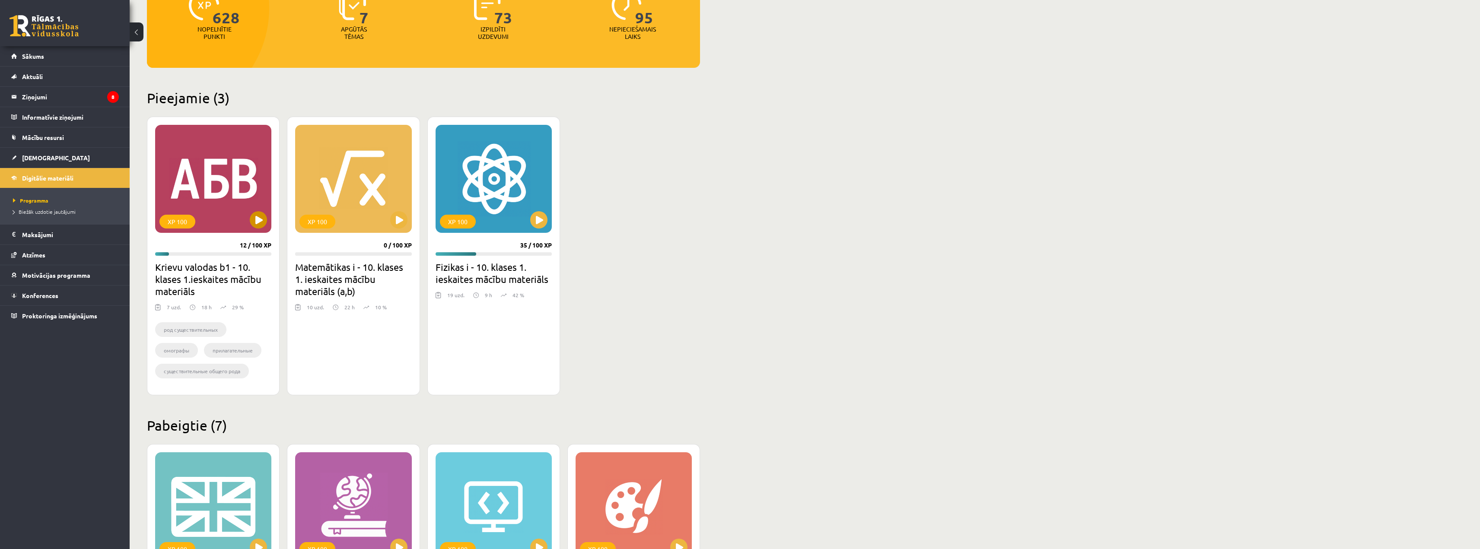
click at [210, 201] on div "XP 100" at bounding box center [213, 179] width 116 height 108
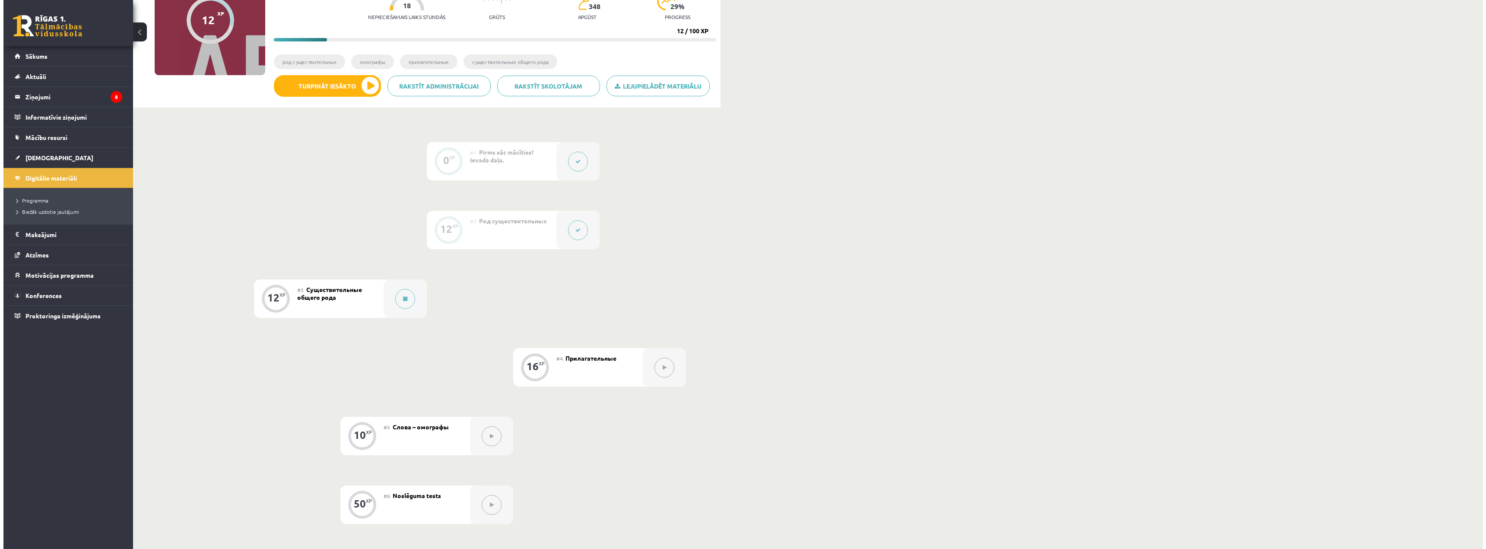
scroll to position [80, 0]
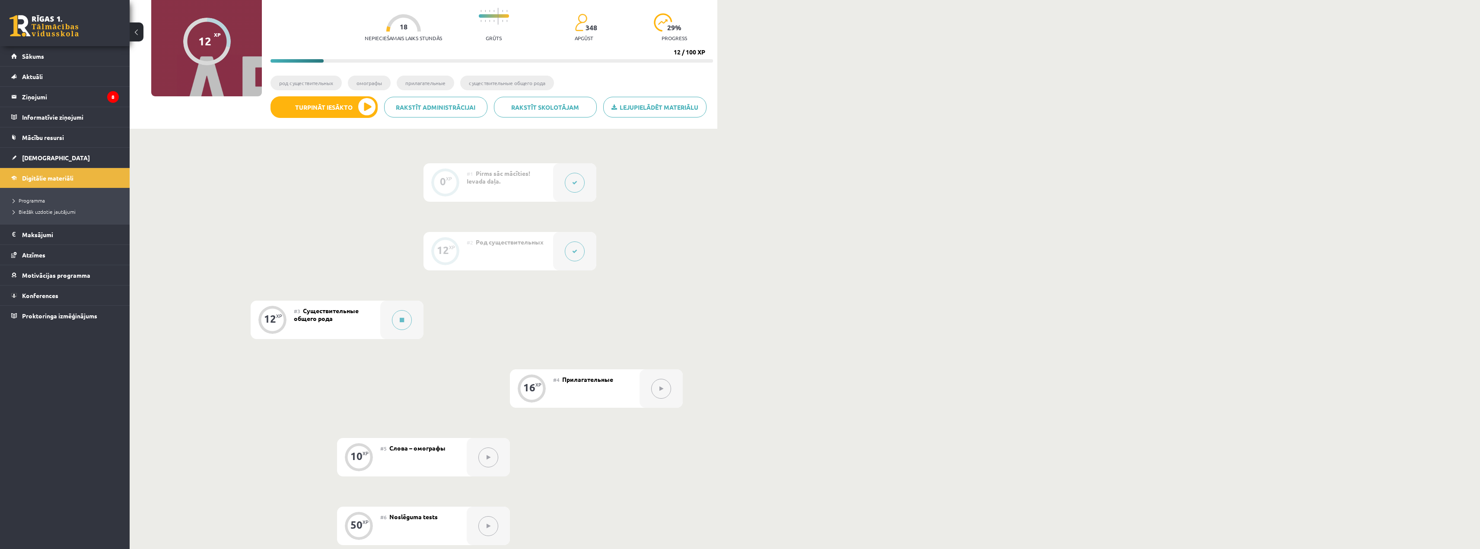
click at [344, 313] on span "Cуществительные общего рода" at bounding box center [326, 315] width 65 height 16
click at [400, 321] on icon at bounding box center [402, 320] width 4 height 5
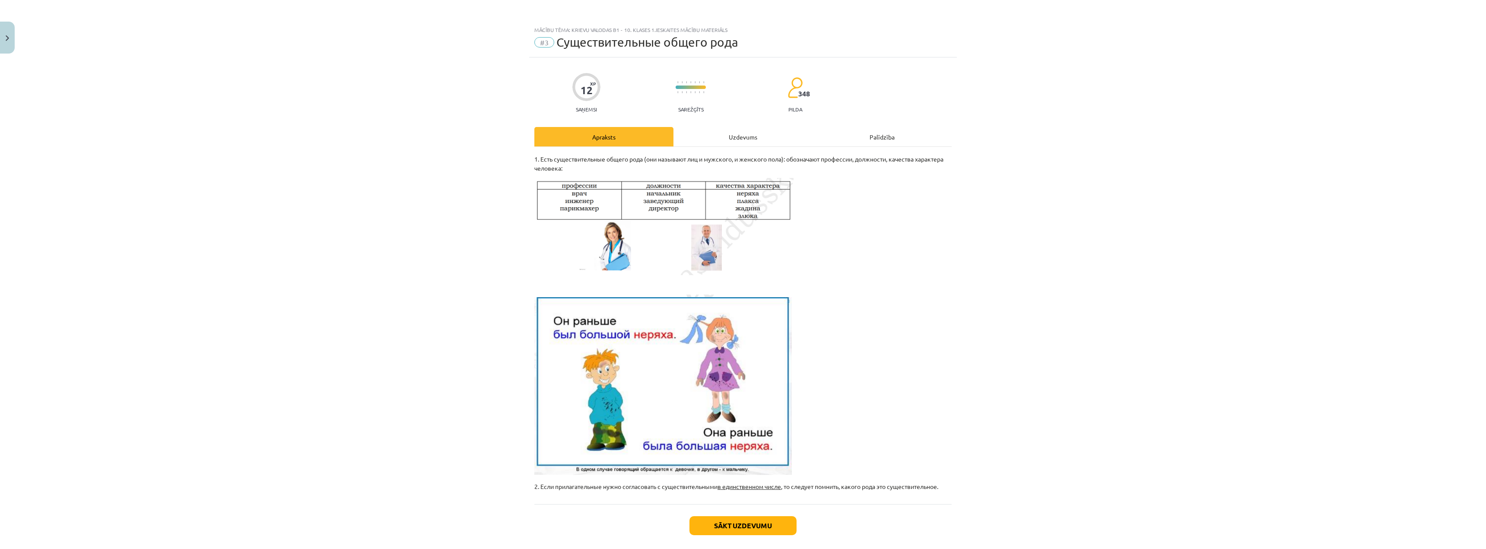
scroll to position [42, 0]
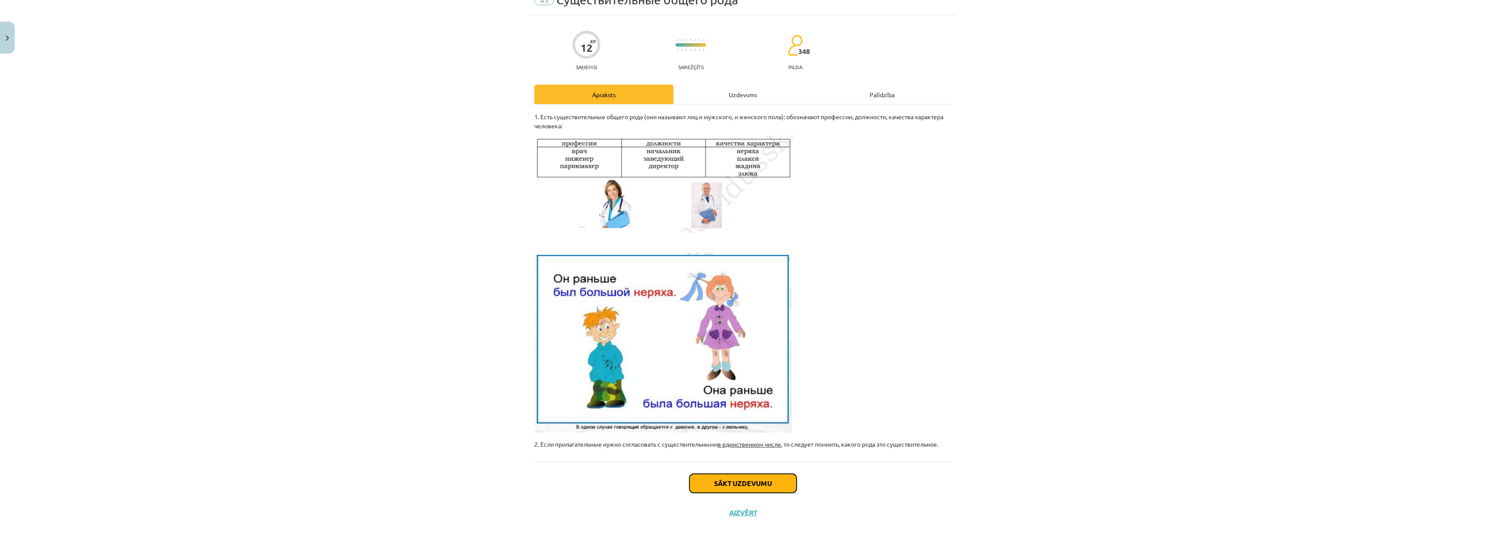
click at [733, 487] on button "Sākt uzdevumu" at bounding box center [743, 483] width 107 height 19
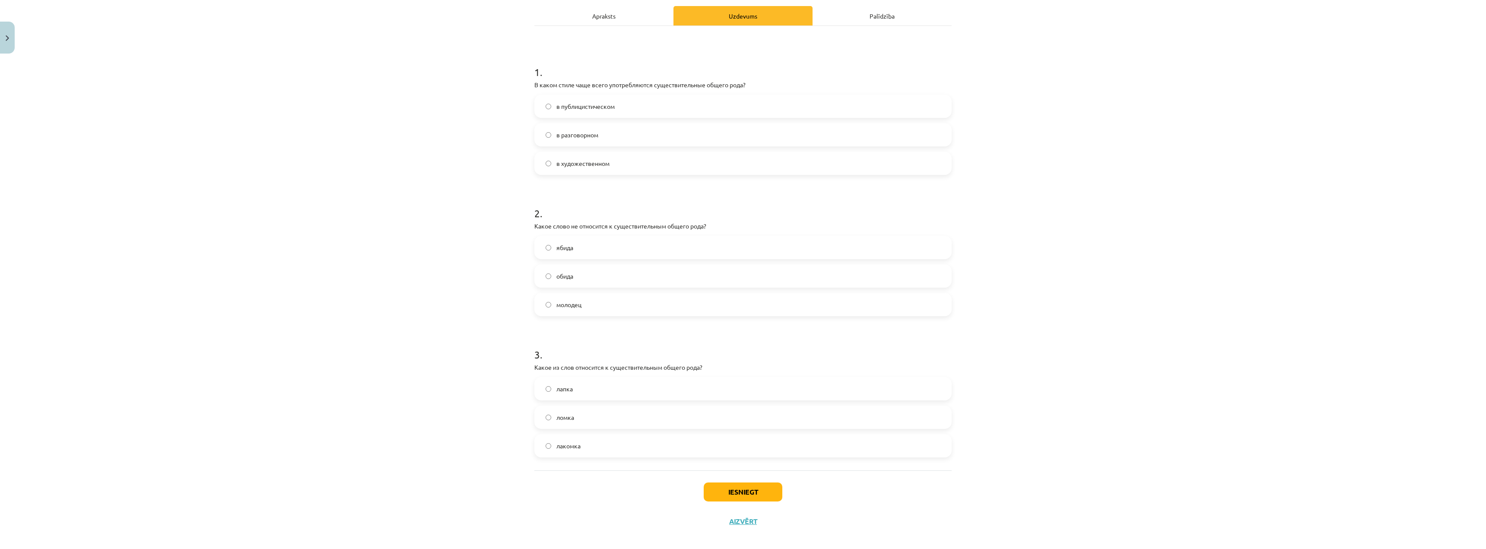
scroll to position [130, 0]
click at [541, 381] on label "лапка" at bounding box center [743, 380] width 416 height 22
click at [761, 489] on button "Iesniegt" at bounding box center [743, 483] width 79 height 19
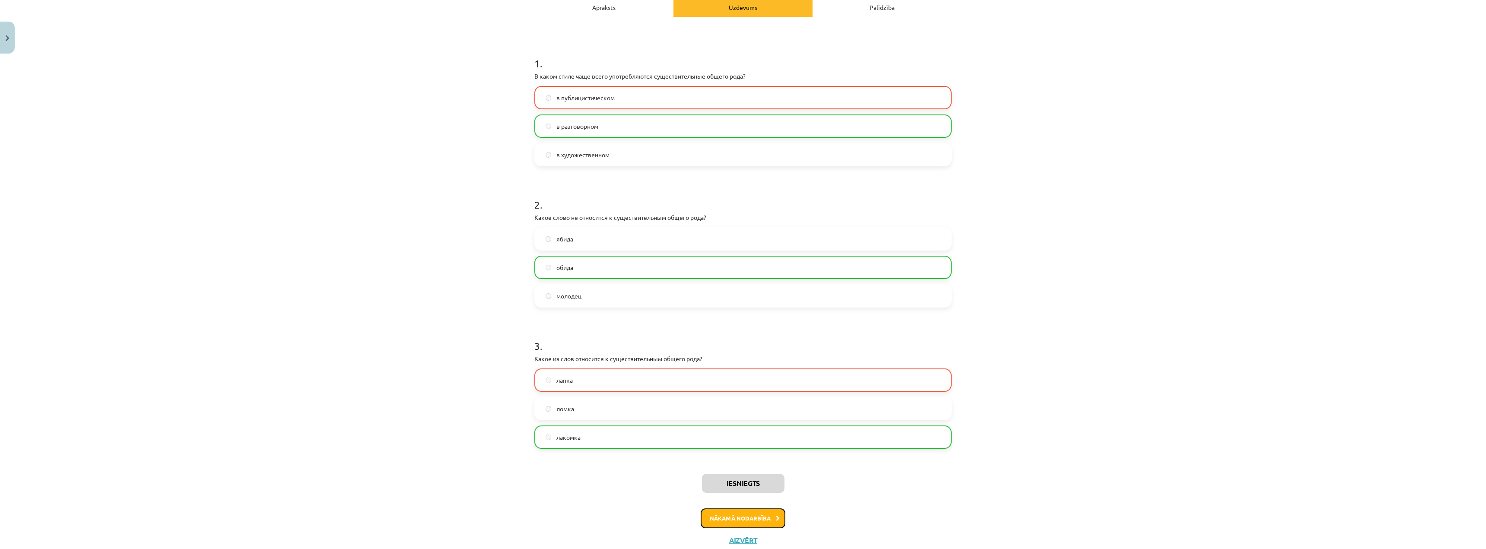
click at [744, 523] on button "Nākamā nodarbība" at bounding box center [743, 519] width 85 height 20
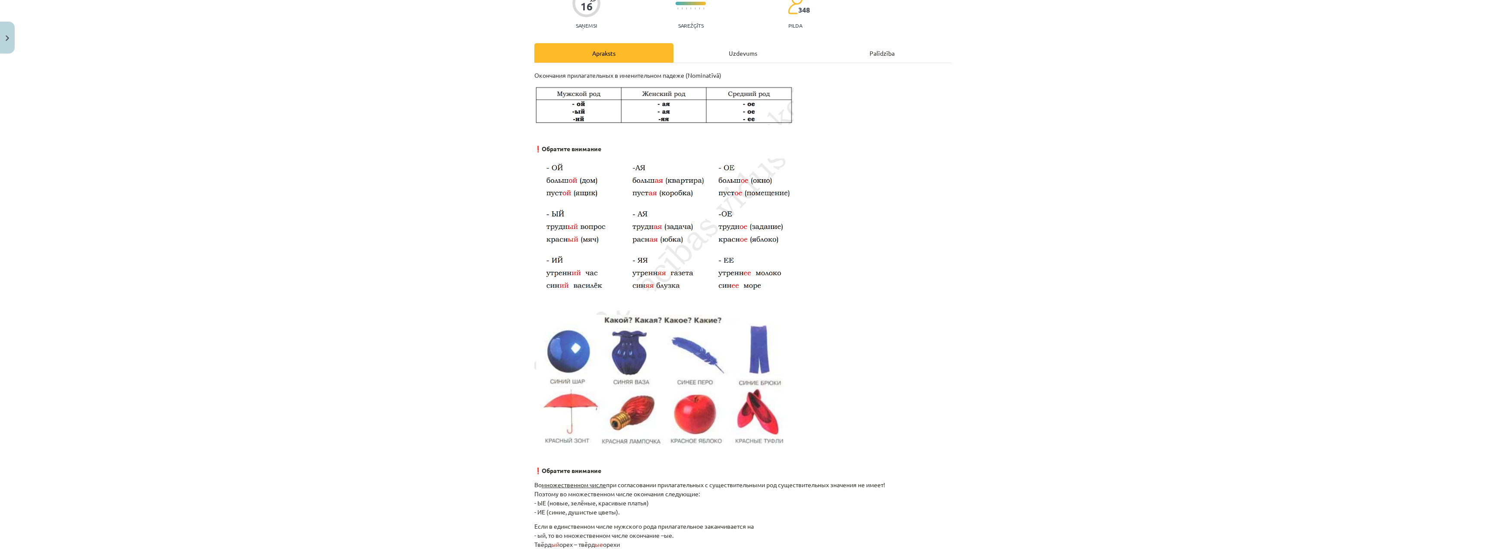
scroll to position [86, 0]
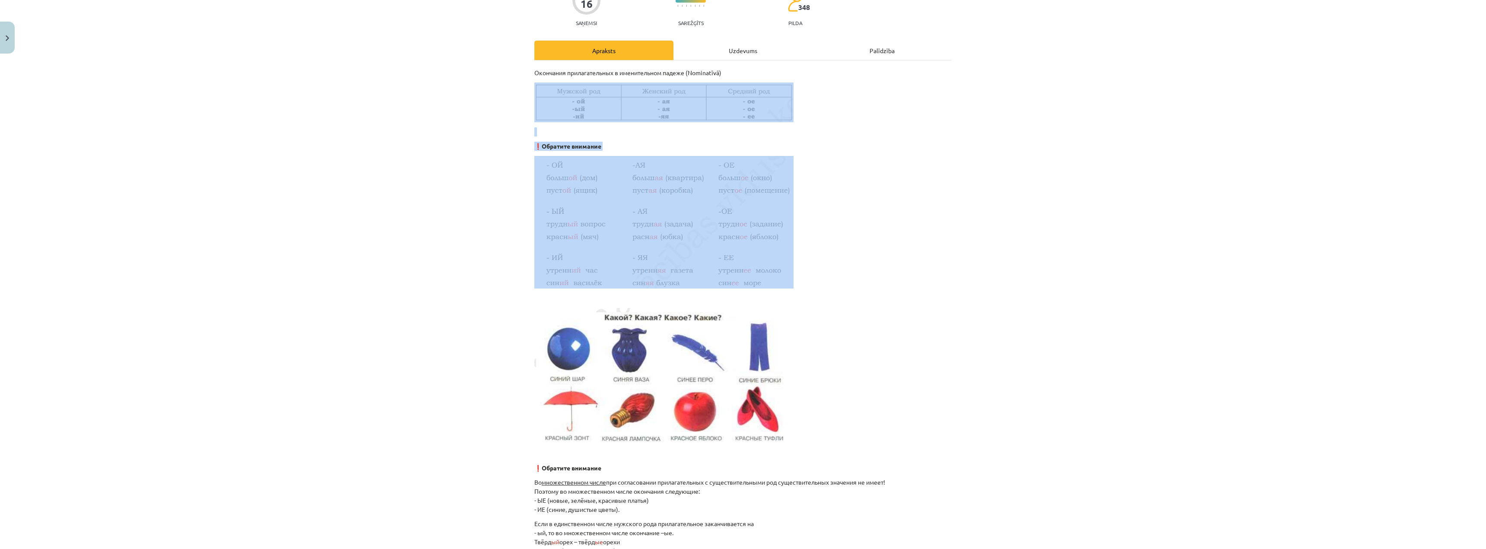
drag, startPoint x: 532, startPoint y: 82, endPoint x: 687, endPoint y: 268, distance: 242.1
copy div "❗ Обратите внимание"
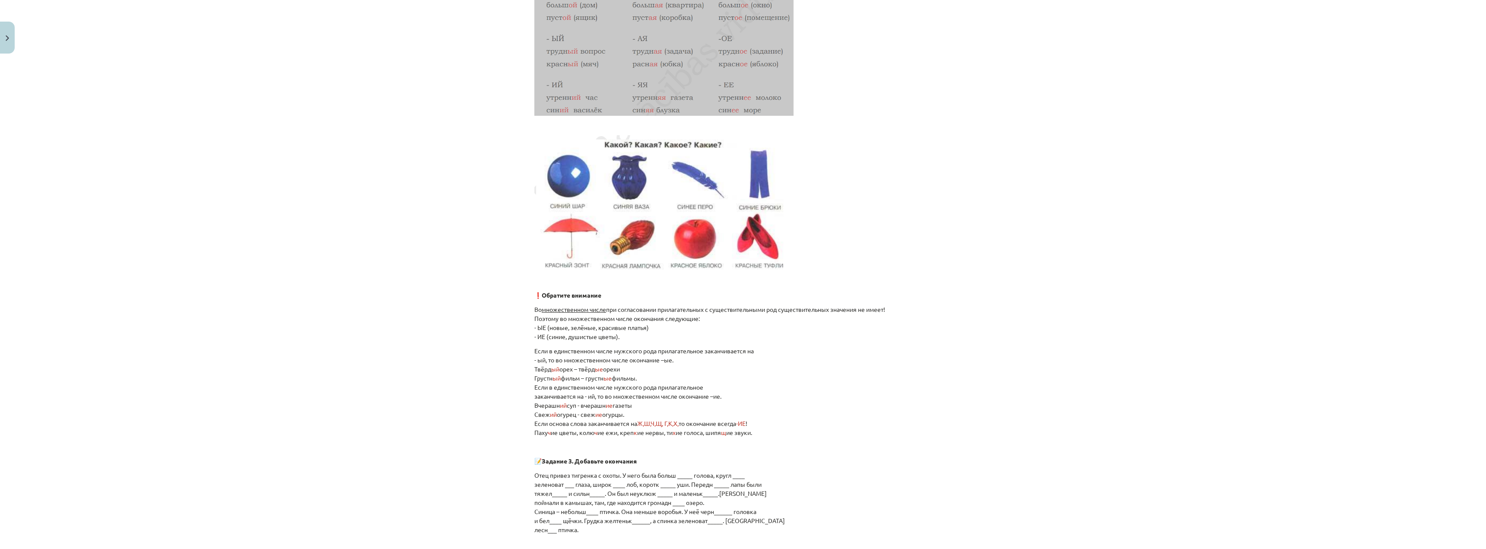
scroll to position [302, 0]
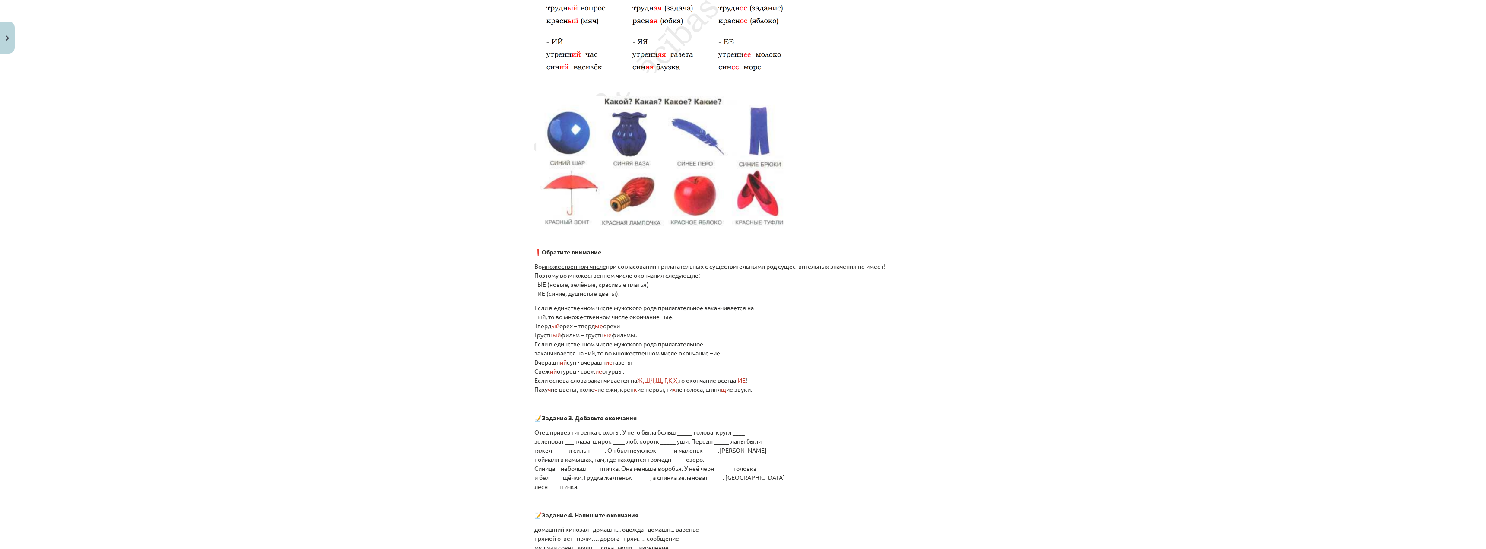
click at [534, 264] on p "Во множественном числе при согласовании прилагательных с существительными род с…" at bounding box center [742, 280] width 417 height 36
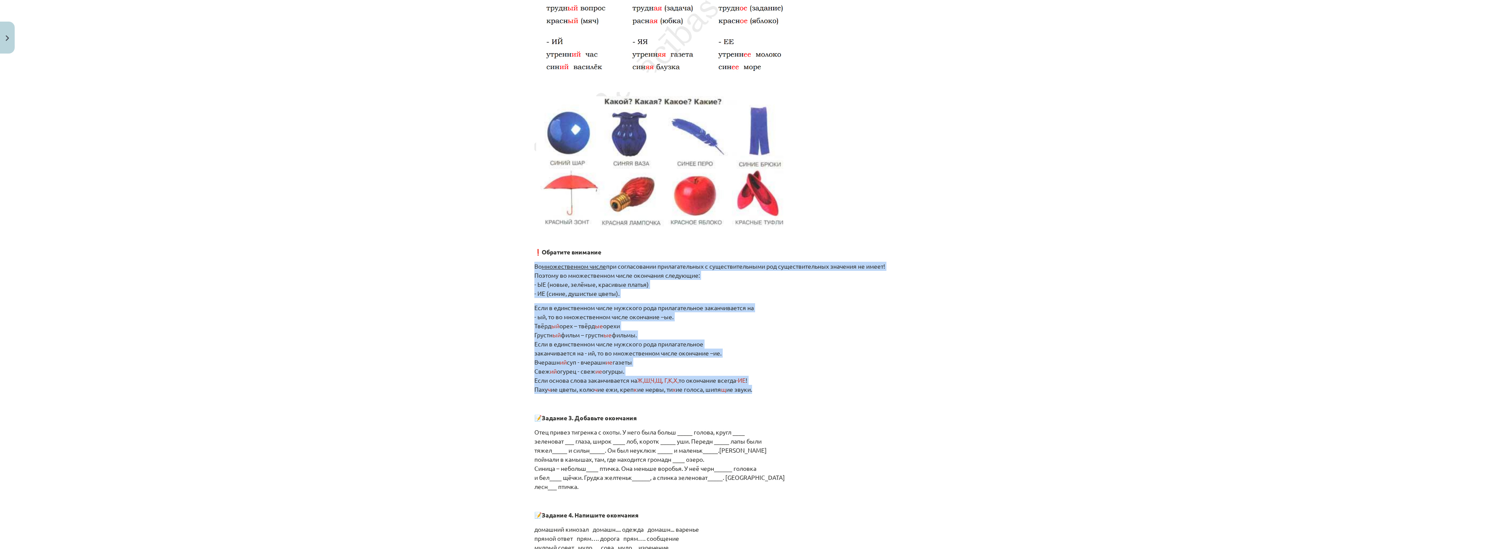
drag, startPoint x: 528, startPoint y: 260, endPoint x: 807, endPoint y: 385, distance: 305.4
copy div "Во множественном числе при согласовании прилагательных с существительными род с…"
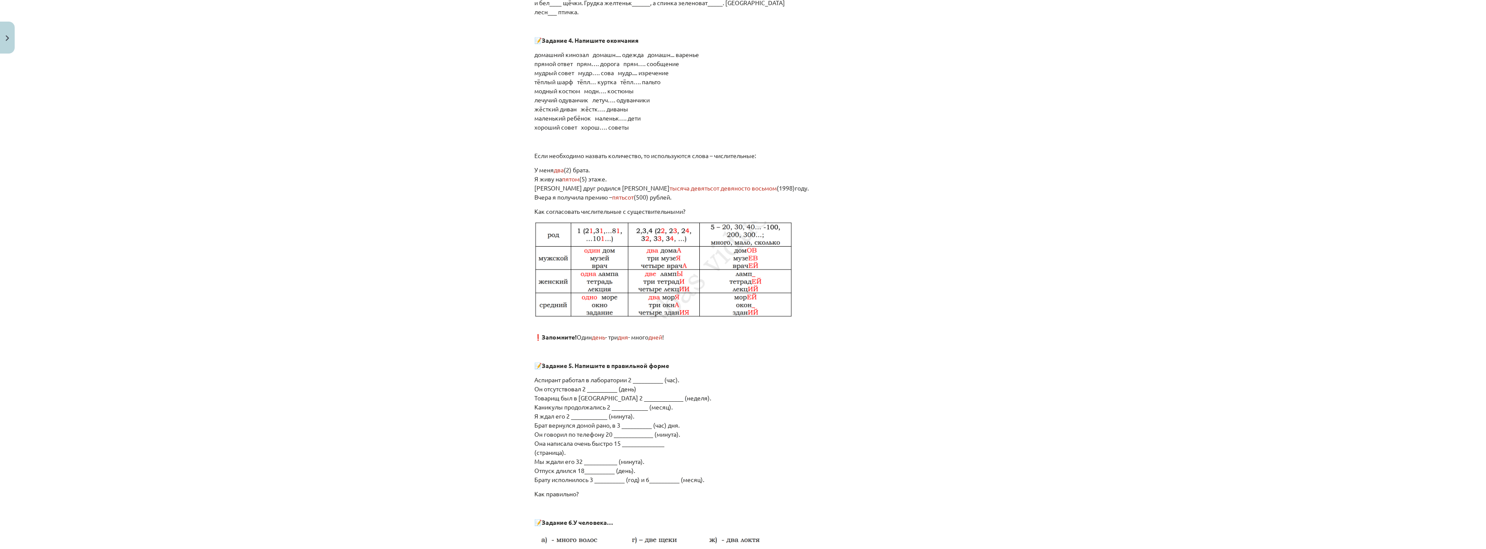
scroll to position [778, 0]
click at [529, 188] on div "16 XP Saņemsi Sarežģīts 348 pilda Apraksts Uzdevums Palīdzība Окончания прилага…" at bounding box center [743, 141] width 428 height 1722
click at [534, 154] on p "Если необходимо назвать количество, то используются слова – числительные:" at bounding box center [742, 155] width 417 height 9
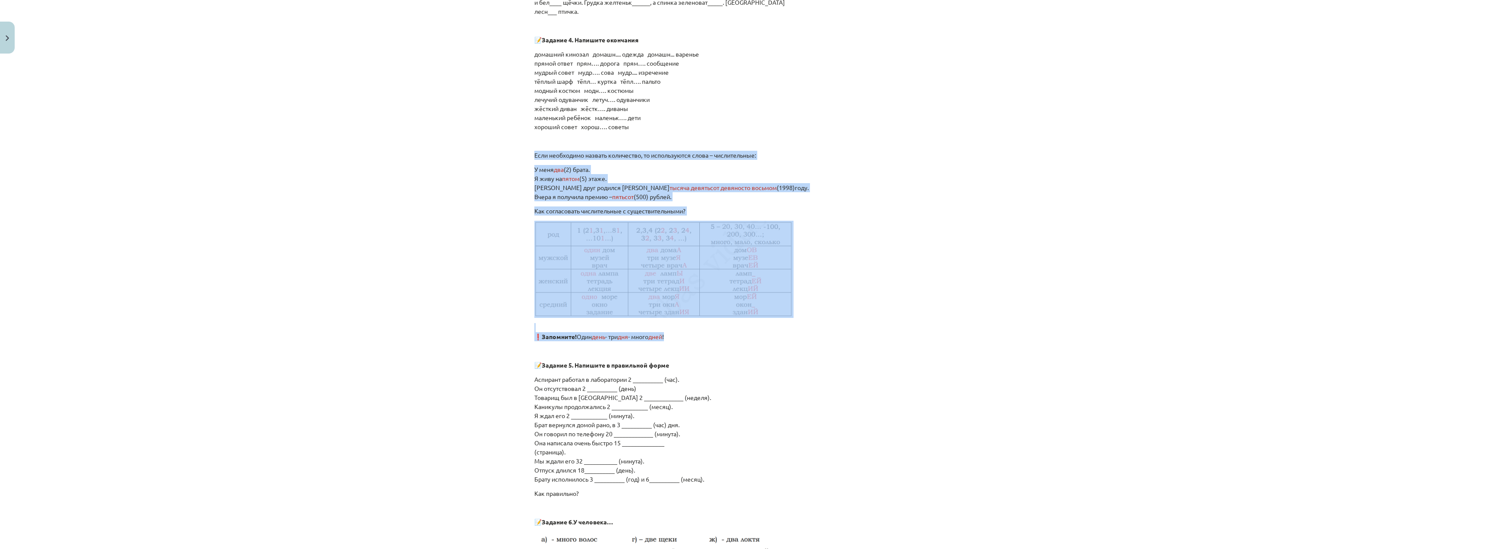
drag, startPoint x: 532, startPoint y: 152, endPoint x: 736, endPoint y: 340, distance: 277.7
click at [734, 340] on div "Окончания прилагательных в именительном падеже (Nominatīvā) ❗ Обратите внимание…" at bounding box center [742, 150] width 417 height 1546
copy div "Если необходимо назвать количество, то используются слова – числительные: У мен…"
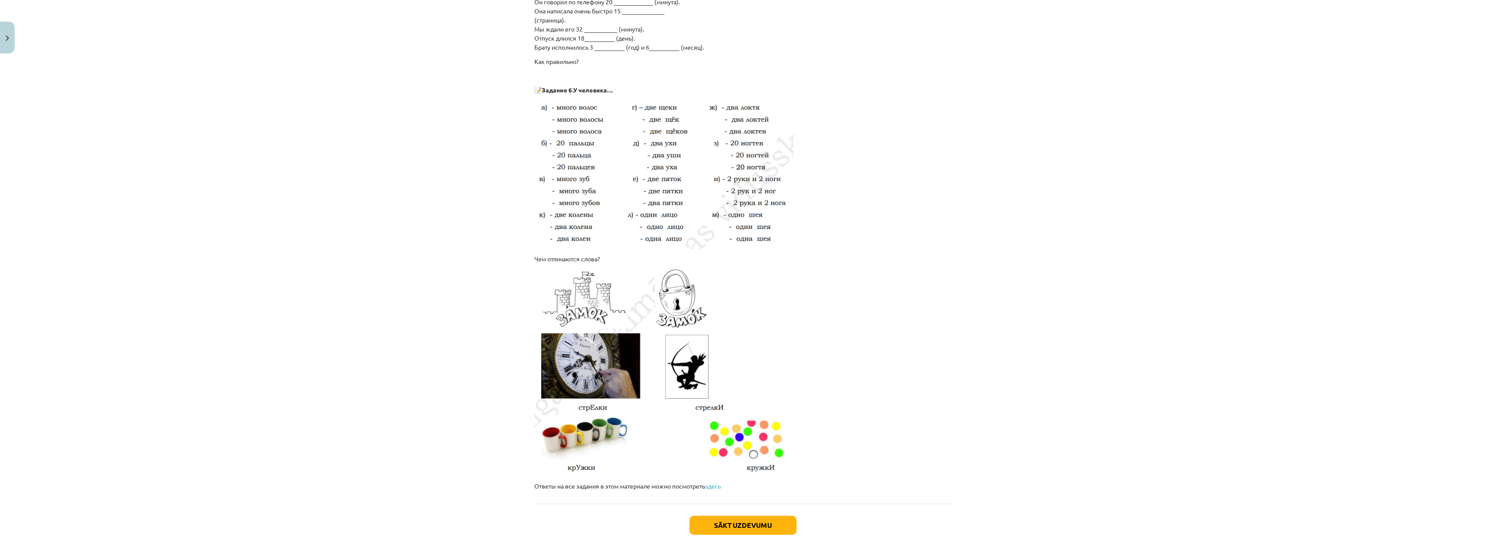
scroll to position [1252, 0]
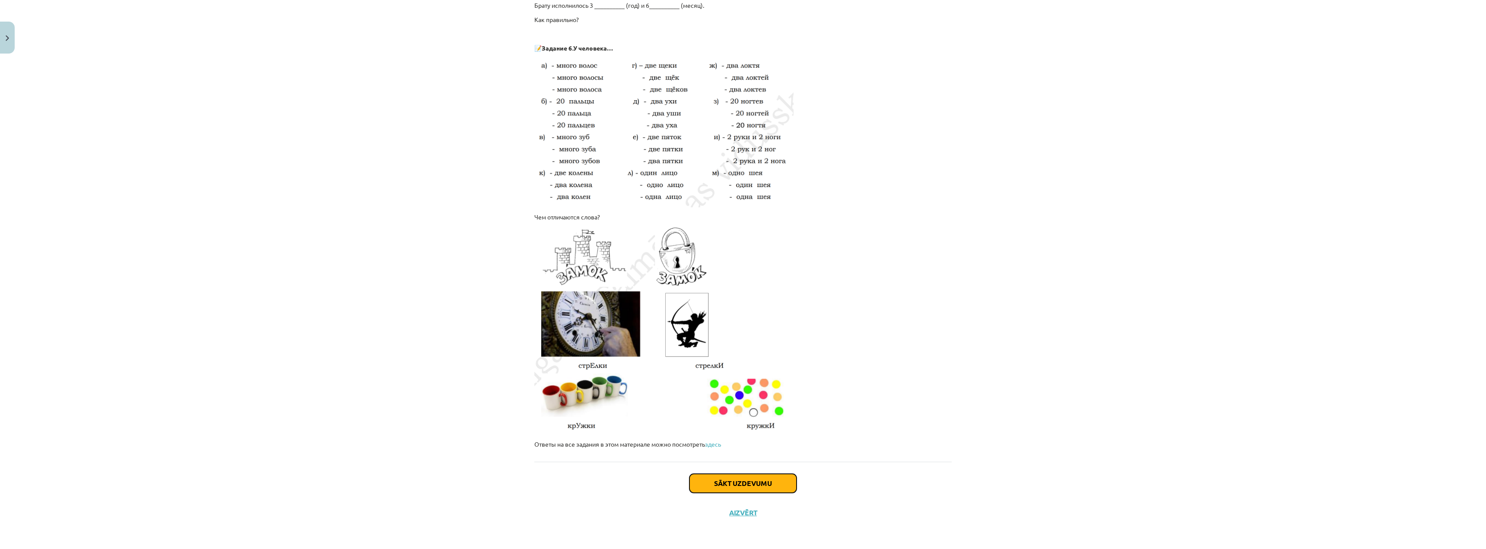
click at [752, 481] on button "Sākt uzdevumu" at bounding box center [743, 483] width 107 height 19
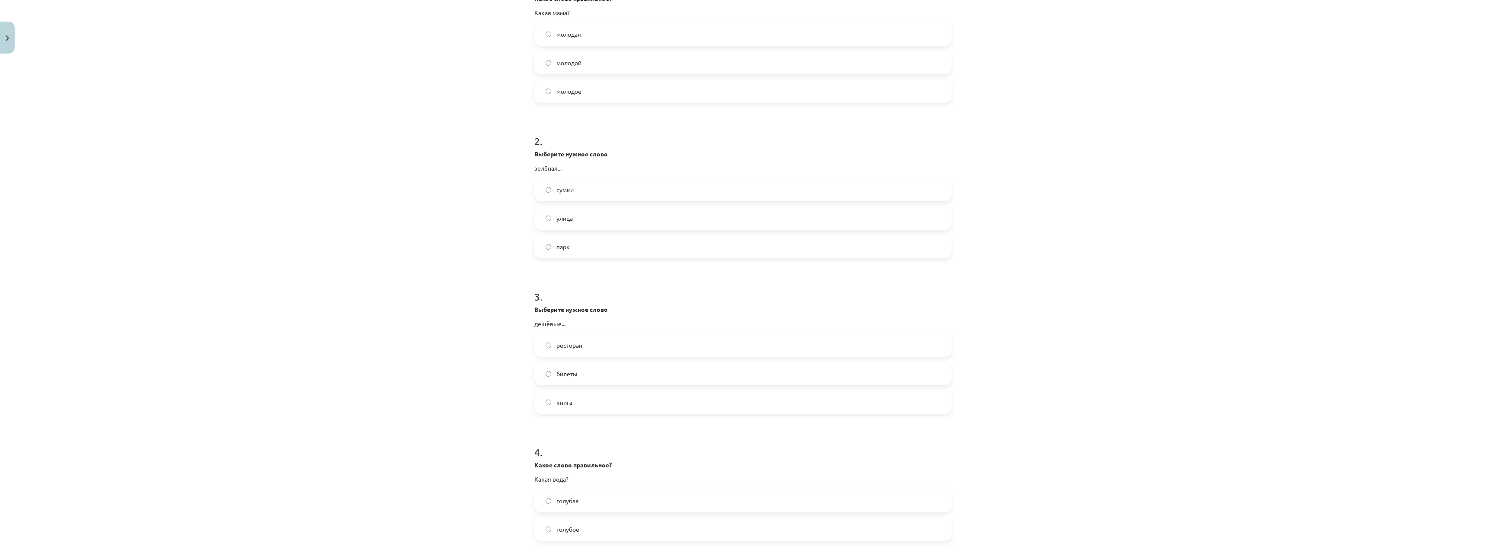
scroll to position [238, 0]
click at [541, 189] on label "улица" at bounding box center [743, 188] width 416 height 22
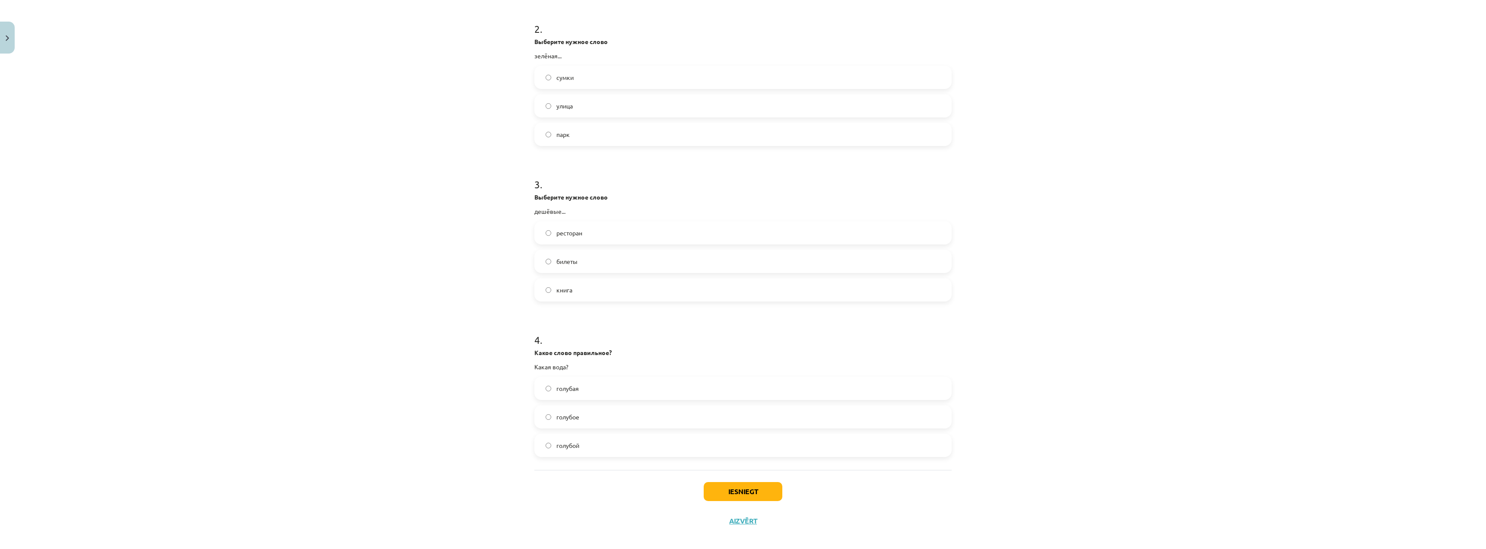
scroll to position [328, 0]
click at [550, 382] on label "голубая" at bounding box center [743, 380] width 416 height 22
click at [751, 483] on button "Iesniegt" at bounding box center [743, 483] width 79 height 19
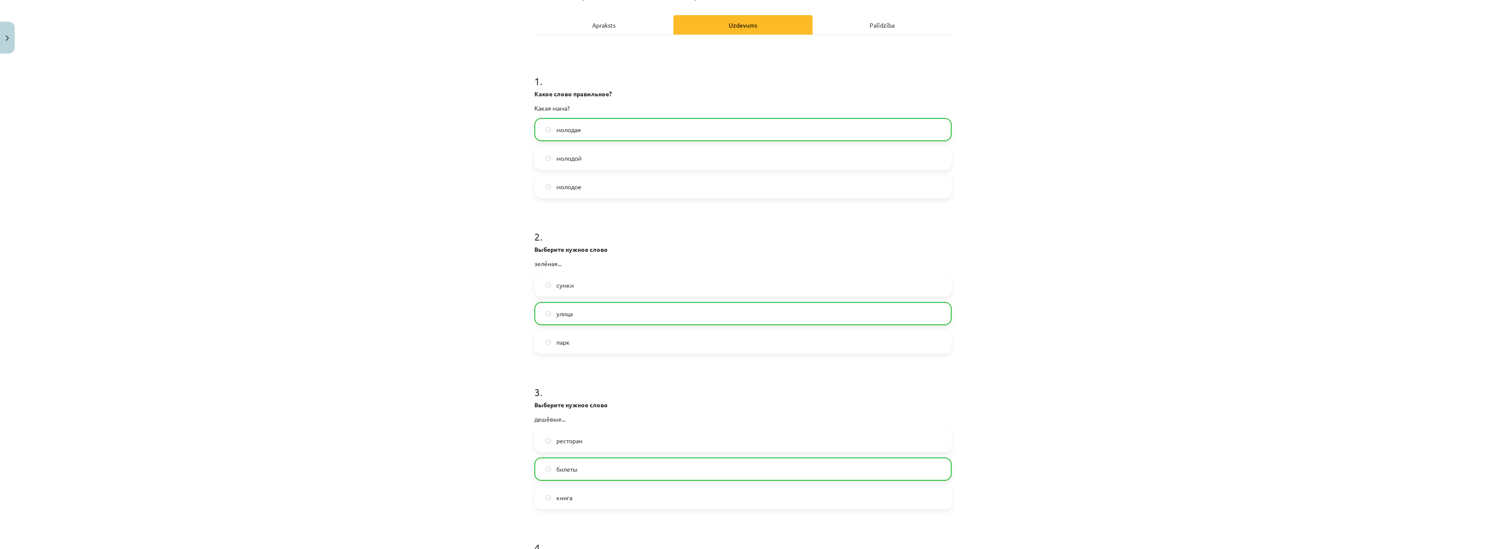
scroll to position [356, 0]
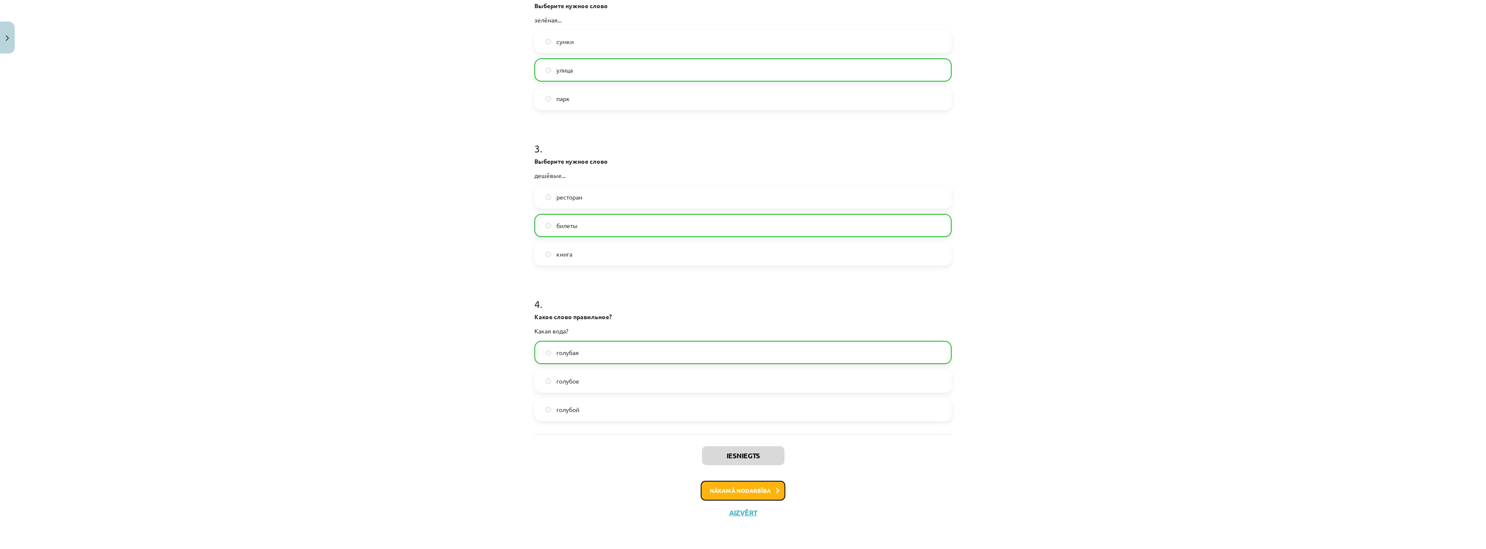
click at [751, 489] on button "Nākamā nodarbība" at bounding box center [743, 491] width 85 height 20
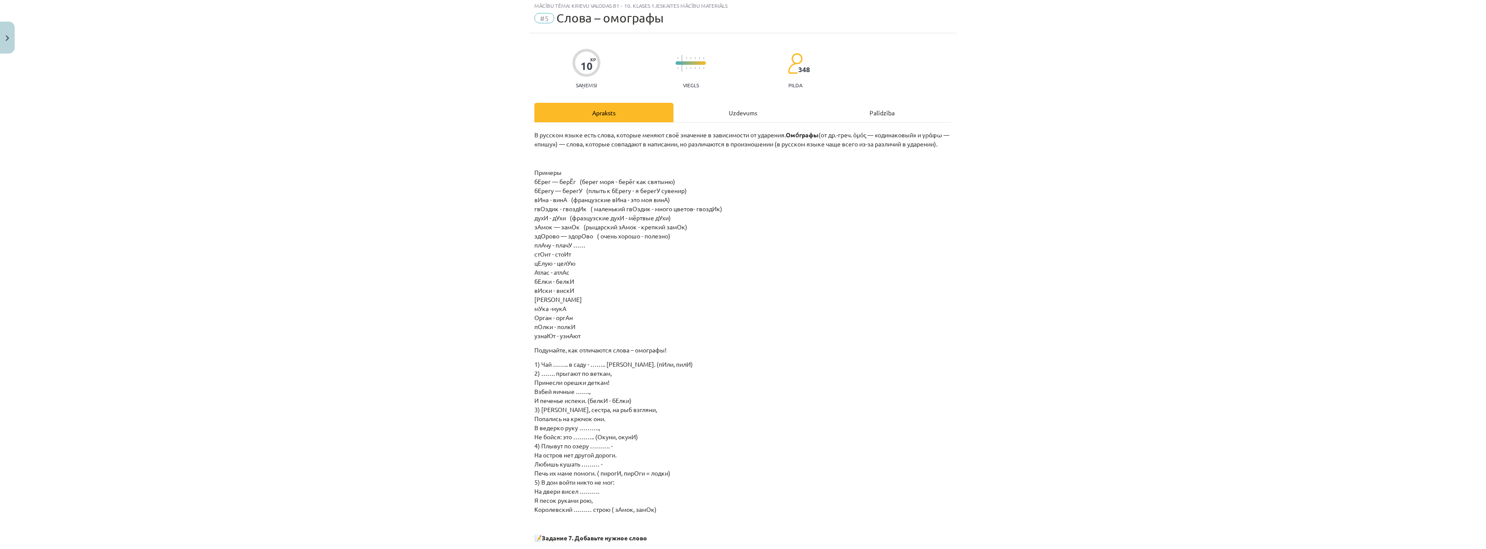
scroll to position [0, 0]
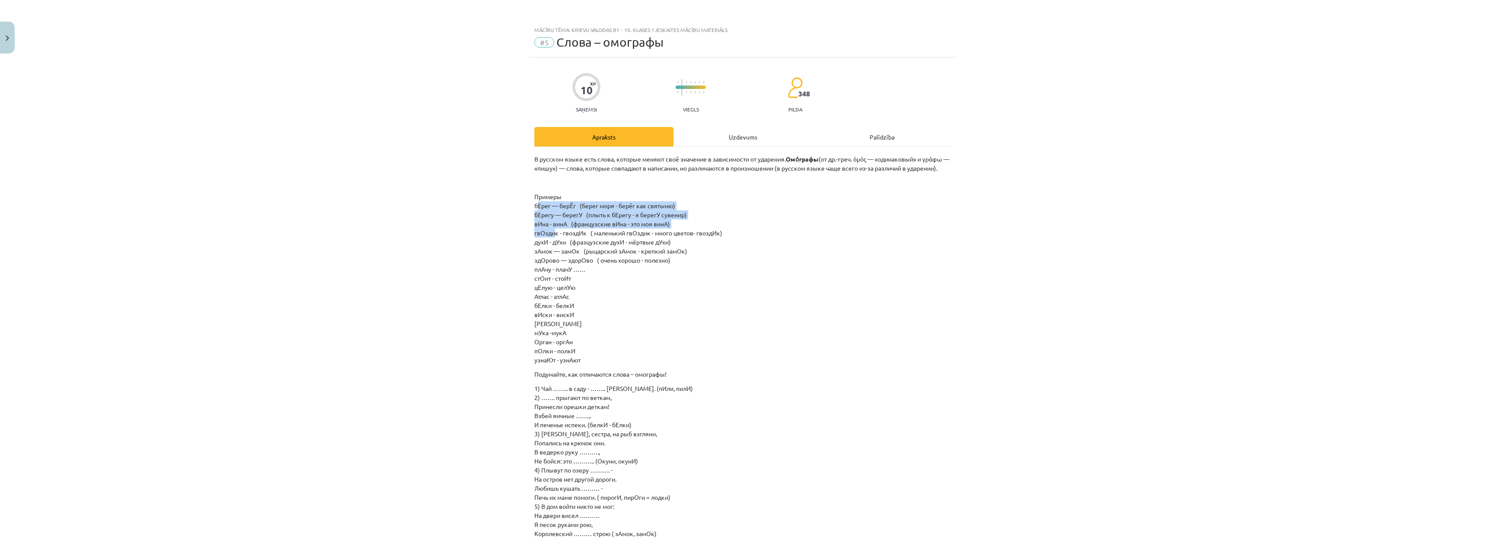
drag, startPoint x: 529, startPoint y: 204, endPoint x: 549, endPoint y: 229, distance: 32.3
click at [549, 229] on div "10 XP Saņemsi Viegls 348 pilda Apraksts Uzdevums Palīdzība В русском языке есть…" at bounding box center [743, 479] width 428 height 845
click at [539, 153] on div "В русском языке есть слова, которые меняют своё значение в зависимости от ударе…" at bounding box center [742, 492] width 417 height 690
drag, startPoint x: 529, startPoint y: 153, endPoint x: 622, endPoint y: 363, distance: 229.1
click at [622, 363] on div "10 XP Saņemsi Viegls 348 pilda Apraksts Uzdevums Palīdzība В русском языке есть…" at bounding box center [743, 479] width 428 height 845
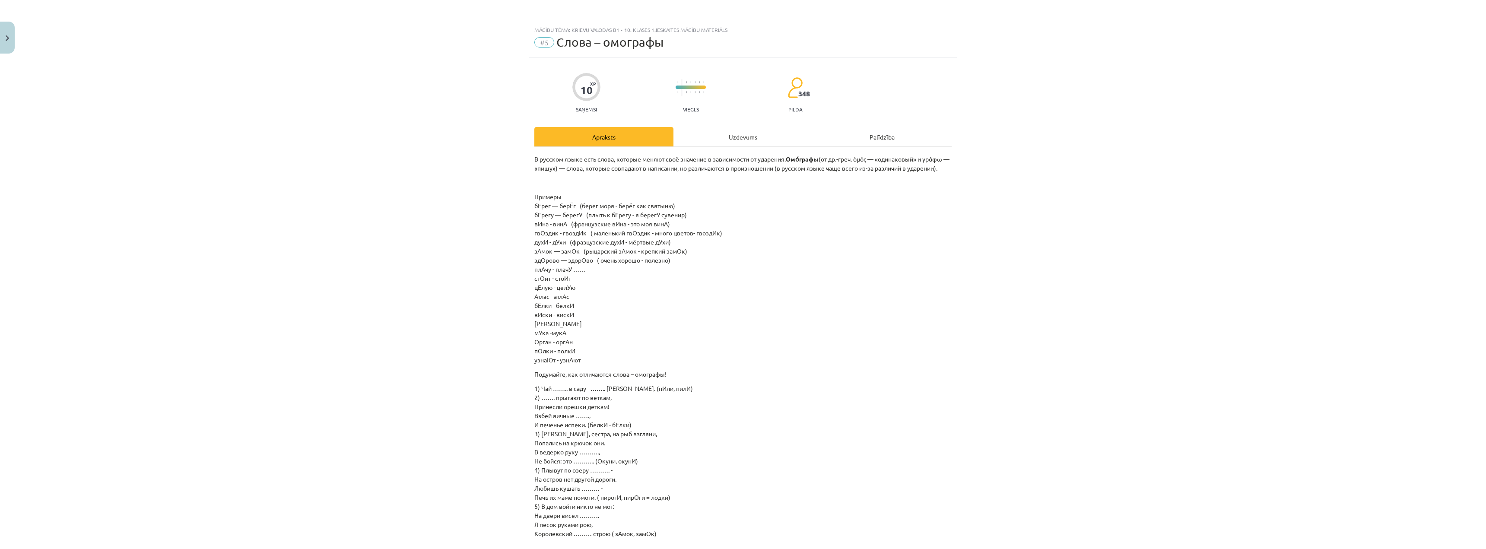
copy div "В русском языке есть слова, которые меняют своё значение в зависимости от ударе…"
click at [706, 314] on p "Примеры бЕрег — берЁг (берег моря - берёг как святыню) бЕрегу — берегУ (плыть к…" at bounding box center [742, 278] width 417 height 172
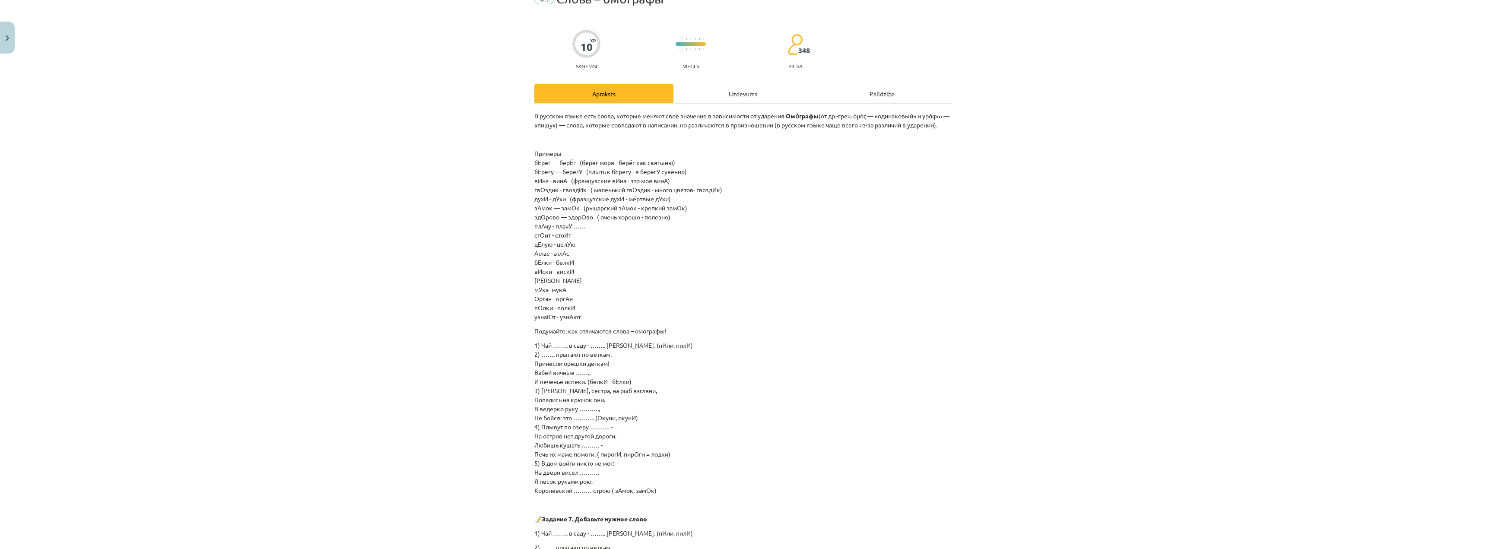
scroll to position [86, 0]
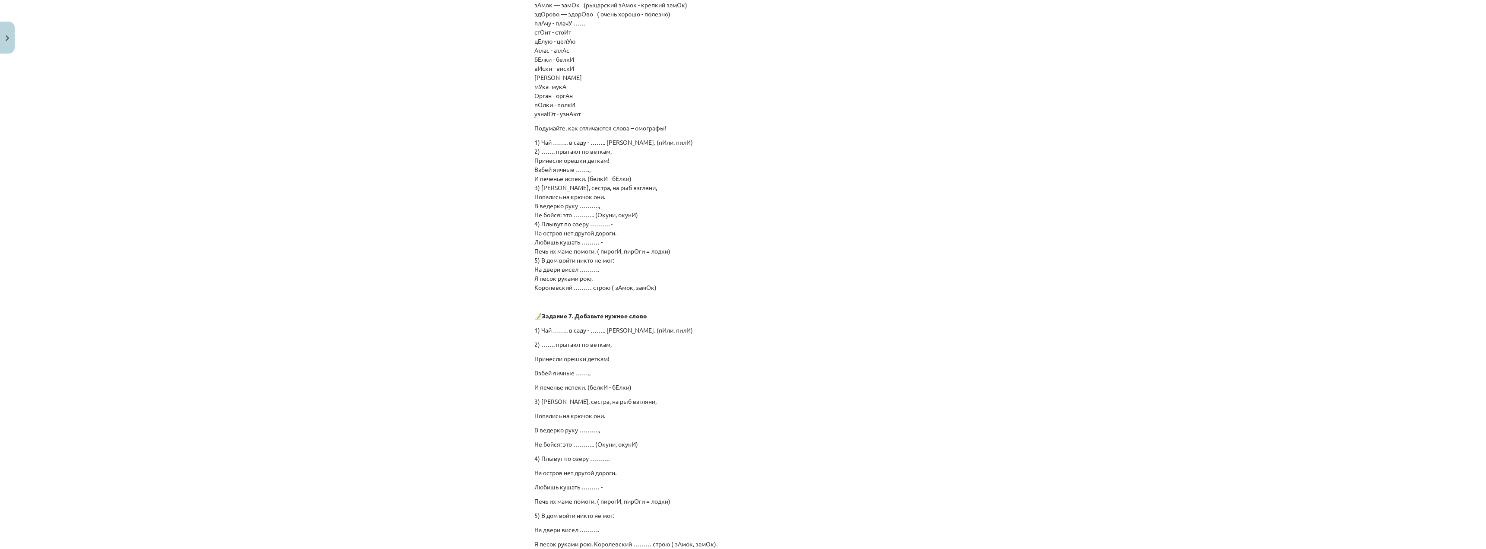
scroll to position [346, 0]
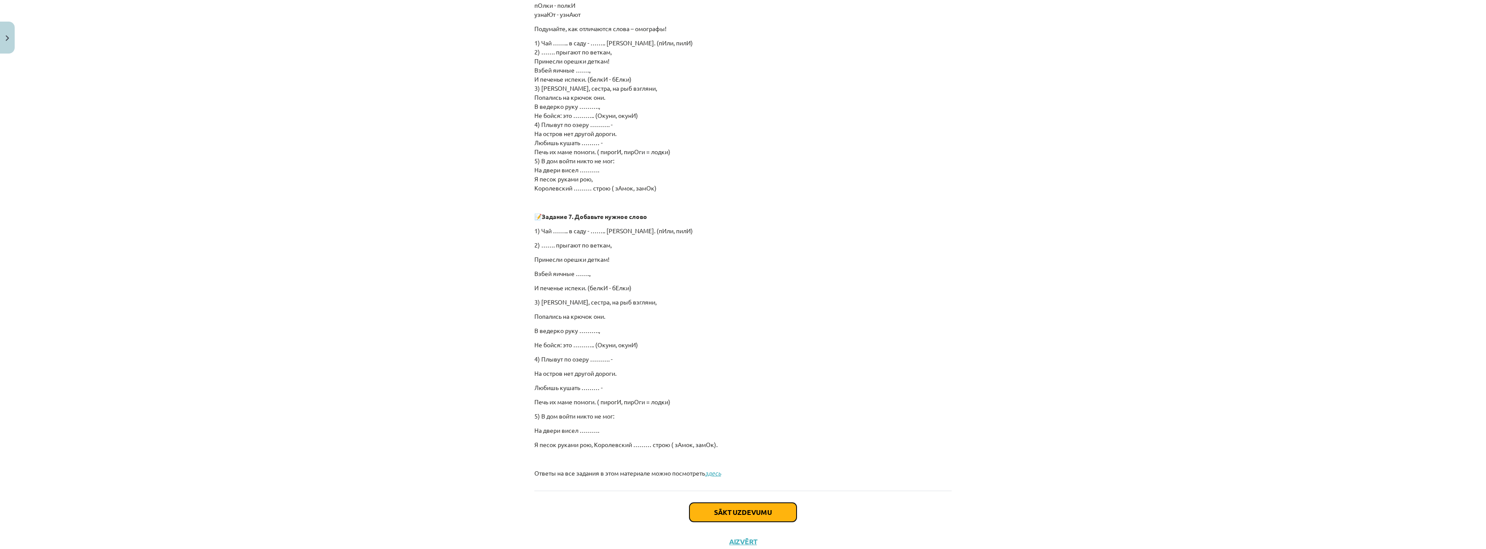
click at [716, 515] on button "Sākt uzdevumu" at bounding box center [743, 512] width 107 height 19
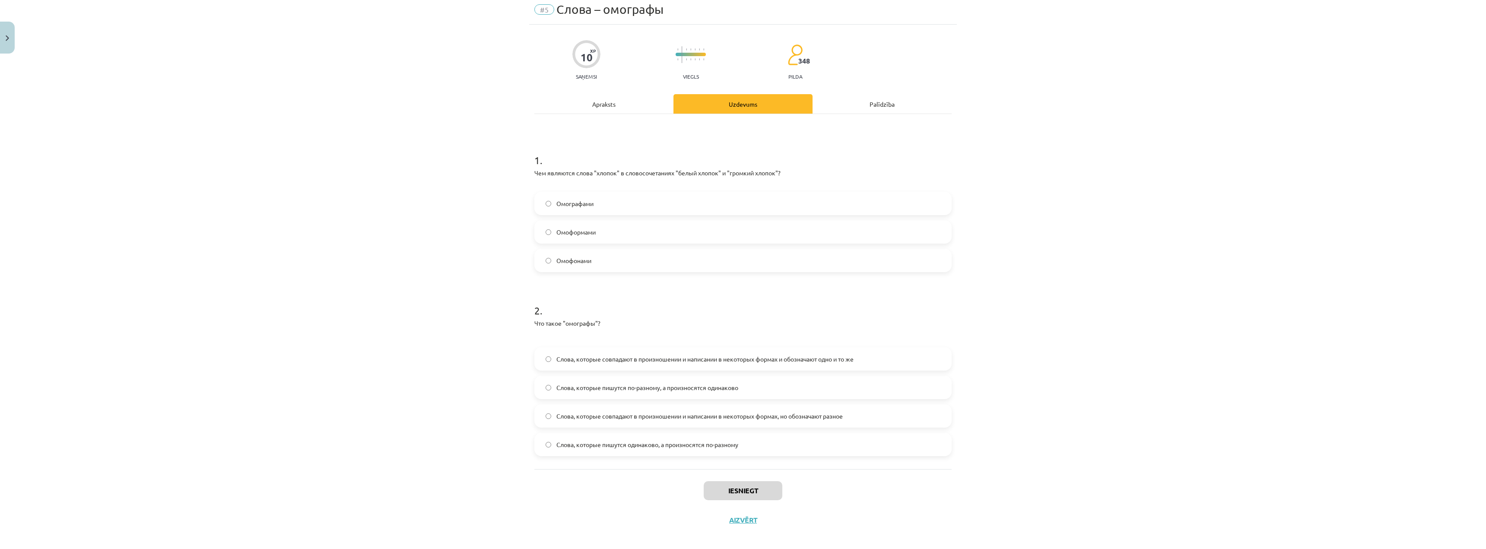
scroll to position [40, 0]
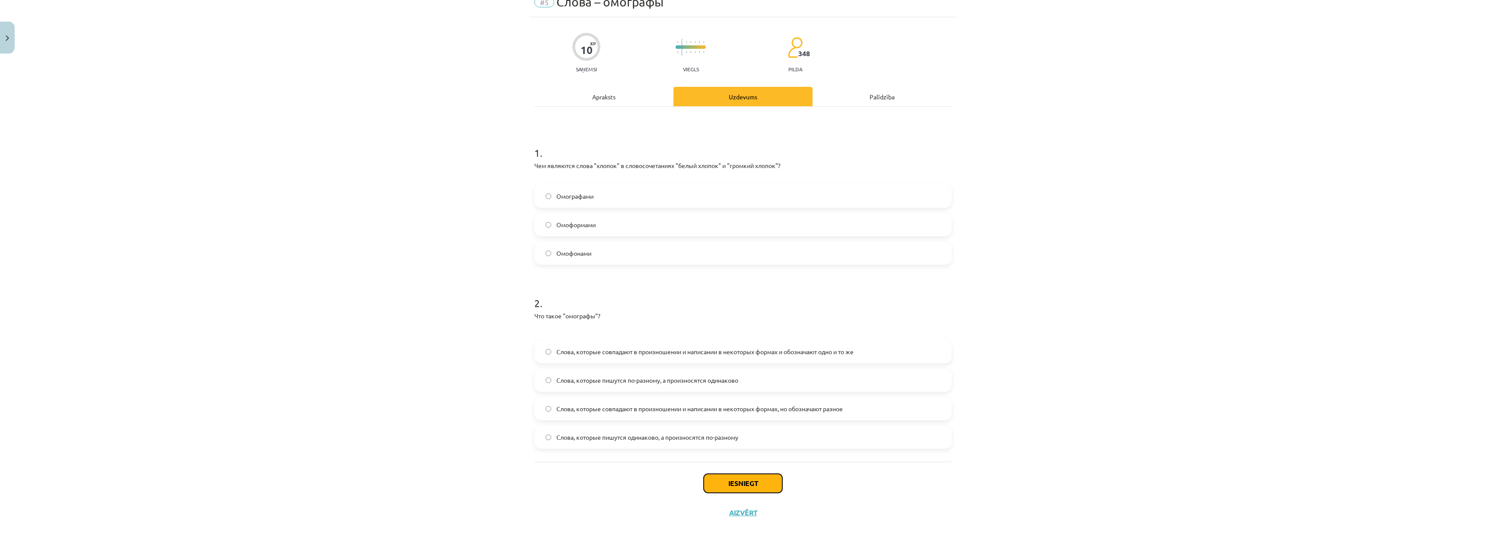
click at [763, 482] on button "Iesniegt" at bounding box center [743, 483] width 79 height 19
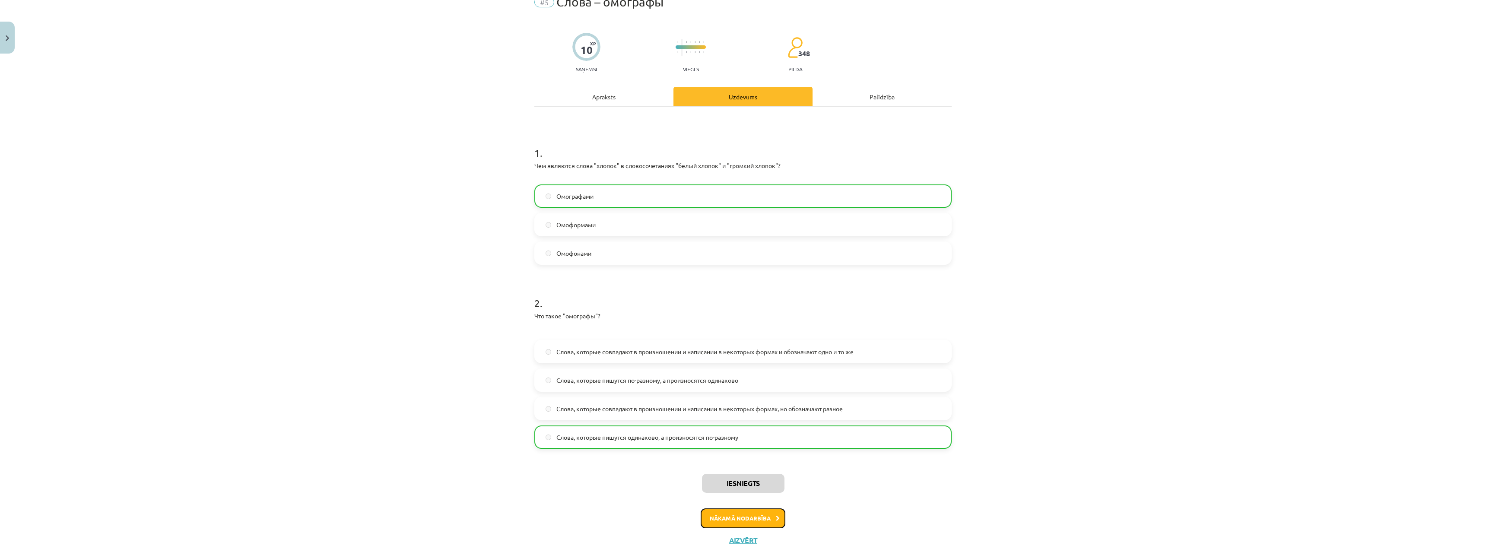
click at [756, 515] on button "Nākamā nodarbība" at bounding box center [743, 519] width 85 height 20
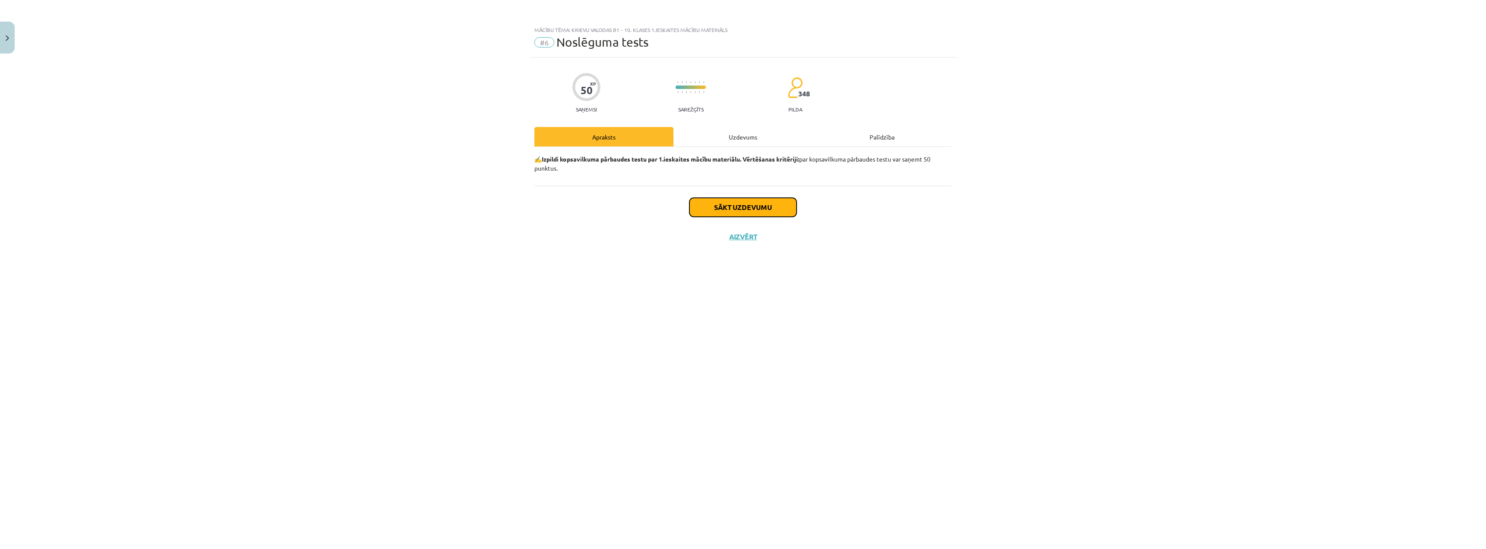
click at [730, 206] on button "Sākt uzdevumu" at bounding box center [743, 207] width 107 height 19
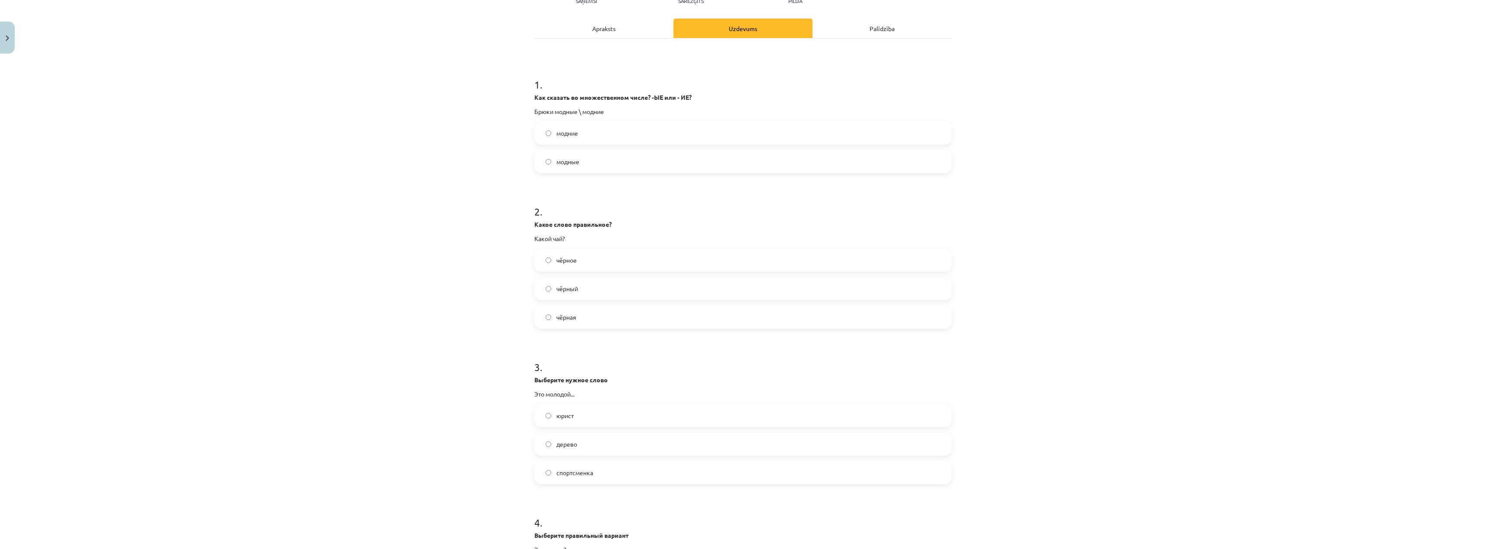
scroll to position [130, 0]
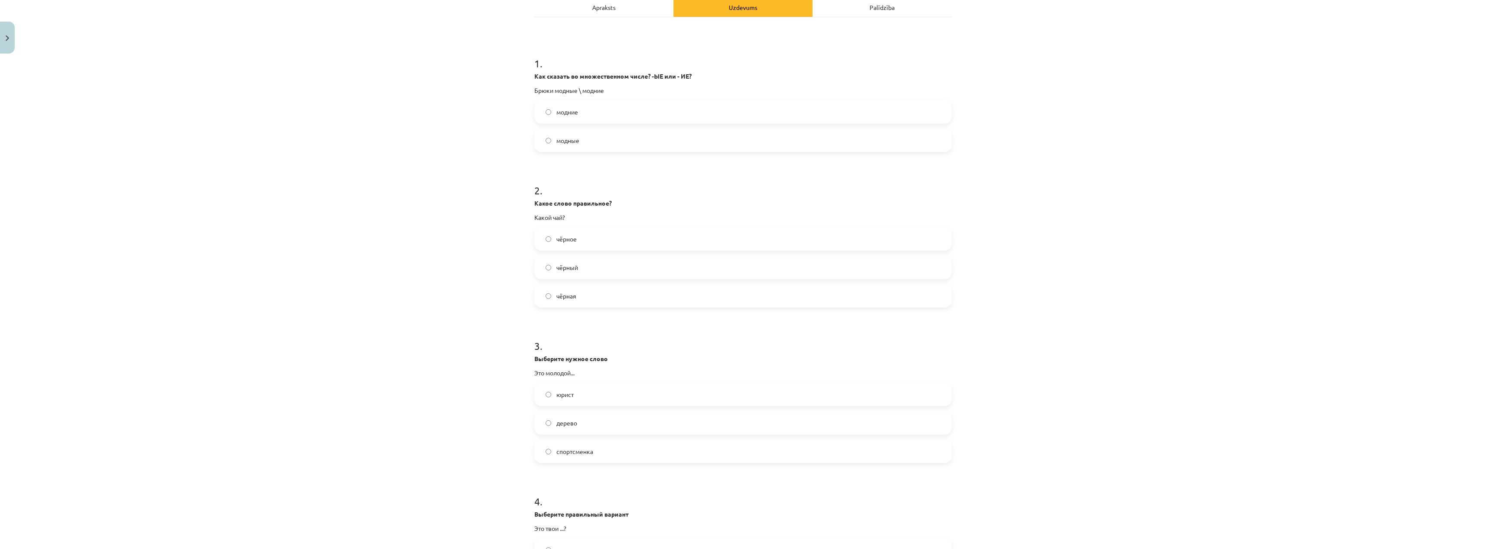
click at [542, 270] on label "чёрный" at bounding box center [743, 268] width 416 height 22
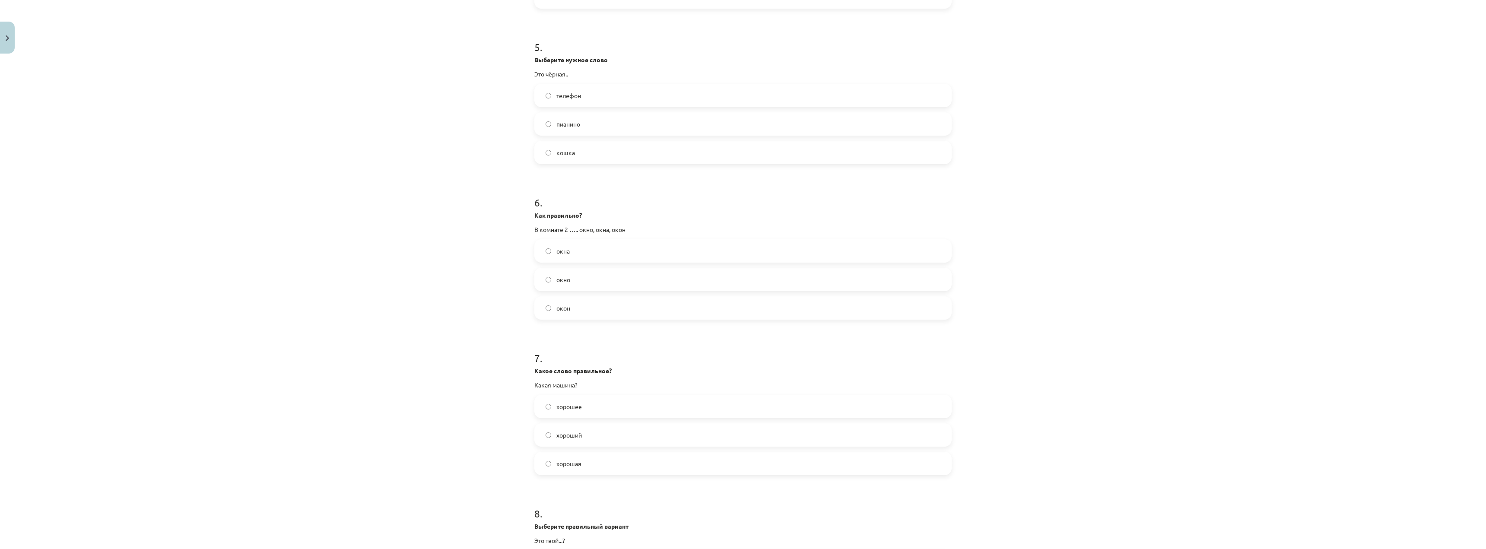
scroll to position [778, 0]
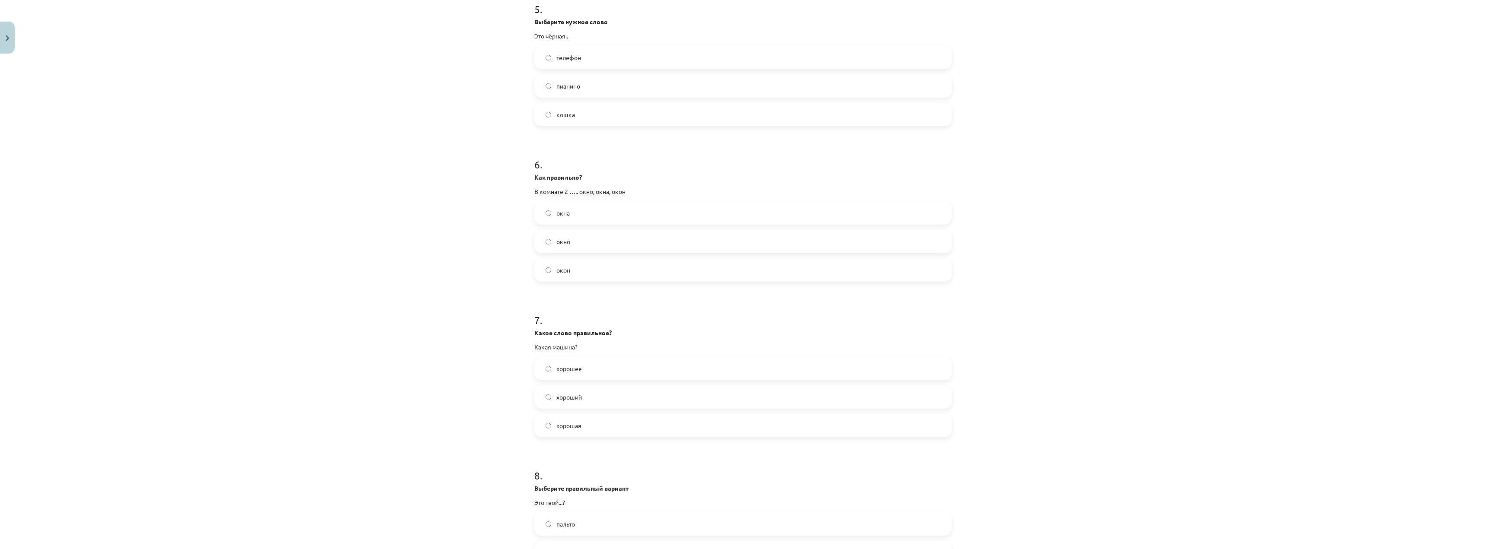
click at [542, 213] on label "окна" at bounding box center [743, 213] width 416 height 22
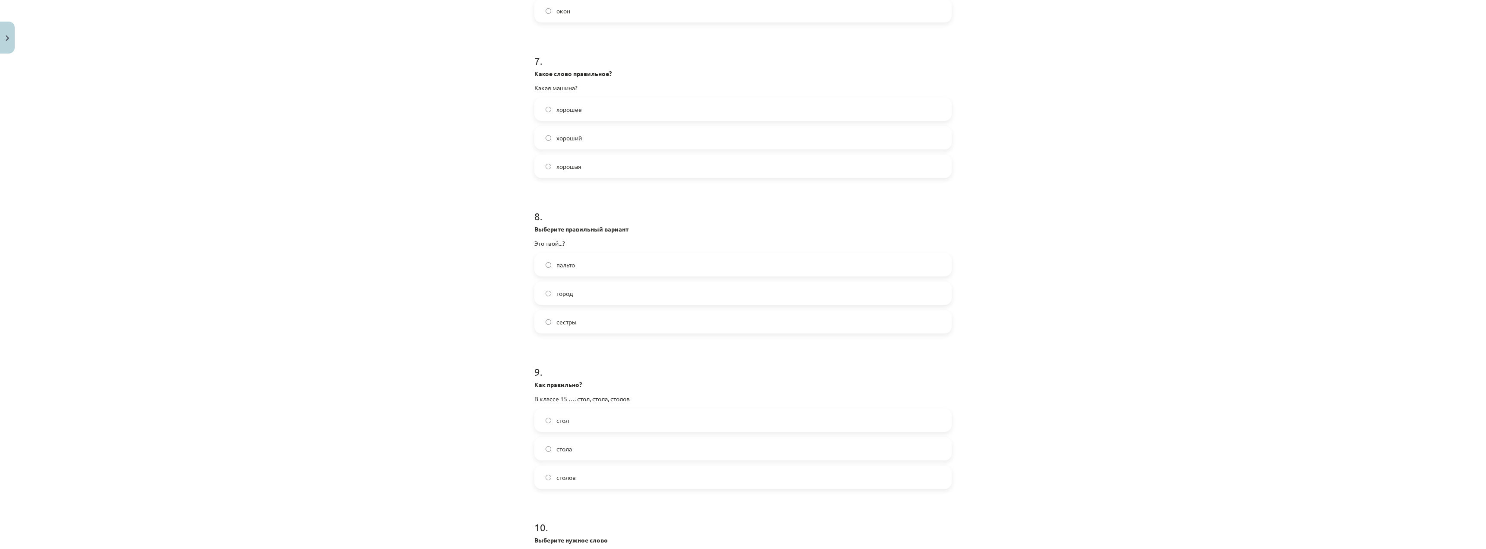
click at [549, 163] on label "хорошая" at bounding box center [743, 167] width 416 height 22
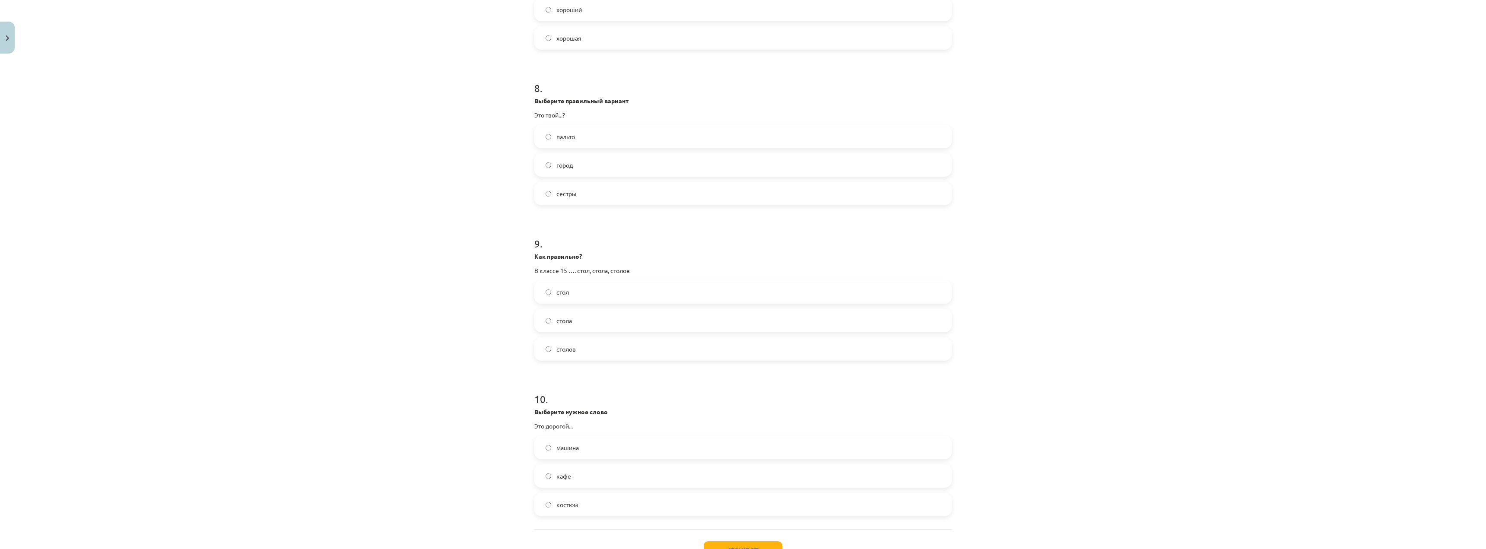
scroll to position [1167, 0]
click at [542, 159] on label "город" at bounding box center [743, 164] width 416 height 22
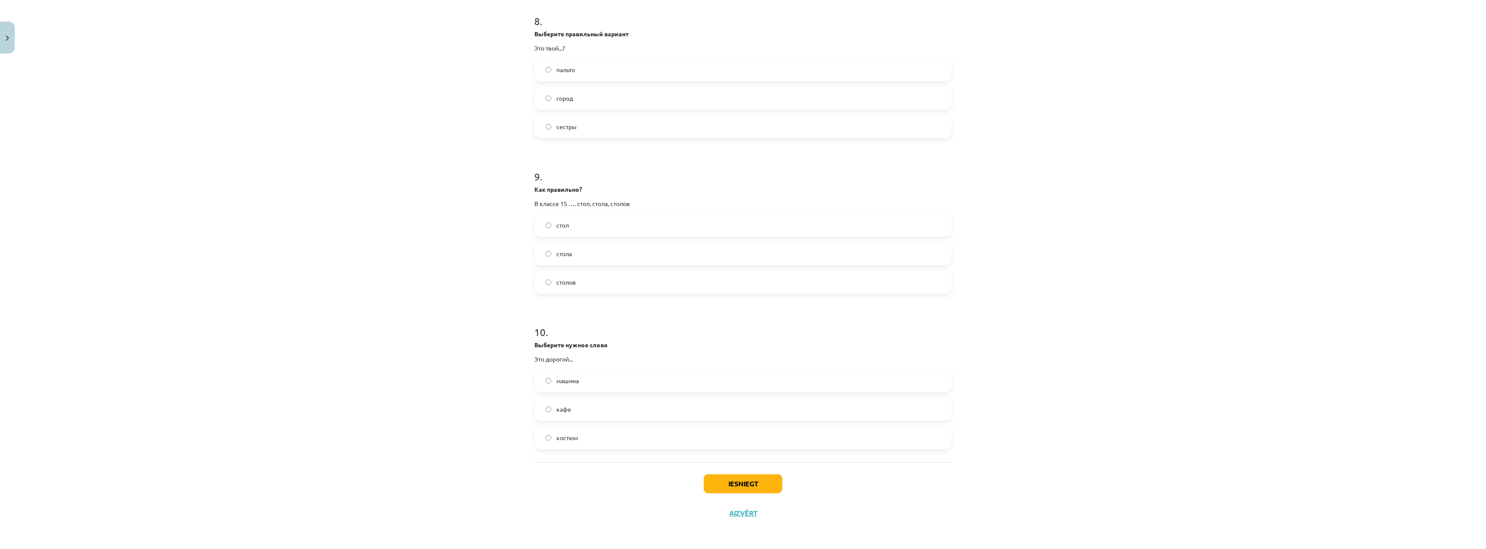
scroll to position [1233, 0]
click at [547, 433] on label "костюм" at bounding box center [743, 437] width 416 height 22
click at [757, 480] on button "Iesniegt" at bounding box center [743, 483] width 79 height 19
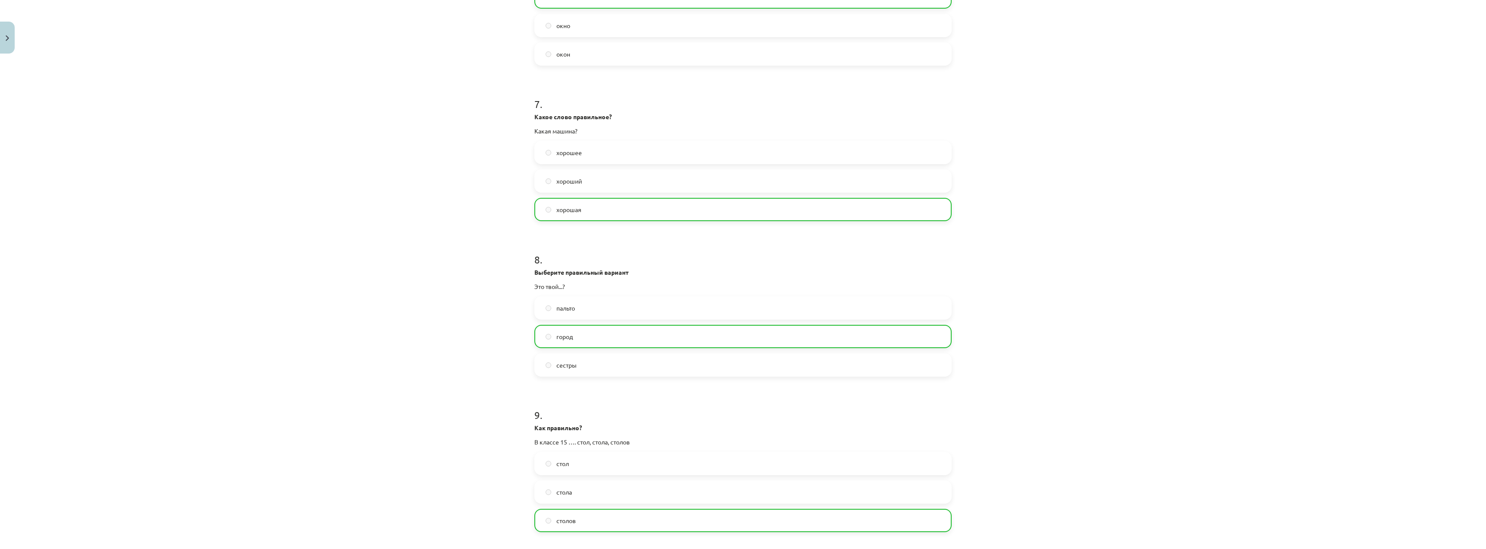
scroll to position [1260, 0]
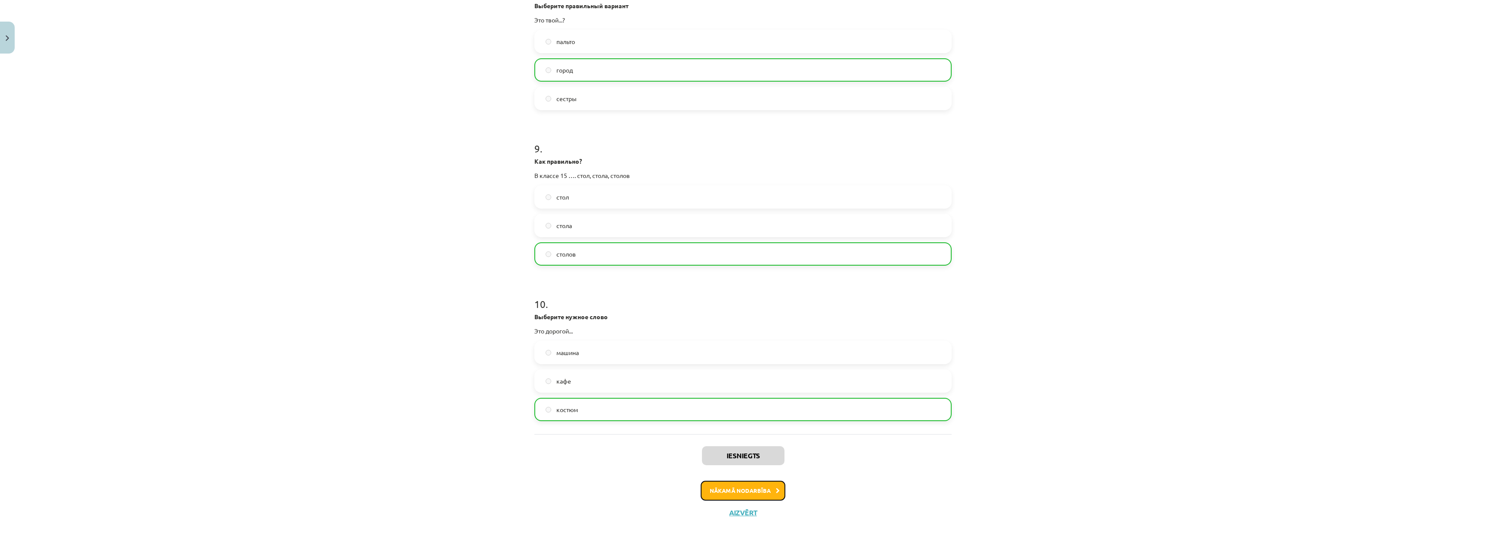
click at [711, 492] on button "Nākamā nodarbība" at bounding box center [743, 491] width 85 height 20
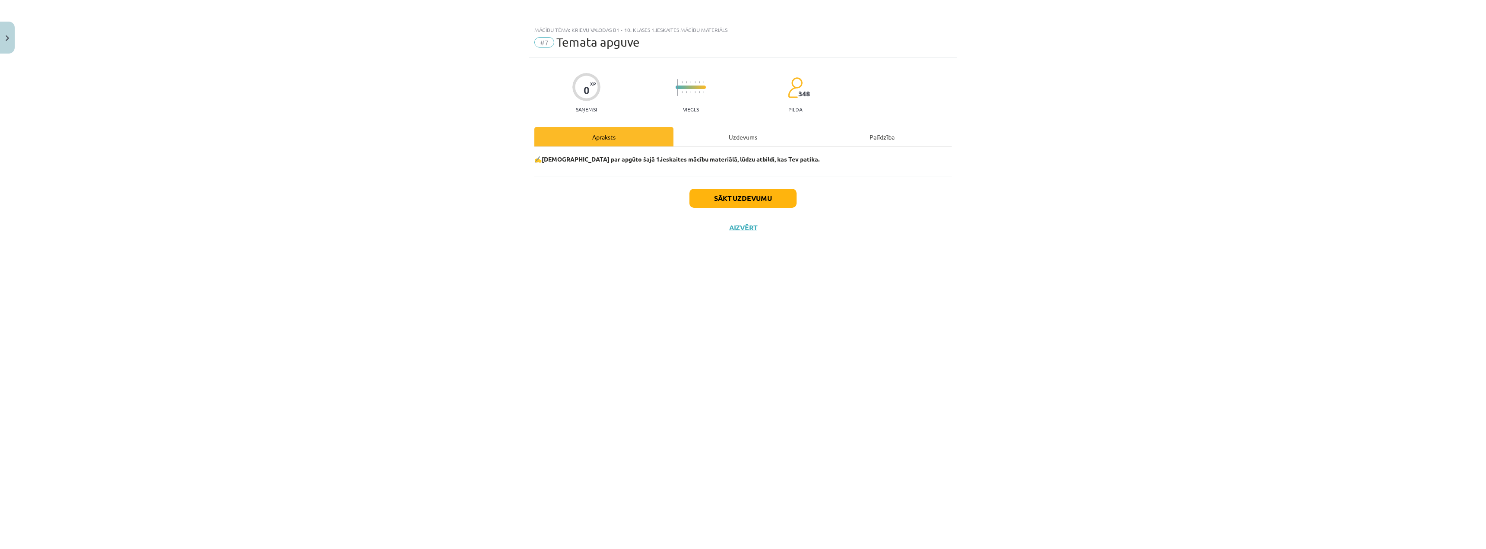
scroll to position [0, 0]
click at [741, 194] on button "Sākt uzdevumu" at bounding box center [743, 198] width 107 height 19
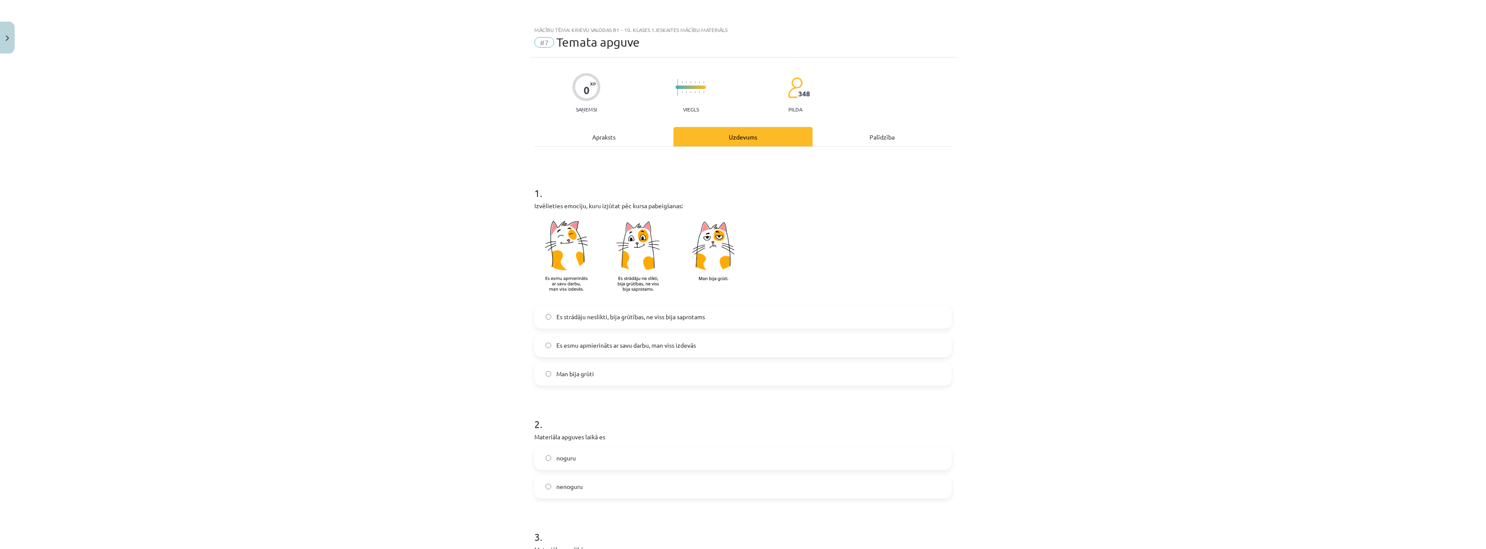
scroll to position [43, 0]
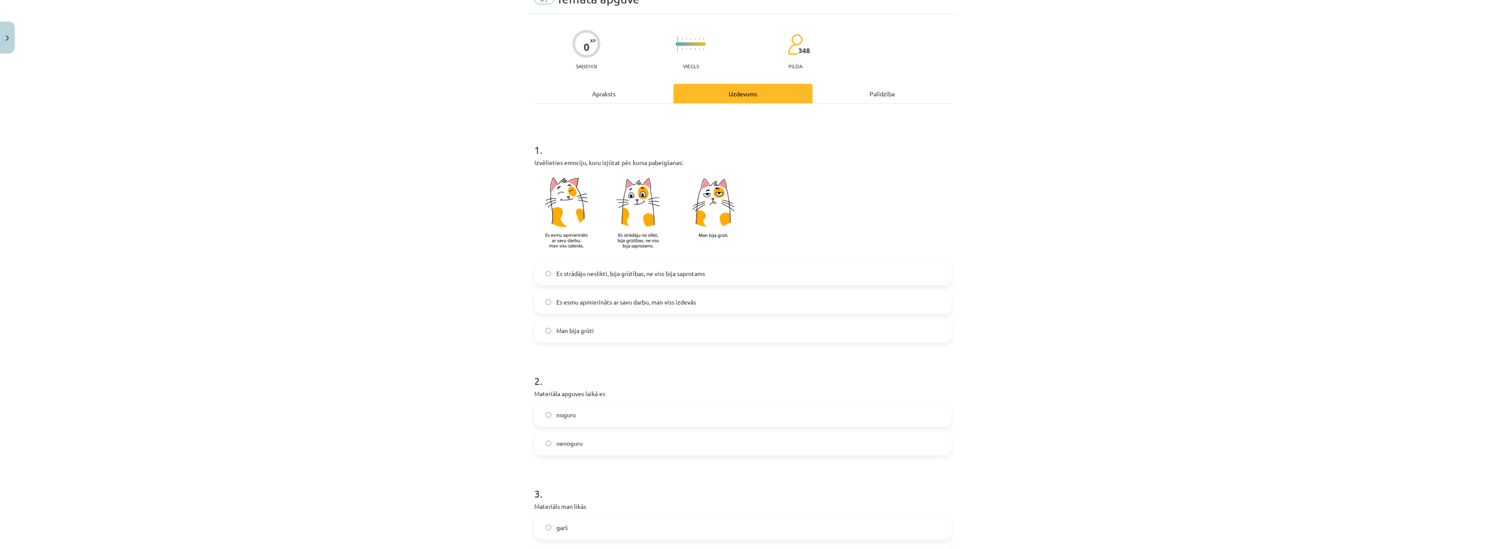
click at [541, 278] on label "Es strādāju neslikti, bija grūtības, ne viss bija saprotams" at bounding box center [743, 274] width 416 height 22
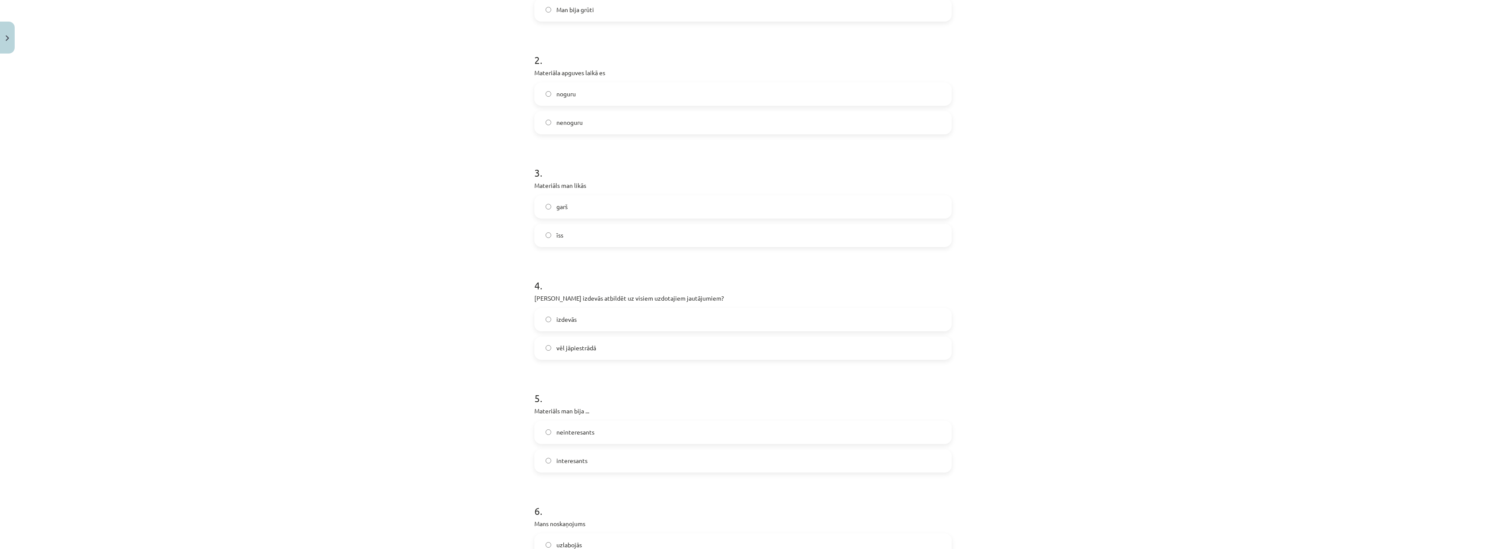
scroll to position [389, 0]
click at [544, 102] on label "nenoguru" at bounding box center [743, 98] width 416 height 22
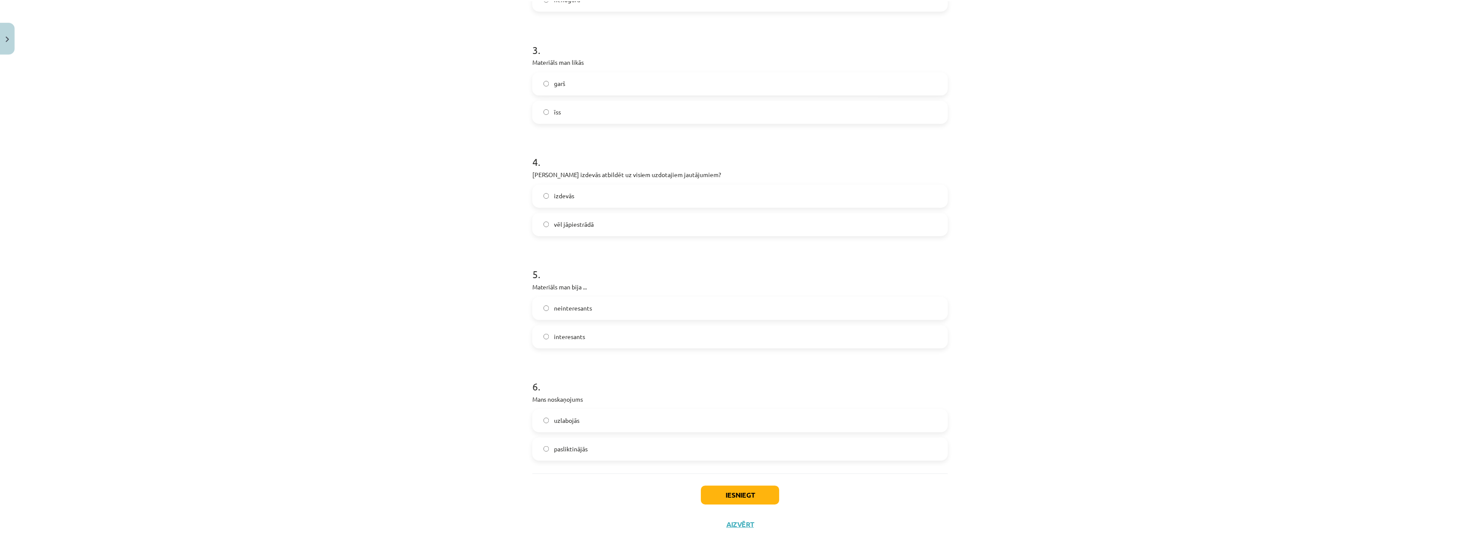
scroll to position [501, 0]
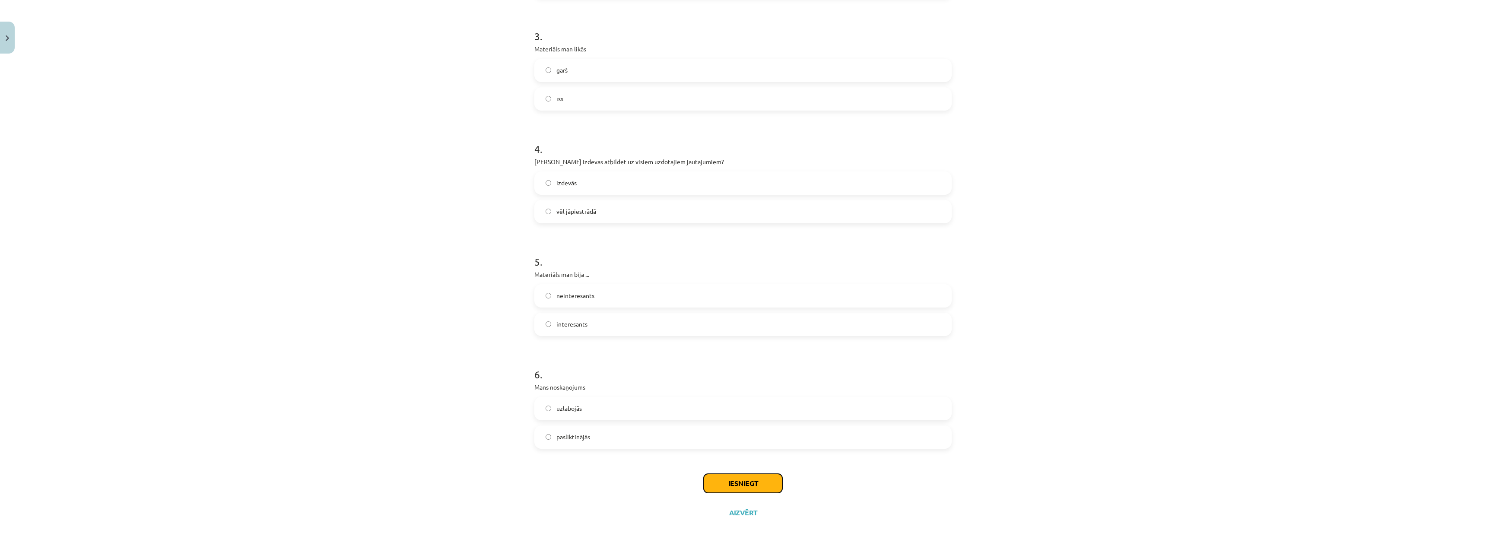
click at [767, 487] on button "Iesniegt" at bounding box center [743, 483] width 79 height 19
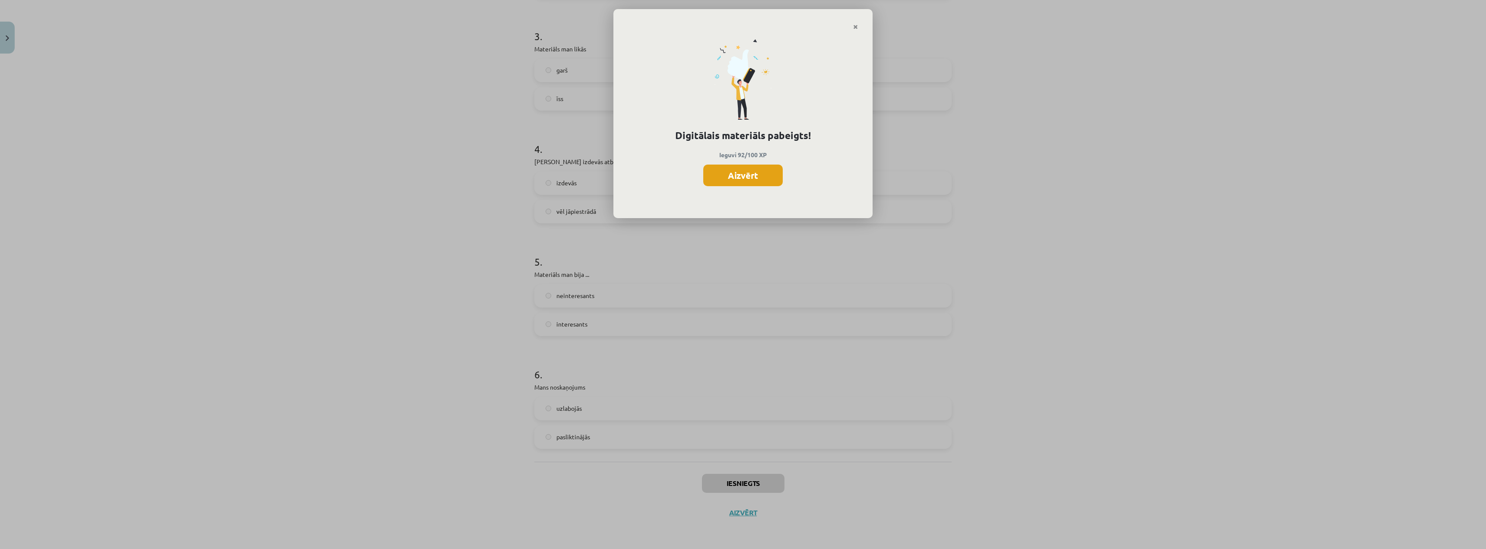
drag, startPoint x: 686, startPoint y: 185, endPoint x: 729, endPoint y: 182, distance: 43.3
click at [713, 182] on div "Digitālais materiāls pabeigts! Ieguvi 92/100 XP Aizvērt" at bounding box center [743, 124] width 259 height 188
click at [728, 182] on button "Aizvērt" at bounding box center [743, 176] width 80 height 22
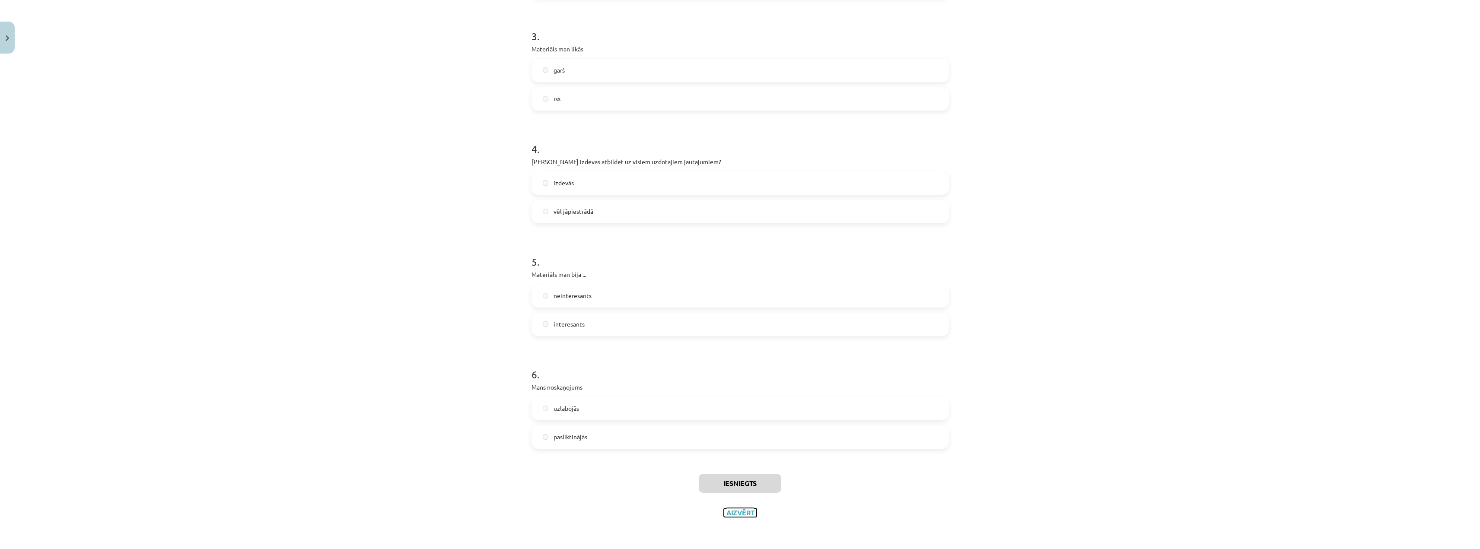
click at [742, 514] on button "Aizvērt" at bounding box center [740, 513] width 33 height 9
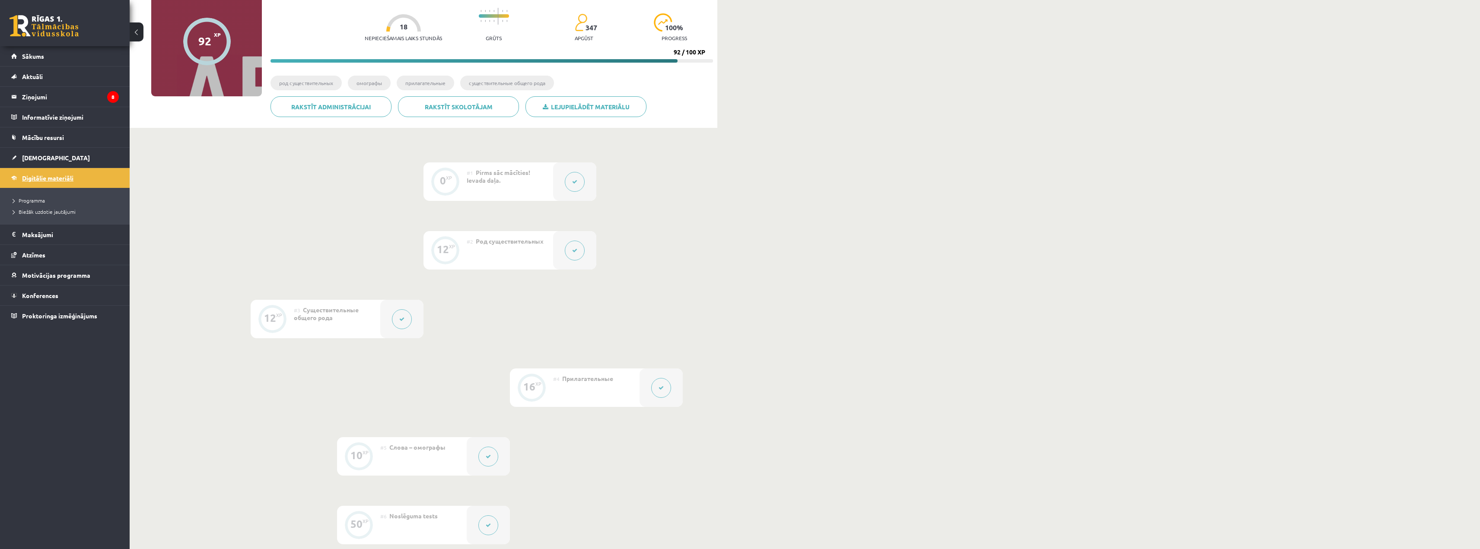
click at [41, 181] on link "Digitālie materiāli" at bounding box center [65, 178] width 108 height 20
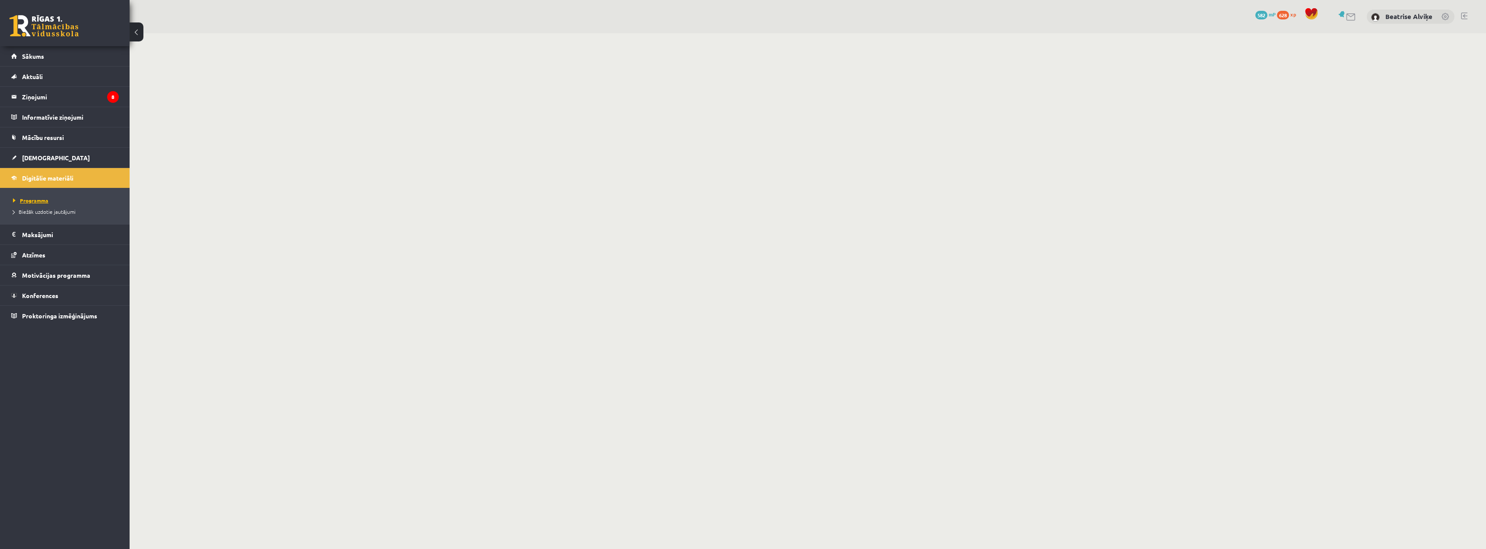
click at [32, 201] on span "Programma" at bounding box center [30, 200] width 35 height 7
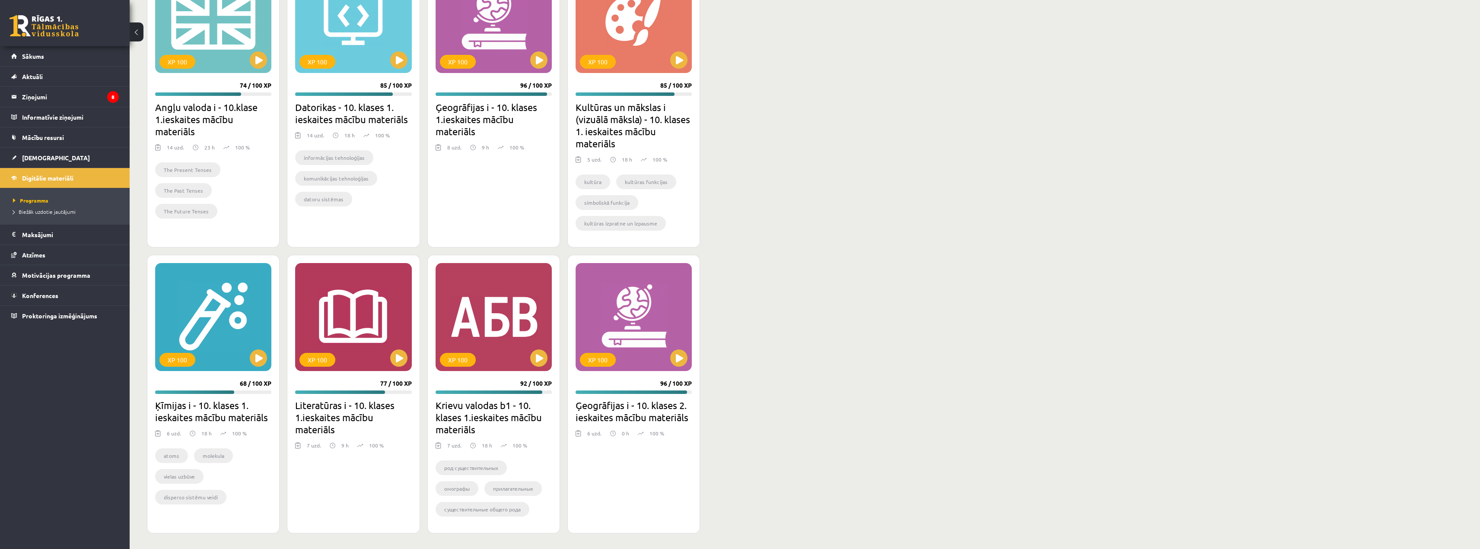
scroll to position [558, 0]
